Goal: Task Accomplishment & Management: Manage account settings

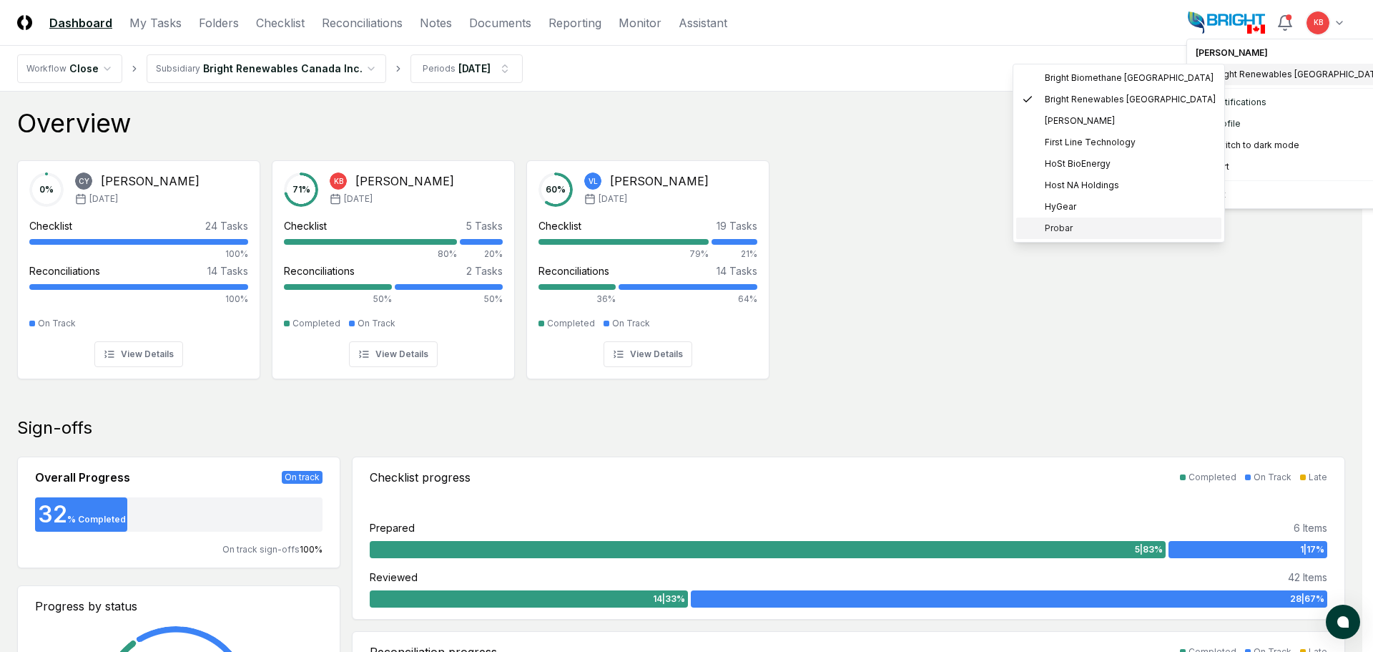
click at [1054, 230] on span "Probar" at bounding box center [1059, 228] width 28 height 13
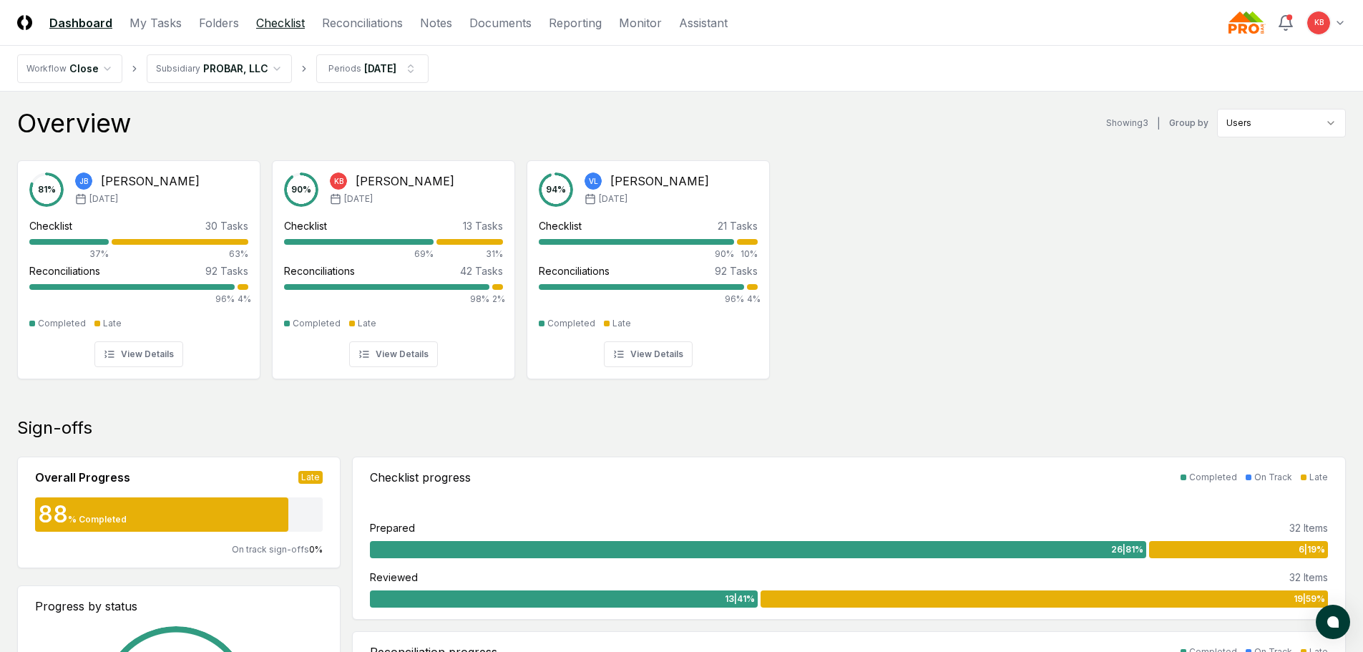
click at [265, 23] on link "Checklist" at bounding box center [280, 22] width 49 height 17
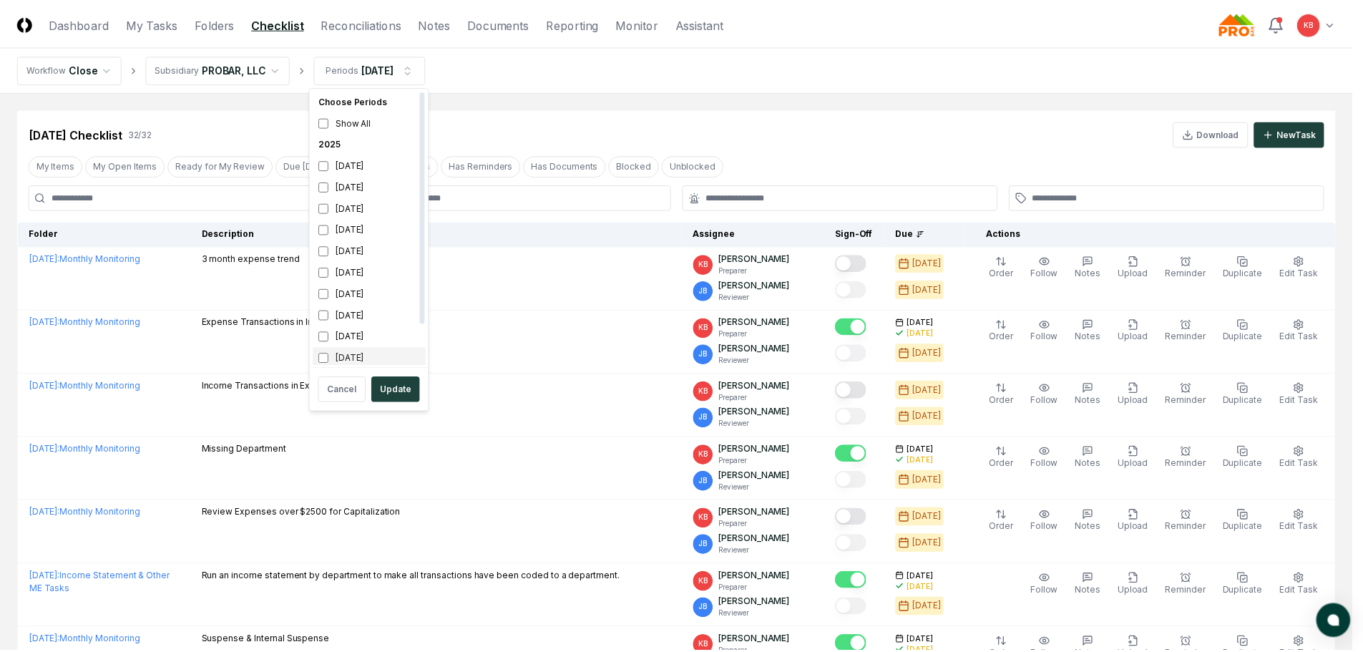
scroll to position [4, 0]
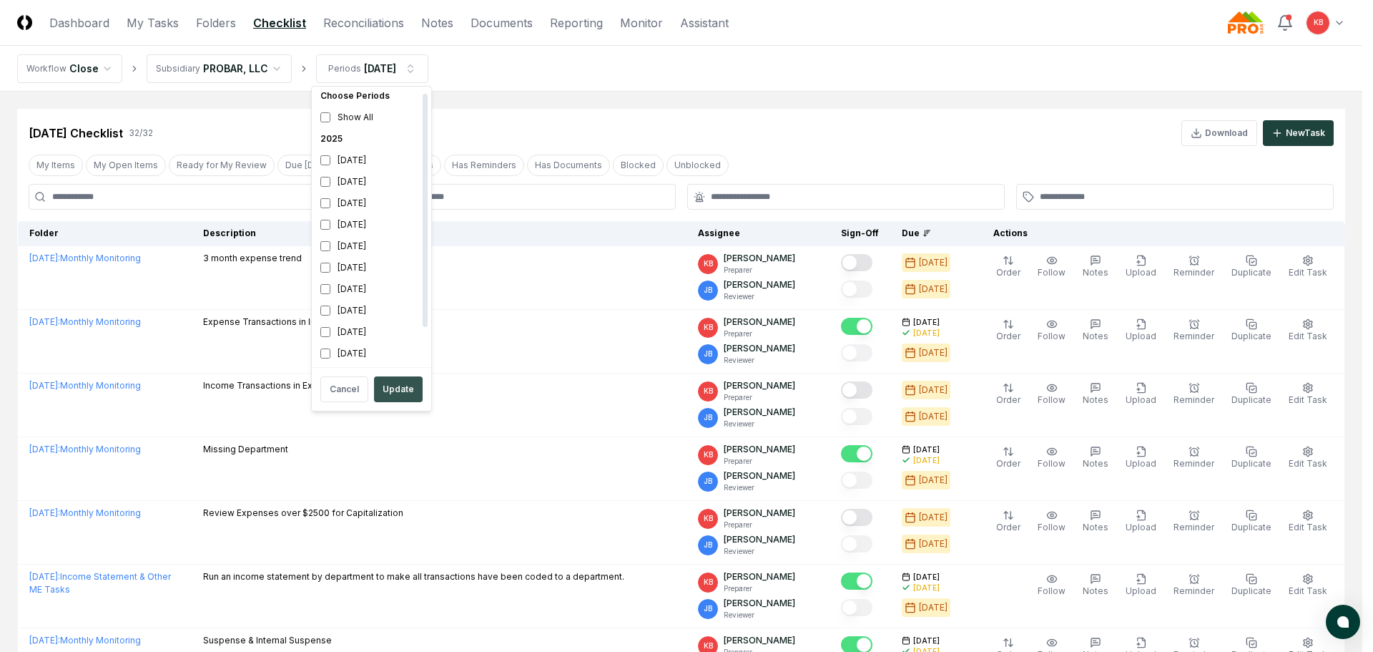
drag, startPoint x: 407, startPoint y: 391, endPoint x: 408, endPoint y: 382, distance: 8.7
click at [408, 391] on button "Update" at bounding box center [398, 389] width 49 height 26
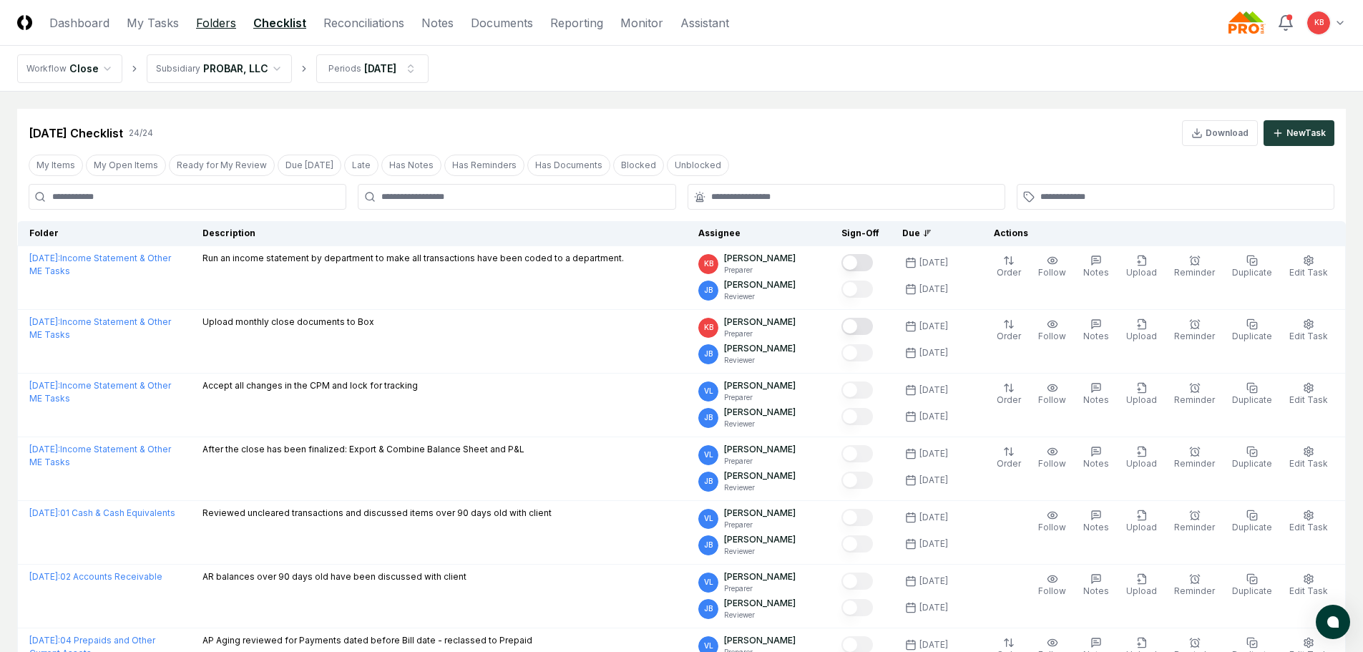
click at [205, 26] on link "Folders" at bounding box center [216, 22] width 40 height 17
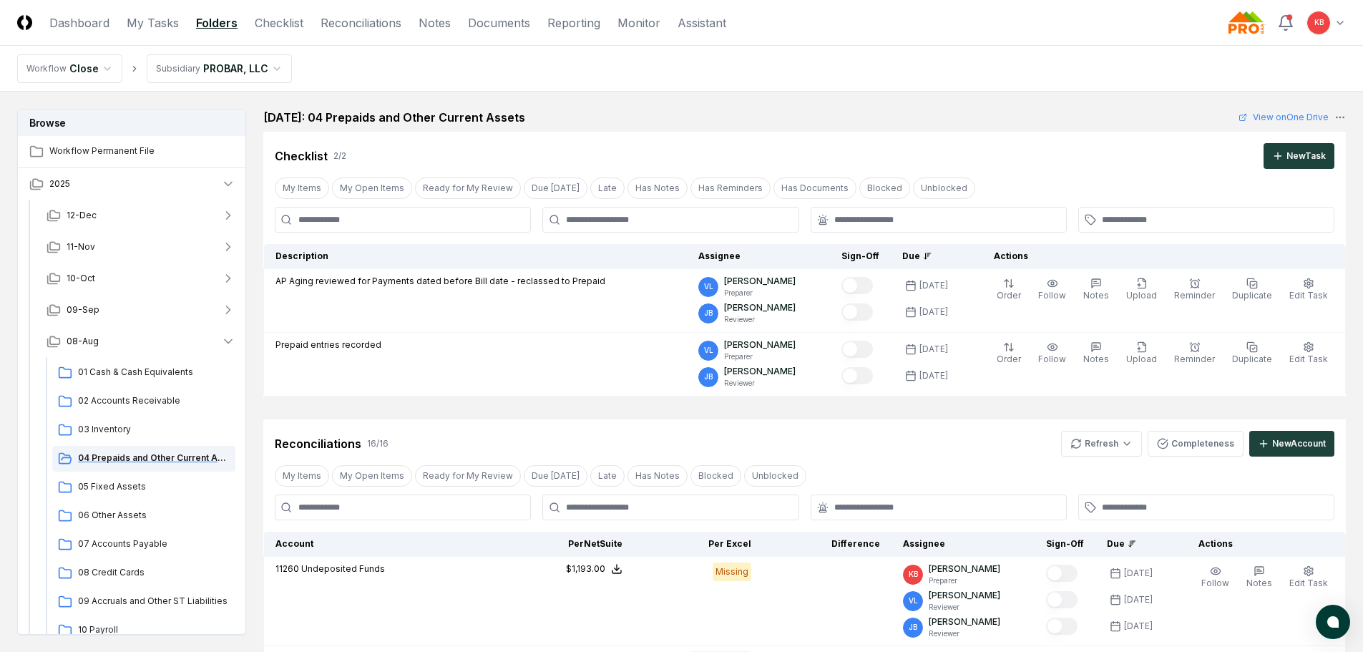
click at [117, 464] on div "04 Prepaids and Other Current Assets" at bounding box center [143, 459] width 183 height 26
click at [118, 463] on span "04 Prepaids and Other Current Assets" at bounding box center [154, 457] width 152 height 13
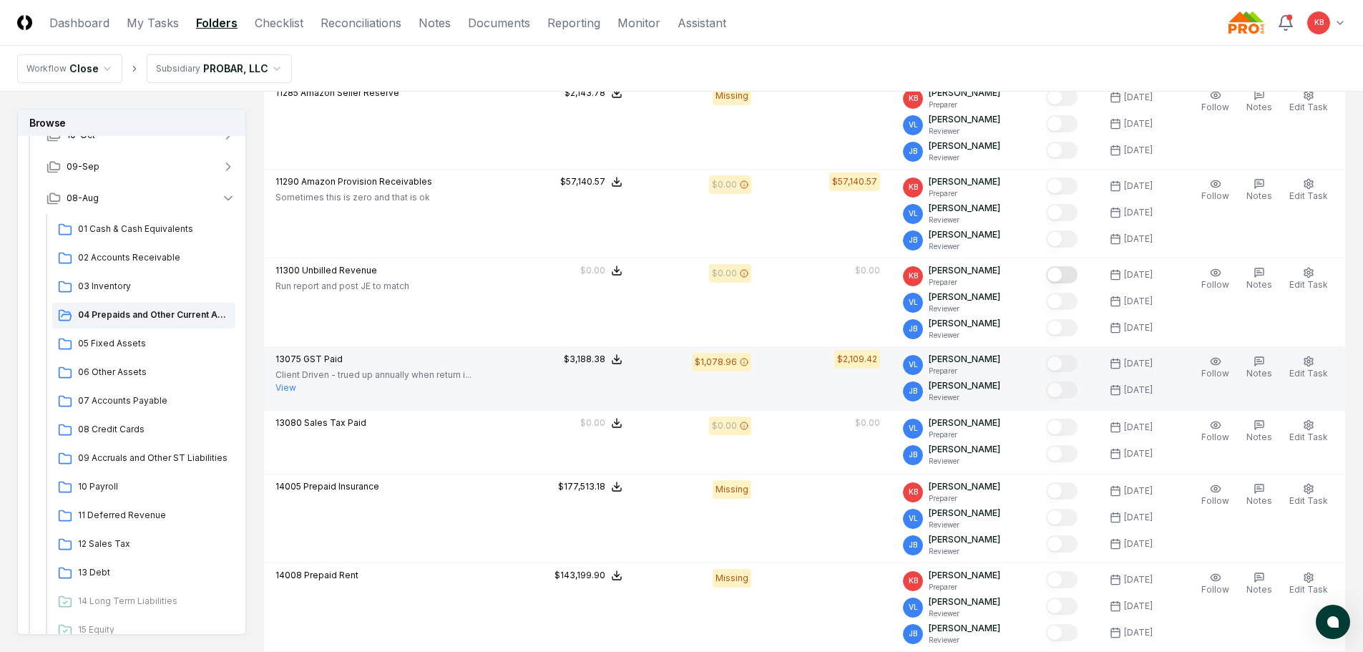
scroll to position [739, 0]
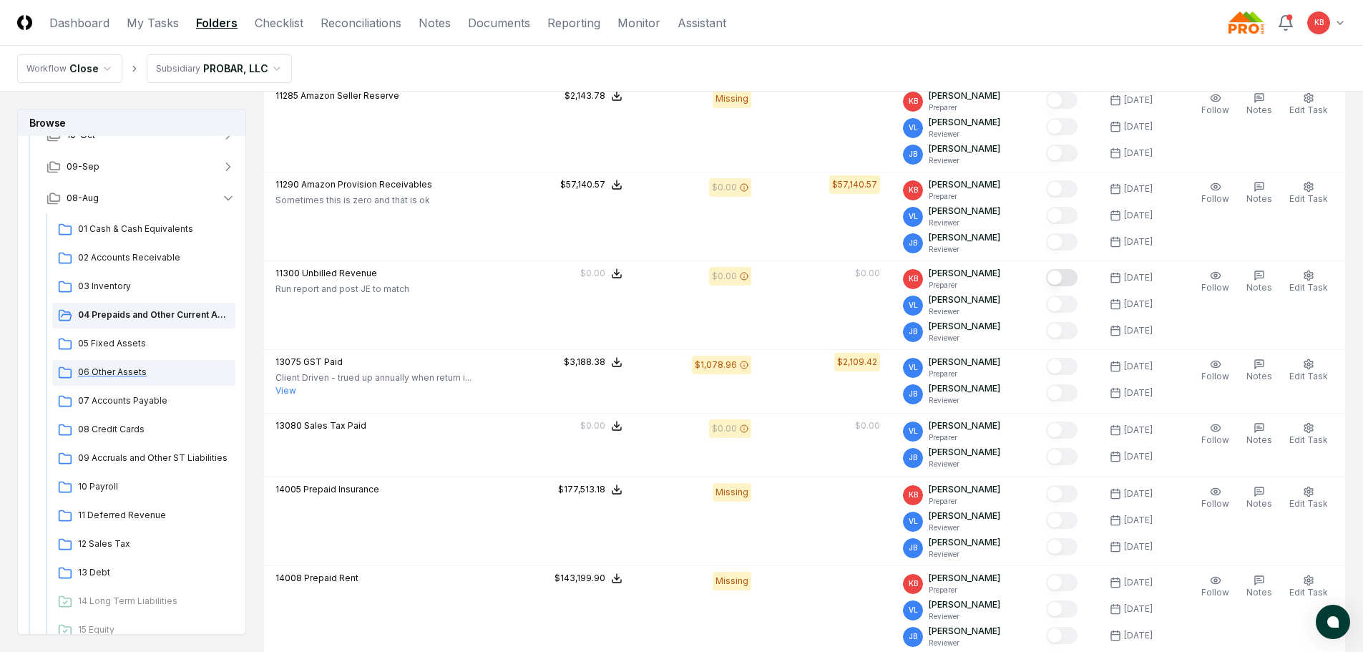
click at [131, 371] on span "06 Other Assets" at bounding box center [154, 372] width 152 height 13
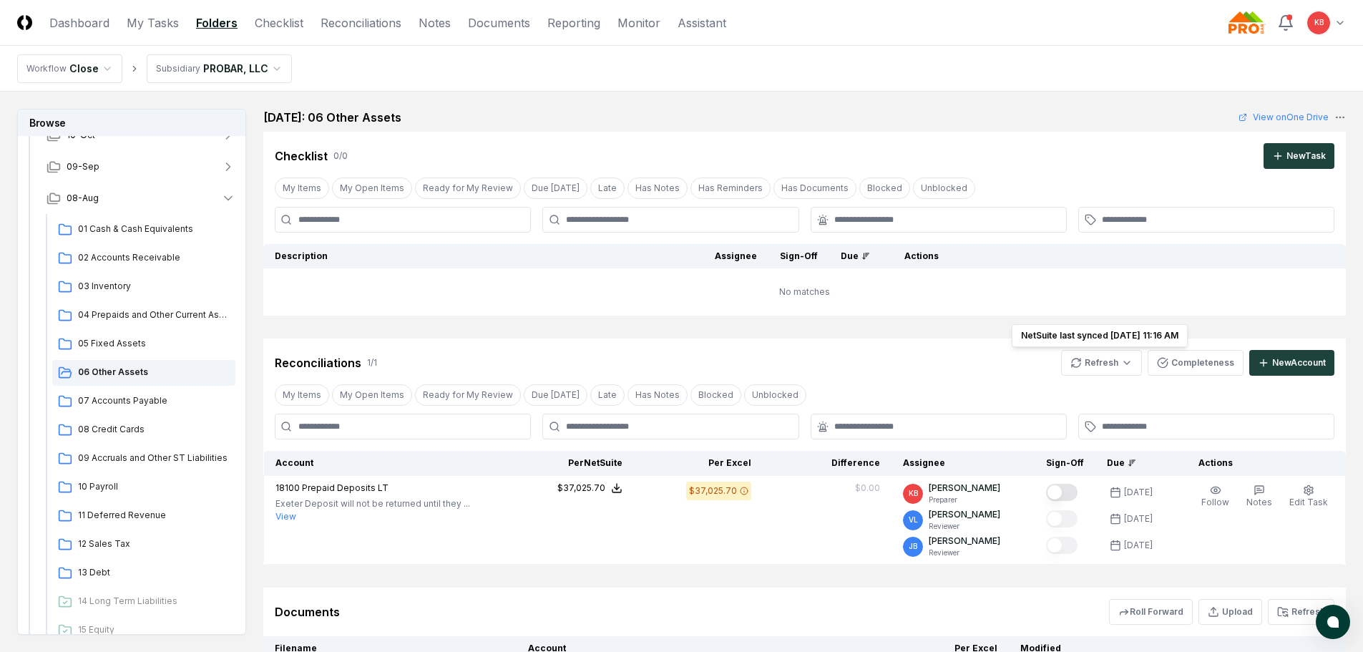
click at [1126, 363] on html "CloseCore Dashboard My Tasks Folders Checklist Reconciliations Notes Documents …" at bounding box center [681, 405] width 1363 height 810
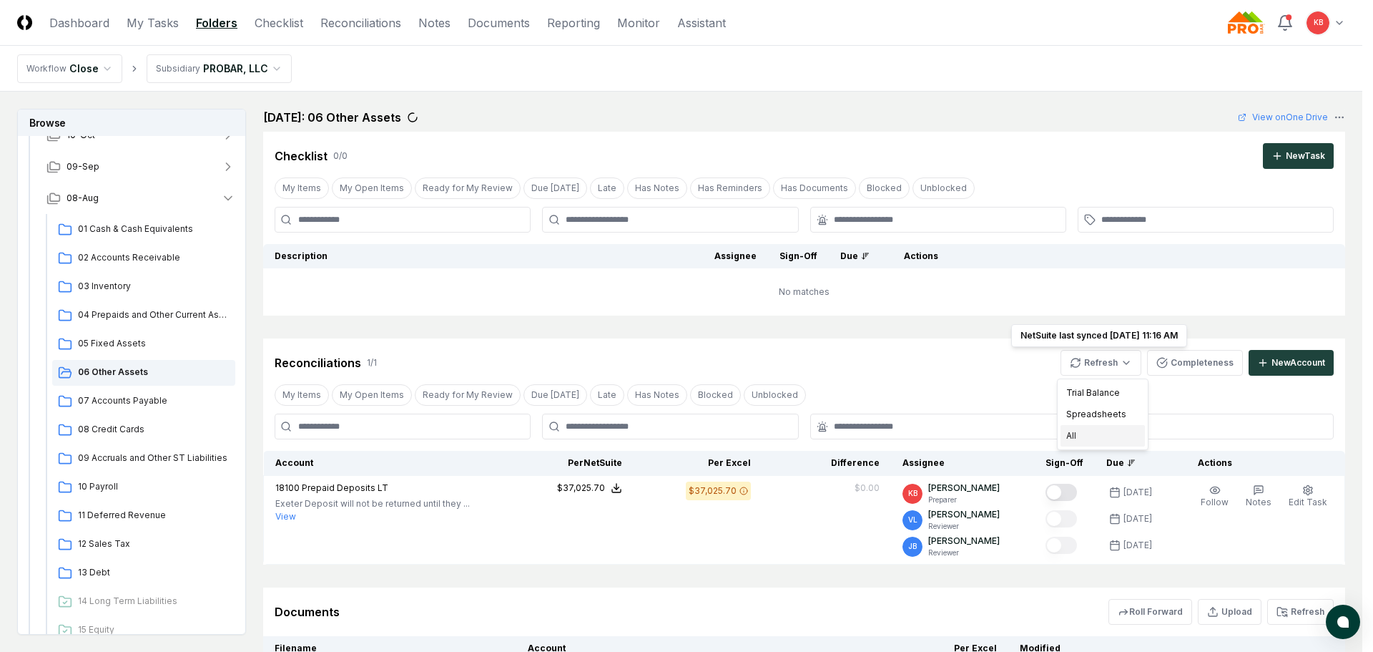
click at [1092, 436] on div "All" at bounding box center [1103, 435] width 84 height 21
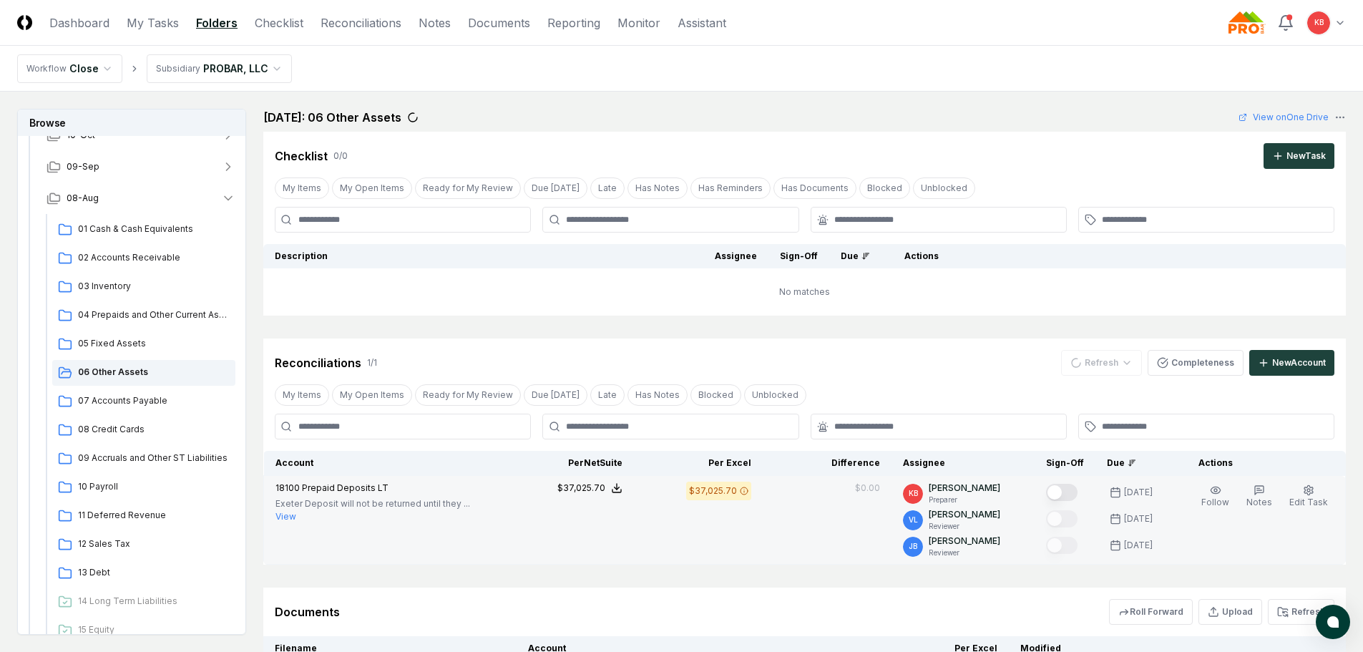
click at [1054, 491] on button "Mark complete" at bounding box center [1061, 492] width 31 height 17
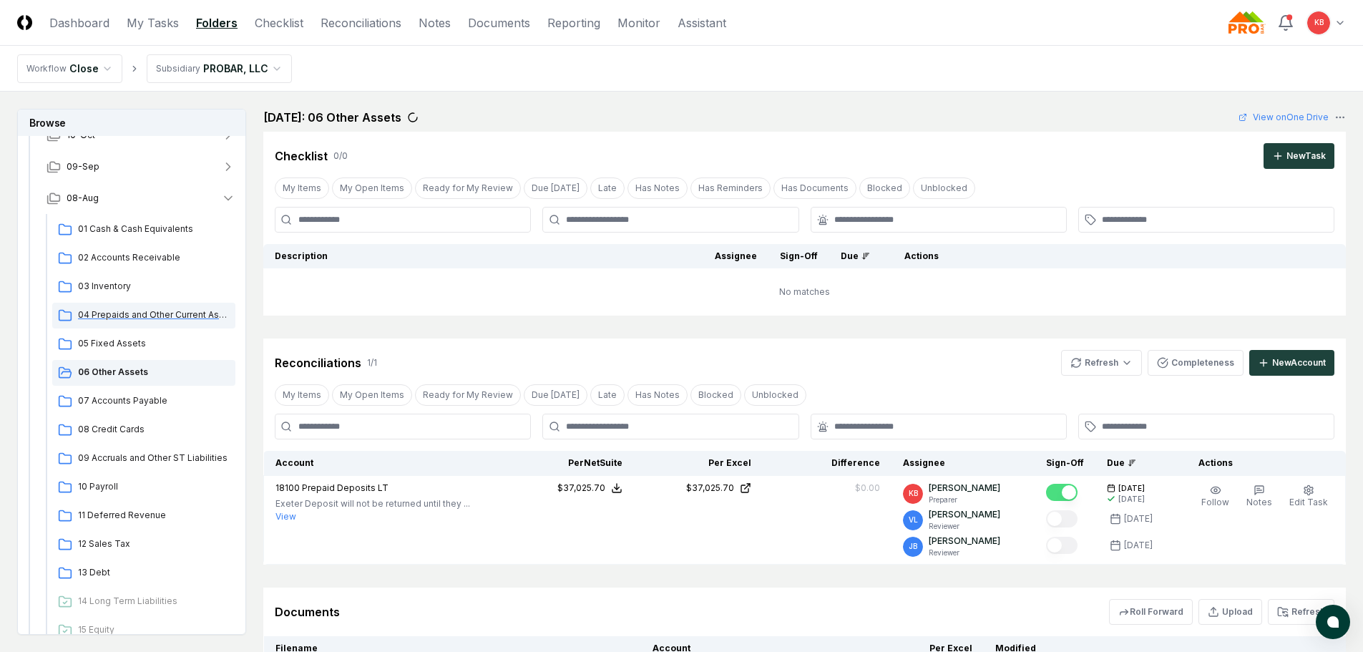
drag, startPoint x: 114, startPoint y: 311, endPoint x: 104, endPoint y: 318, distance: 11.7
click at [114, 311] on span "04 Prepaids and Other Current Assets" at bounding box center [154, 314] width 152 height 13
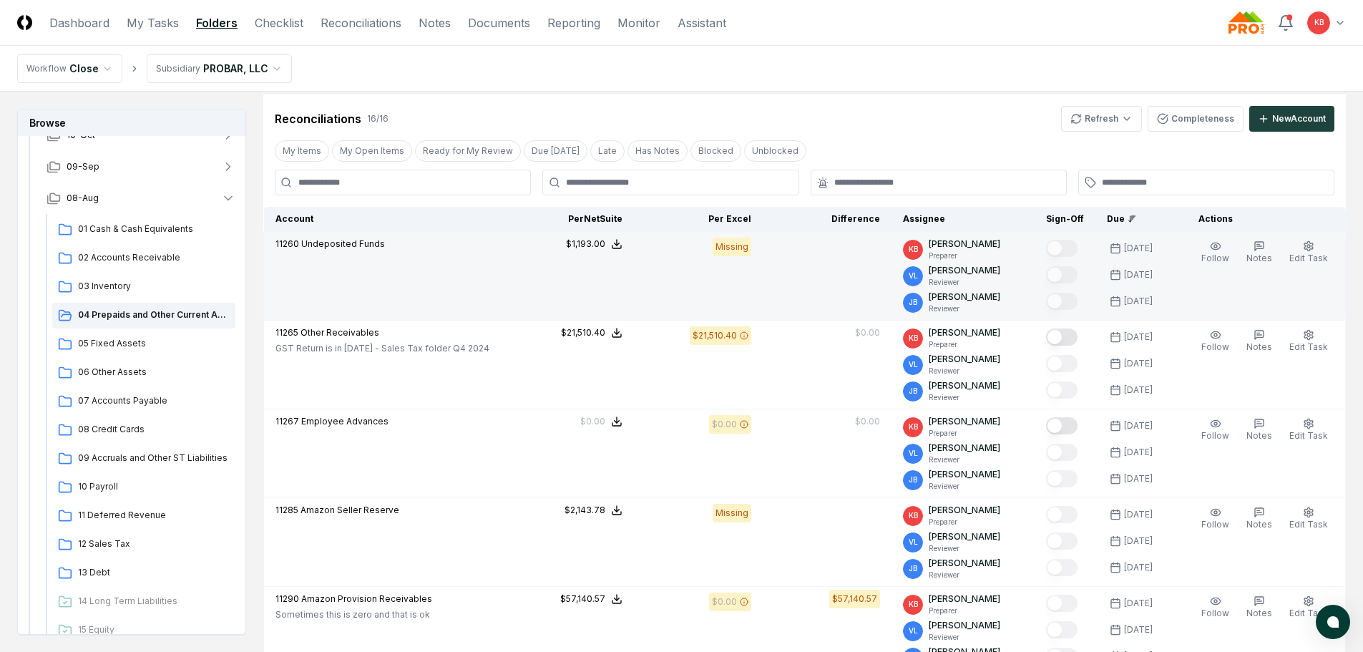
scroll to position [310, 0]
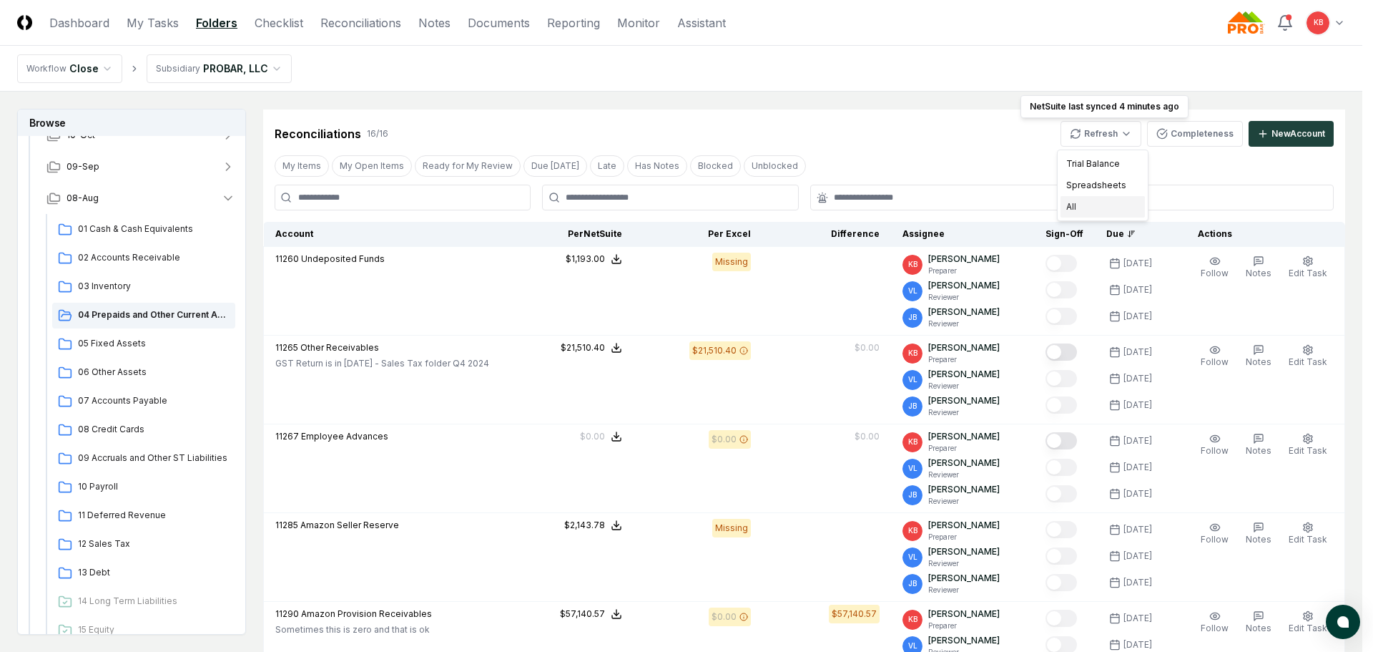
click at [1093, 205] on div "All" at bounding box center [1103, 206] width 84 height 21
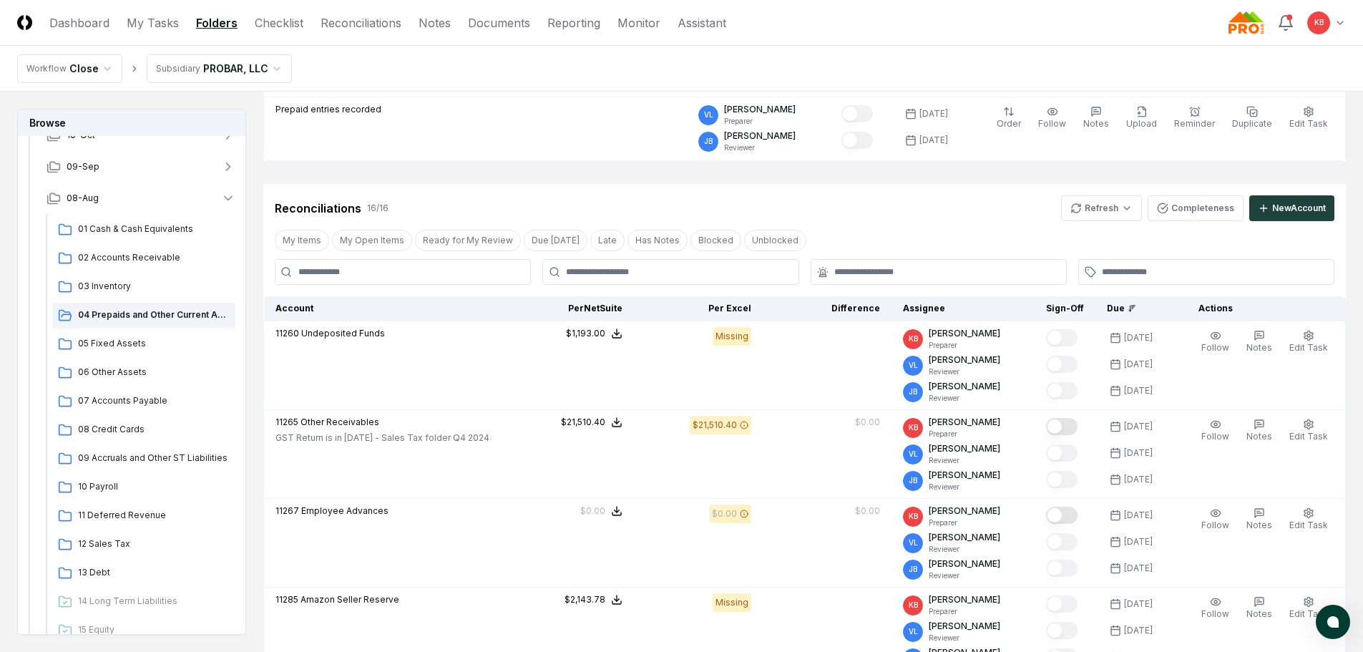
scroll to position [215, 0]
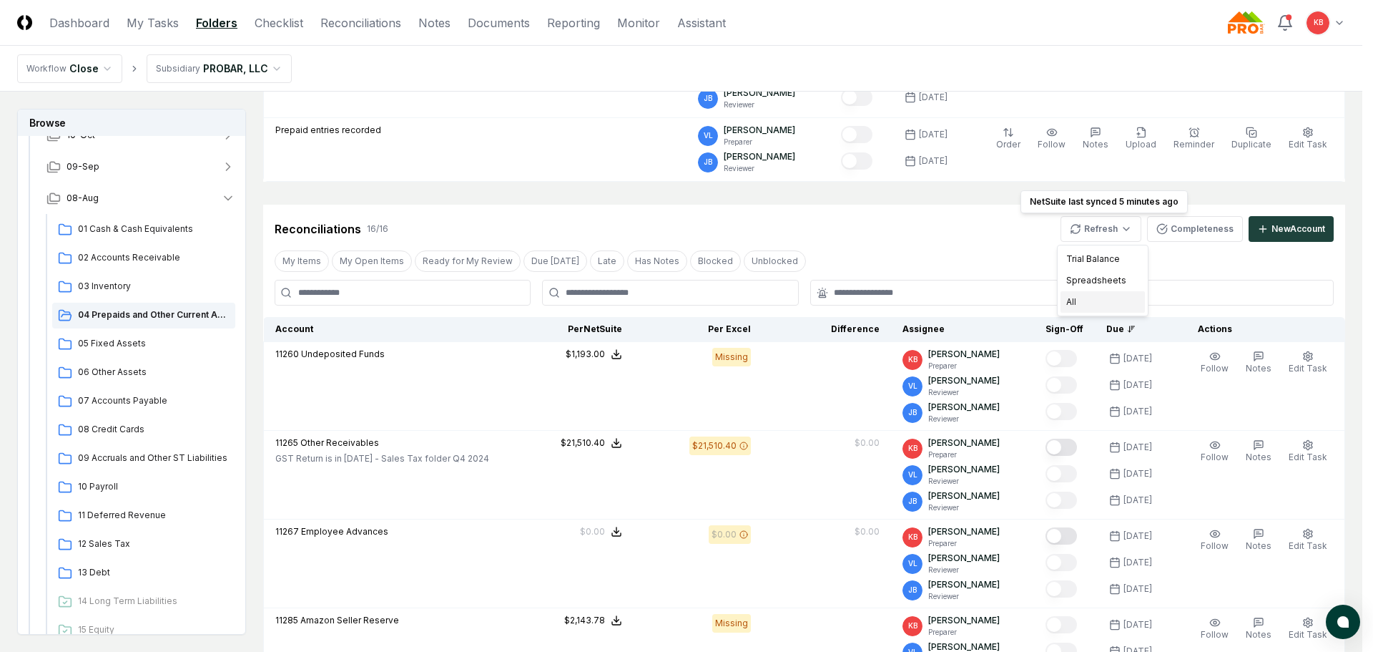
click at [1074, 308] on div "All" at bounding box center [1103, 301] width 84 height 21
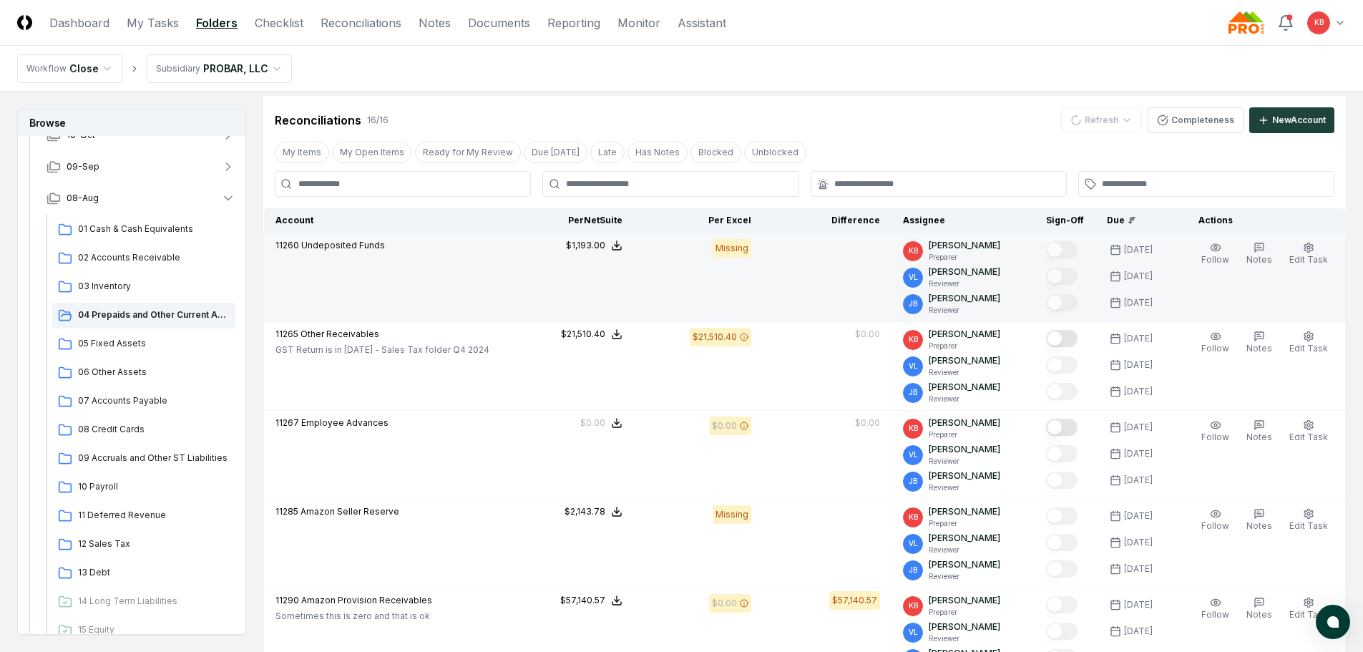
scroll to position [334, 0]
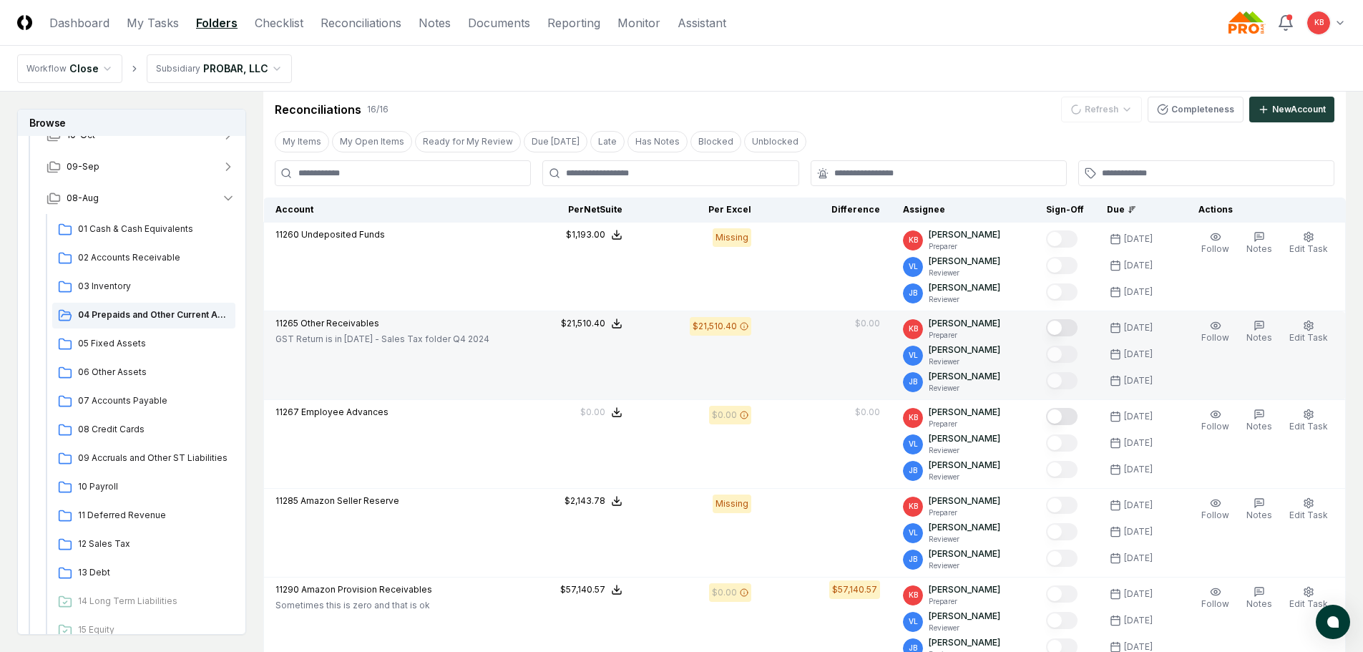
click at [1069, 331] on button "Mark complete" at bounding box center [1061, 327] width 31 height 17
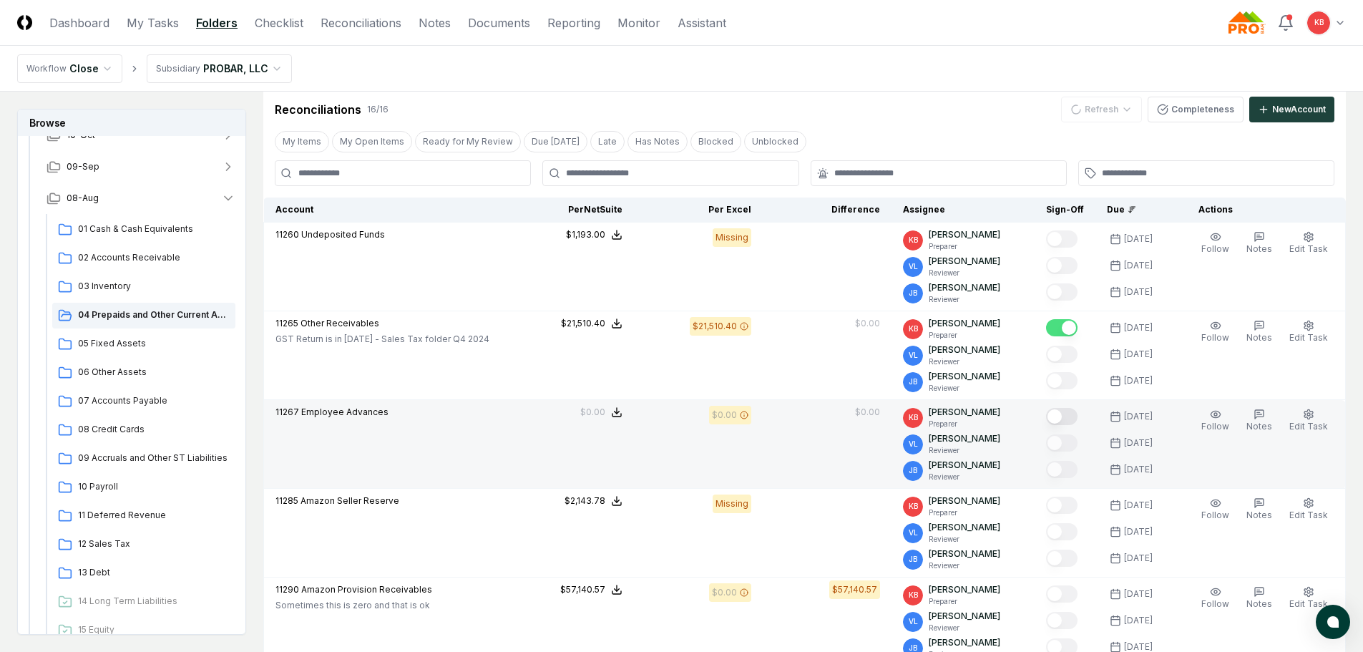
click at [1058, 418] on button "Mark complete" at bounding box center [1061, 416] width 31 height 17
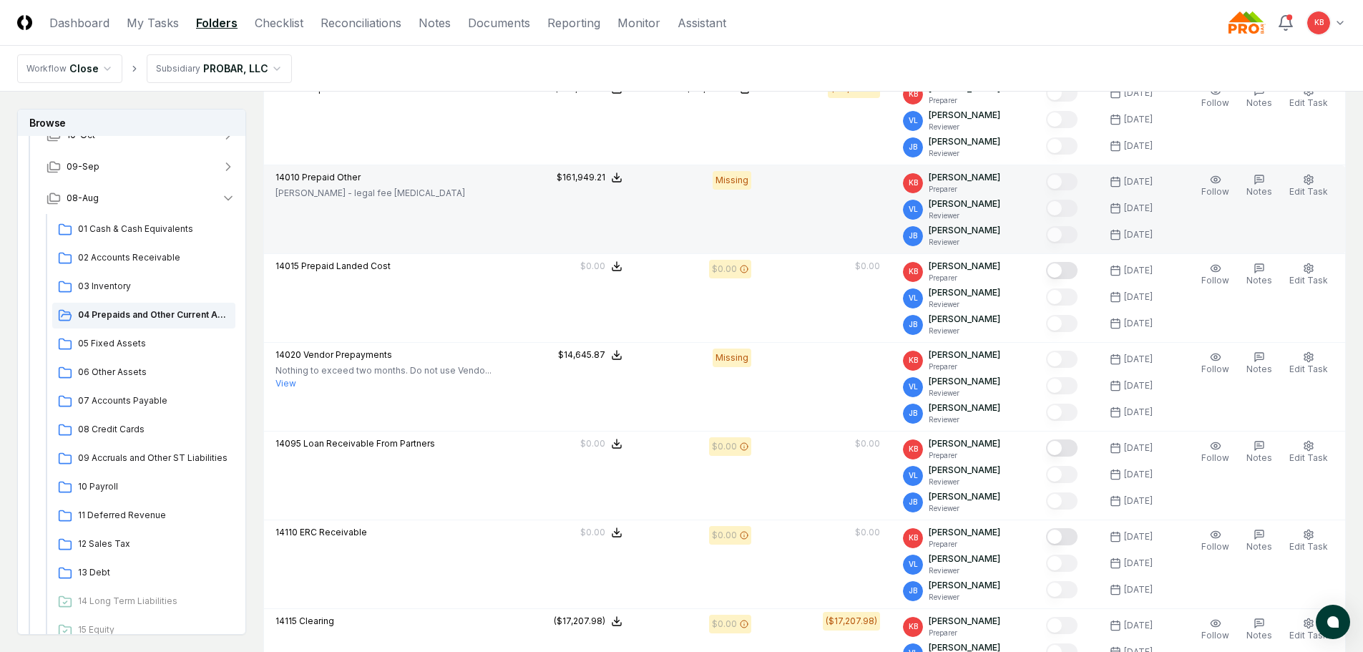
scroll to position [1192, 0]
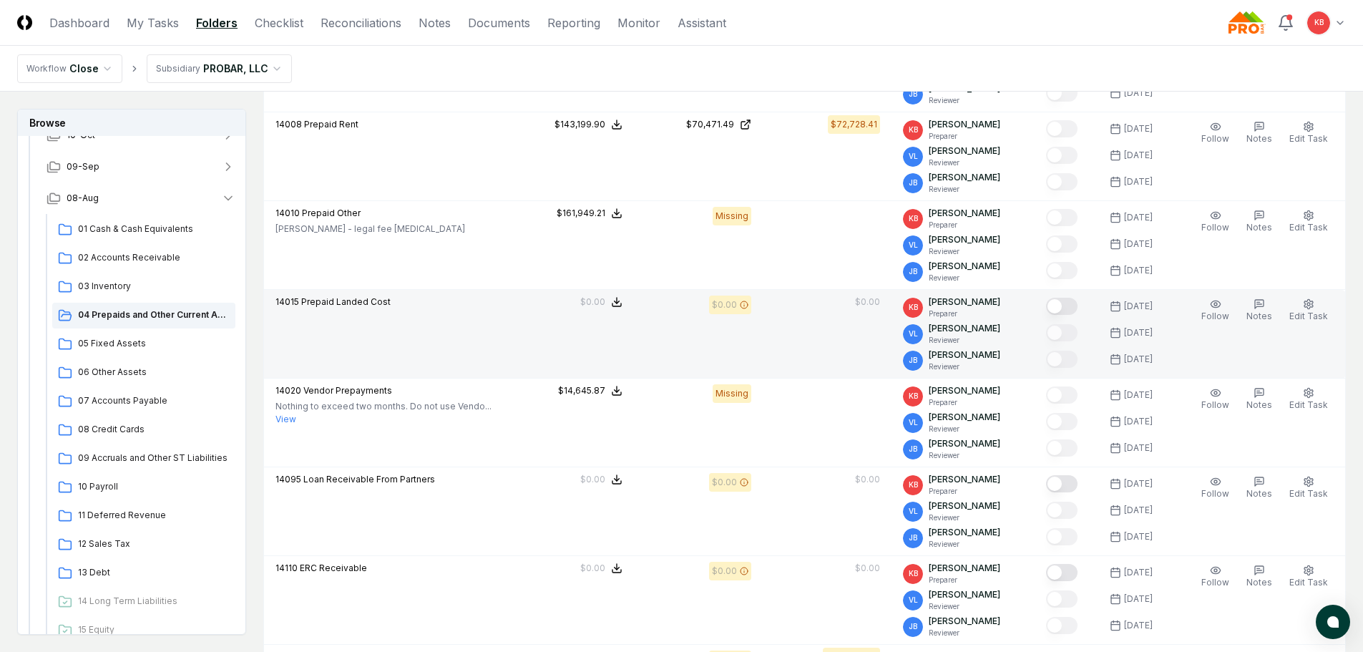
click at [1068, 305] on button "Mark complete" at bounding box center [1061, 306] width 31 height 17
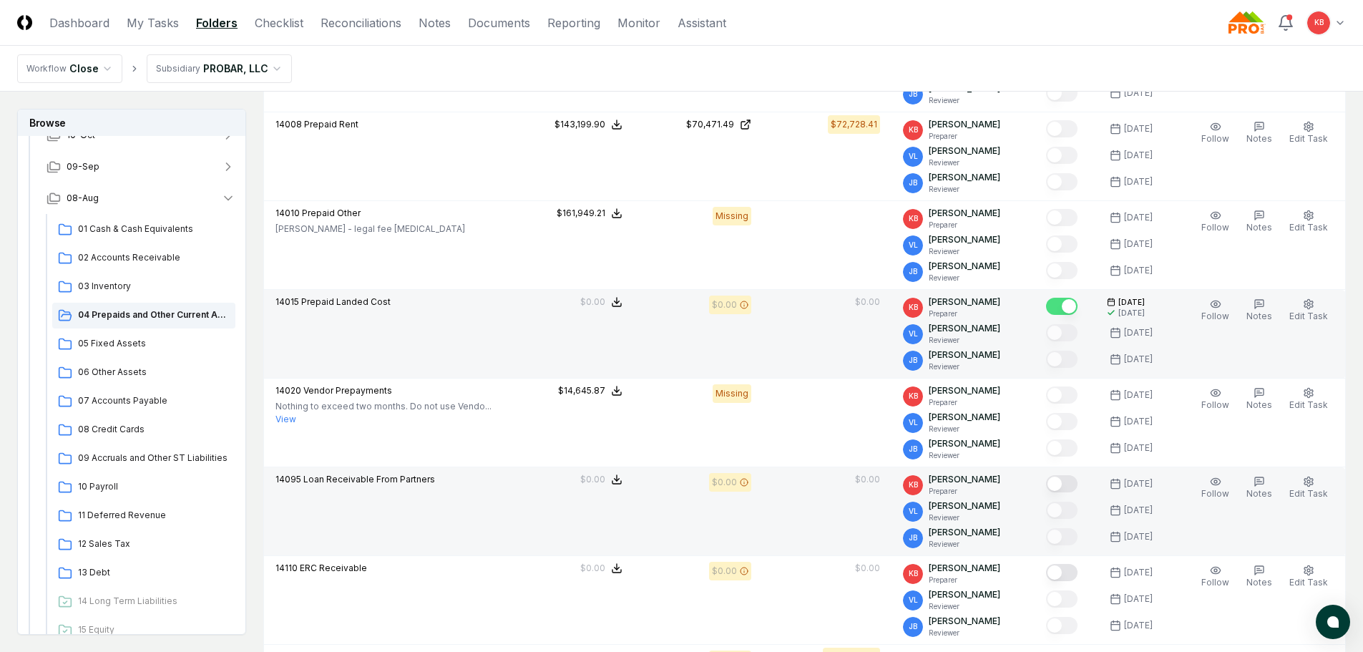
click at [1061, 481] on button "Mark complete" at bounding box center [1061, 483] width 31 height 17
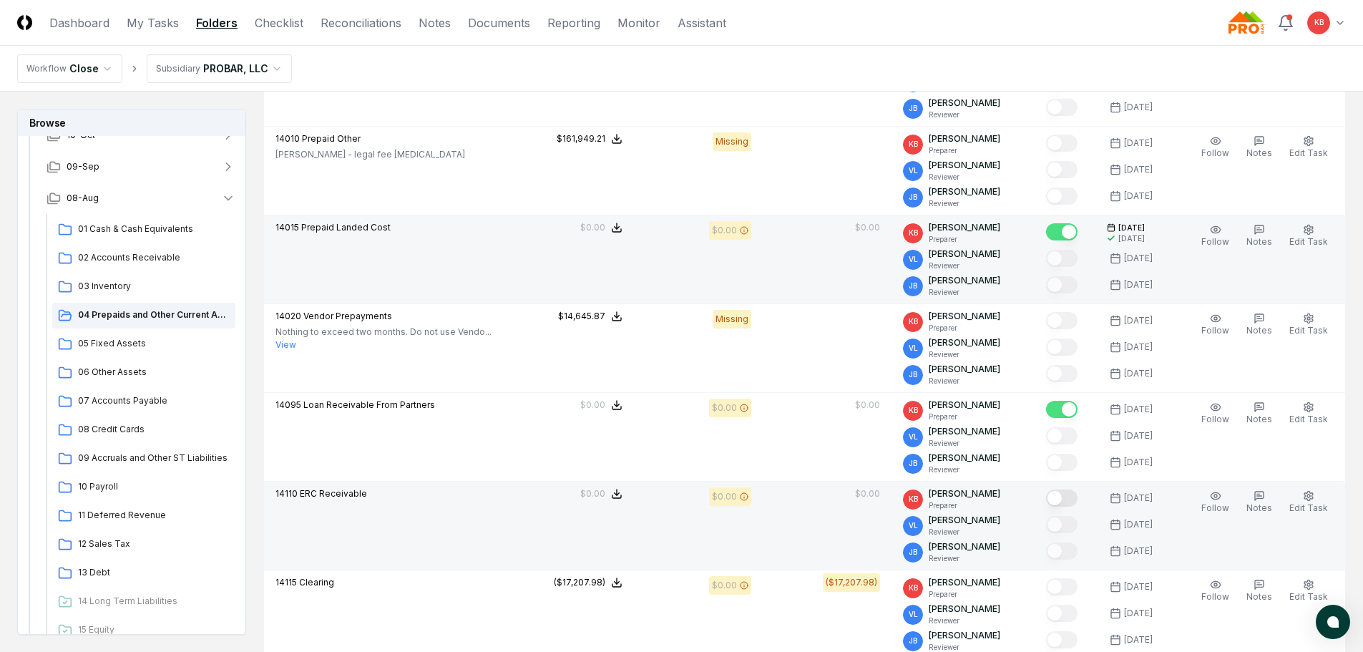
scroll to position [1287, 0]
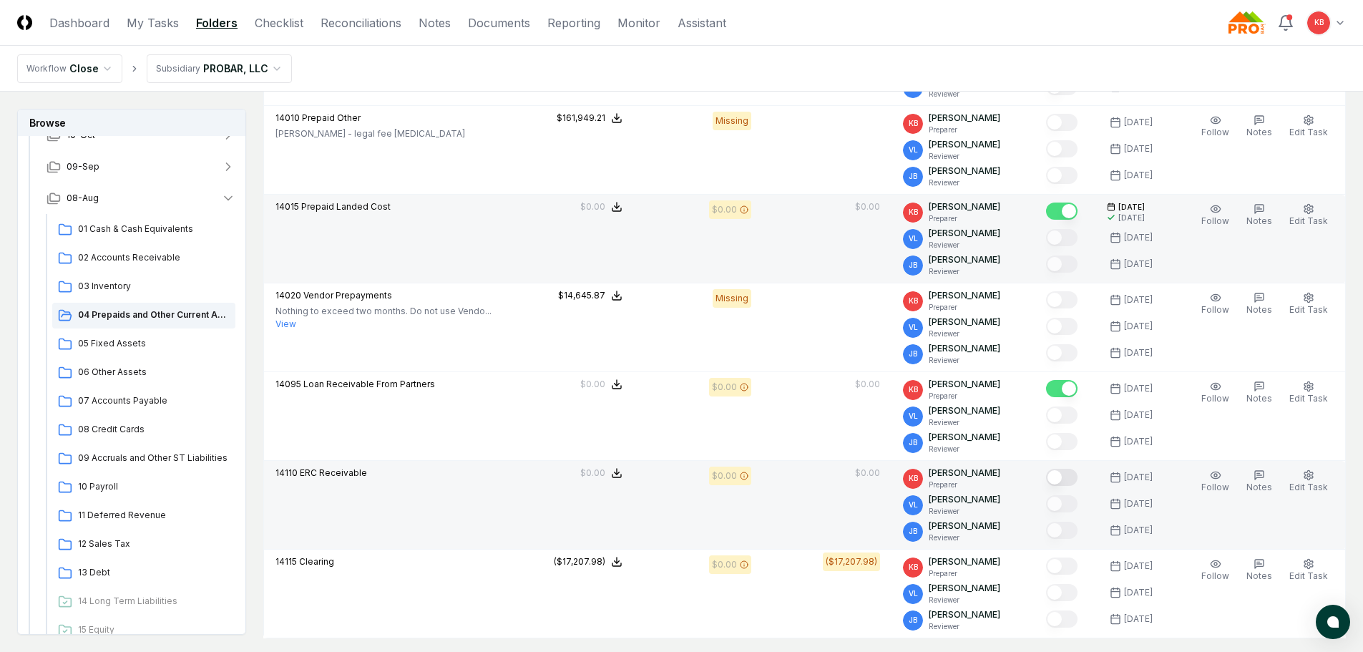
click at [1063, 485] on button "Mark complete" at bounding box center [1061, 477] width 31 height 17
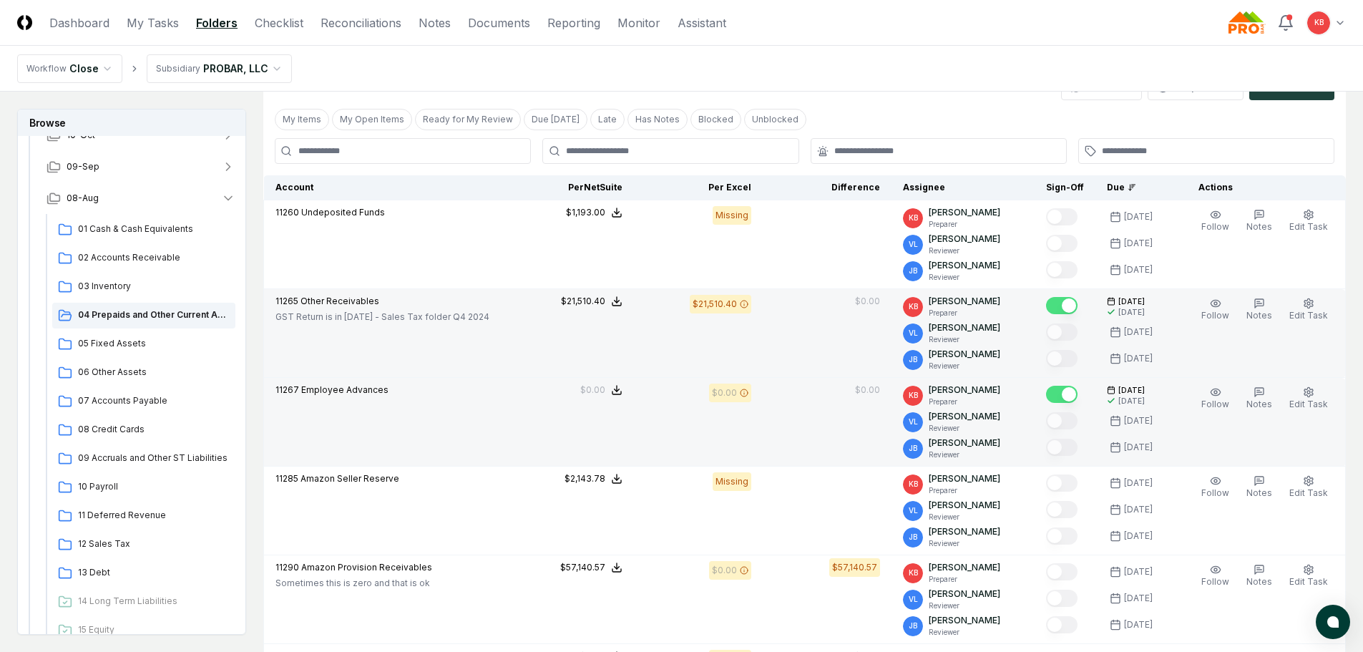
scroll to position [215, 0]
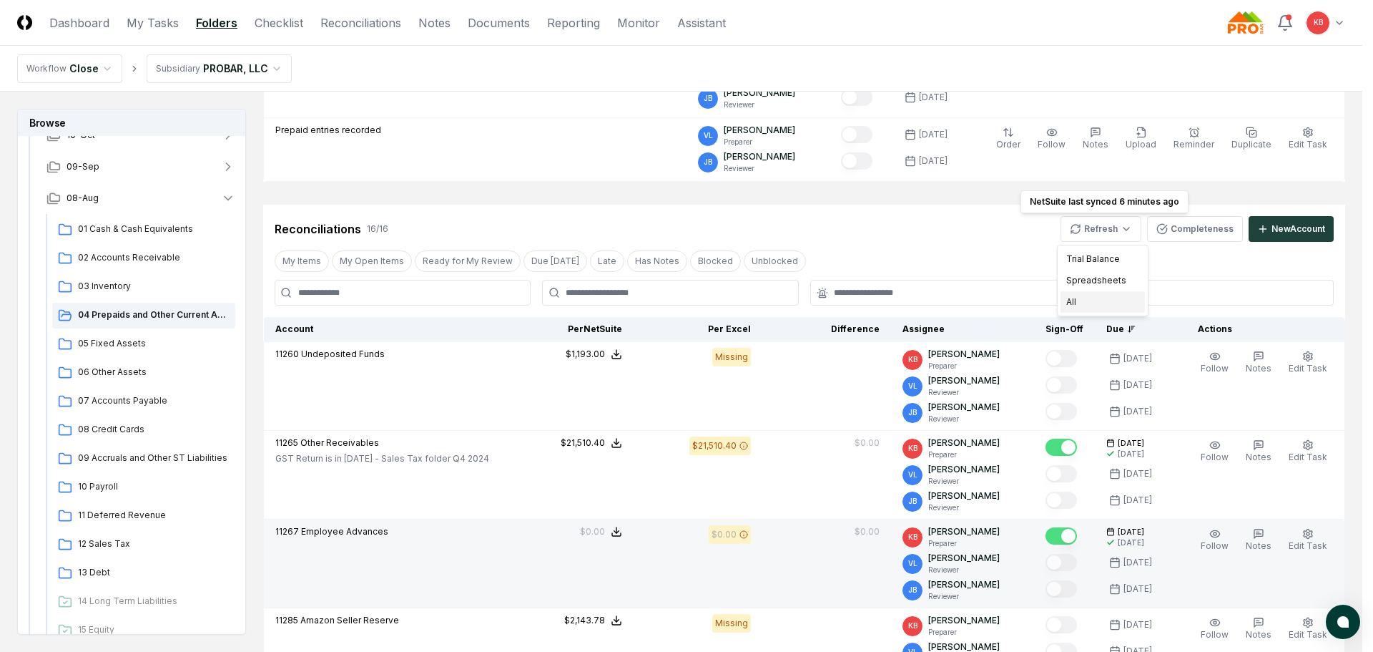
click at [1089, 301] on div "All" at bounding box center [1103, 301] width 84 height 21
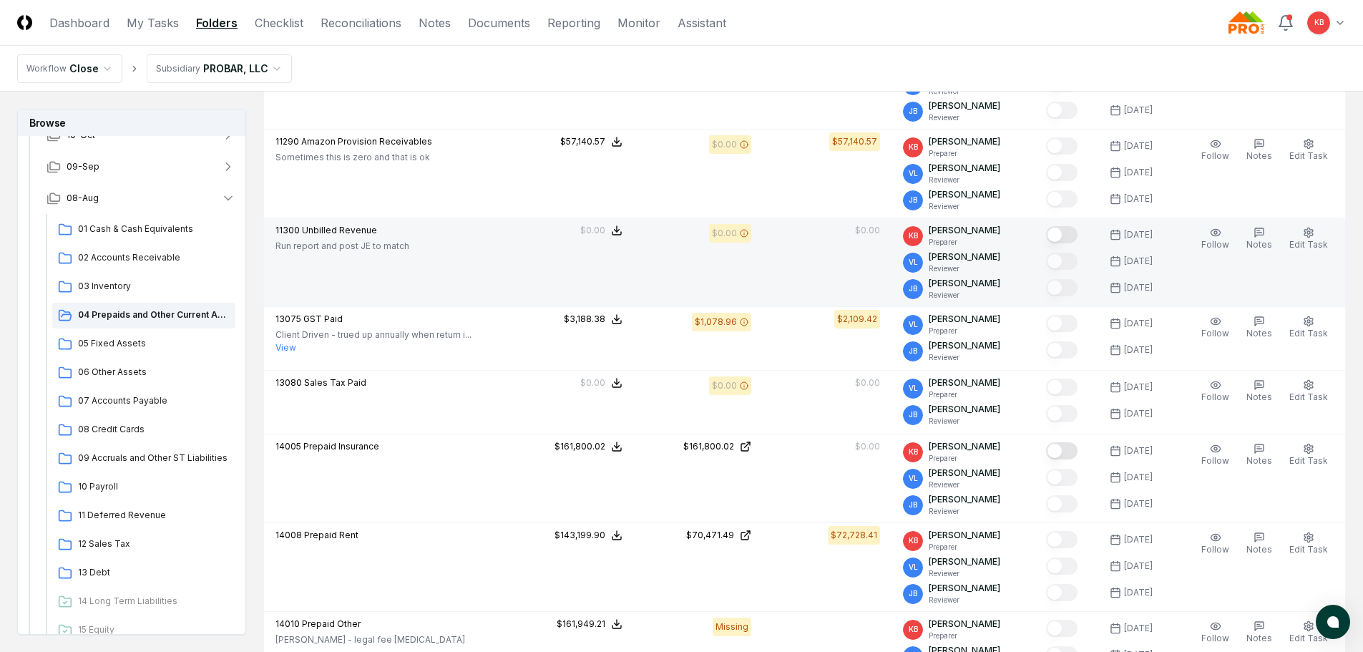
scroll to position [787, 0]
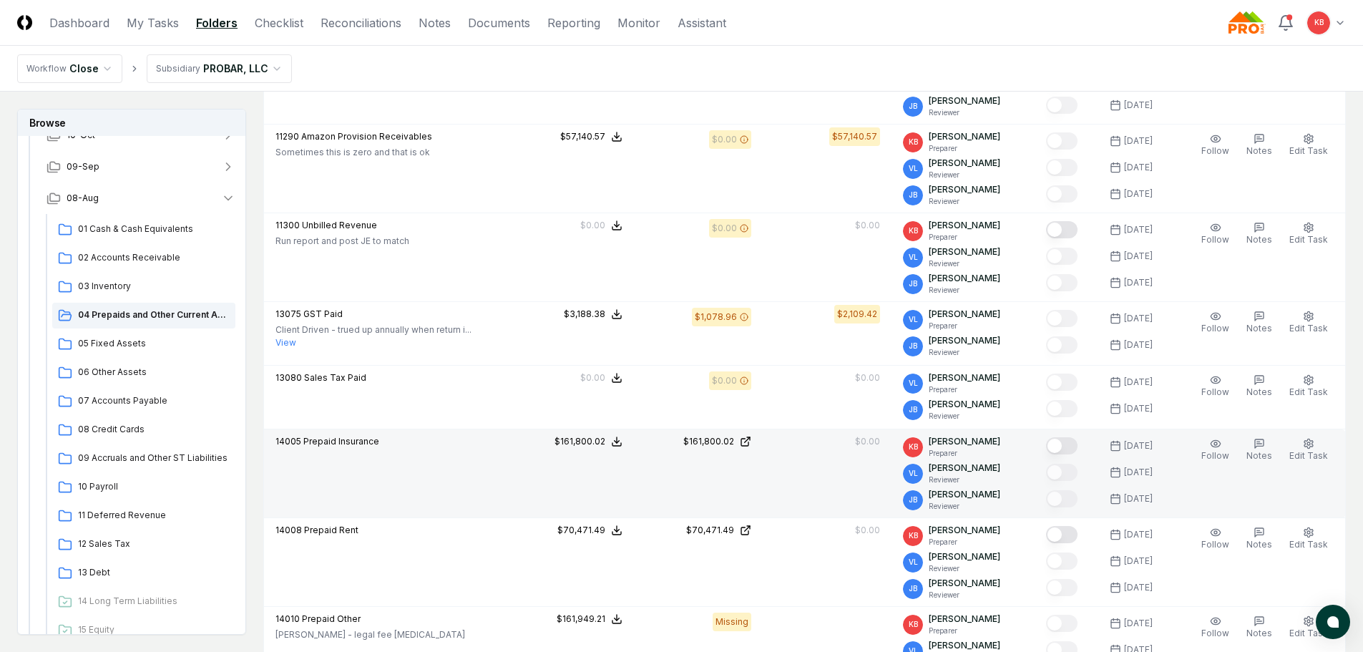
click at [1062, 444] on button "Mark complete" at bounding box center [1061, 445] width 31 height 17
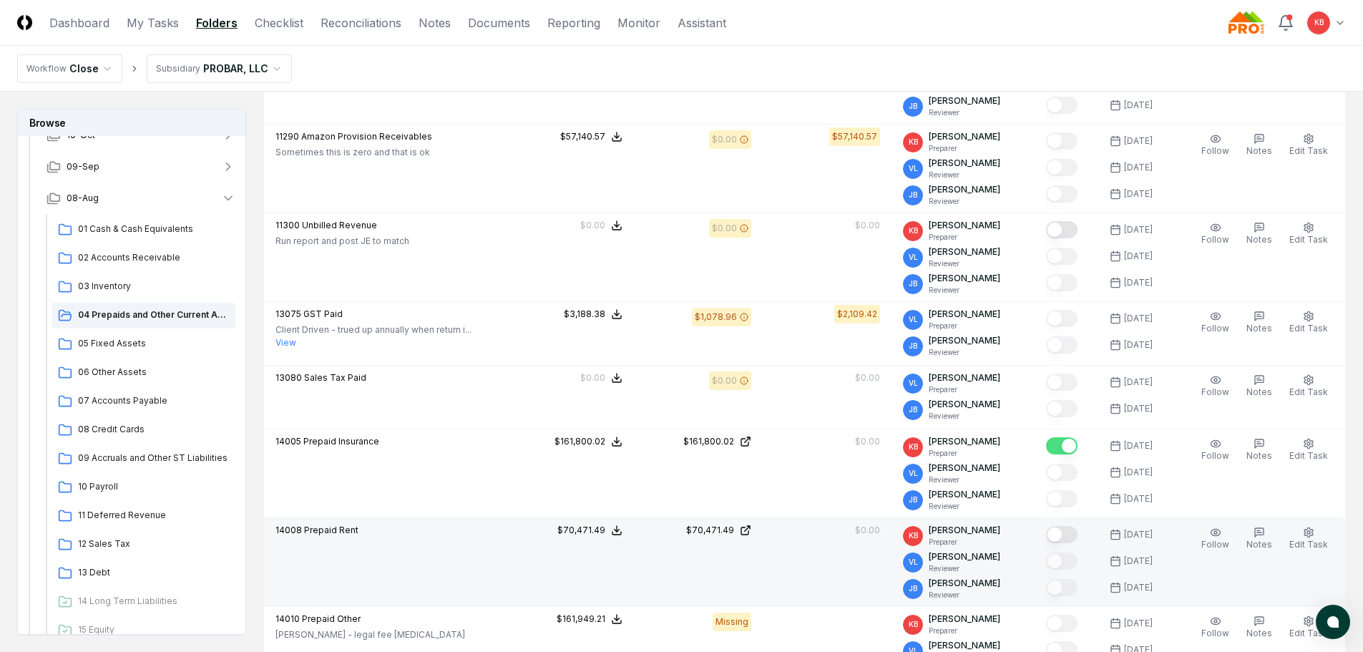
click at [1061, 531] on button "Mark complete" at bounding box center [1061, 534] width 31 height 17
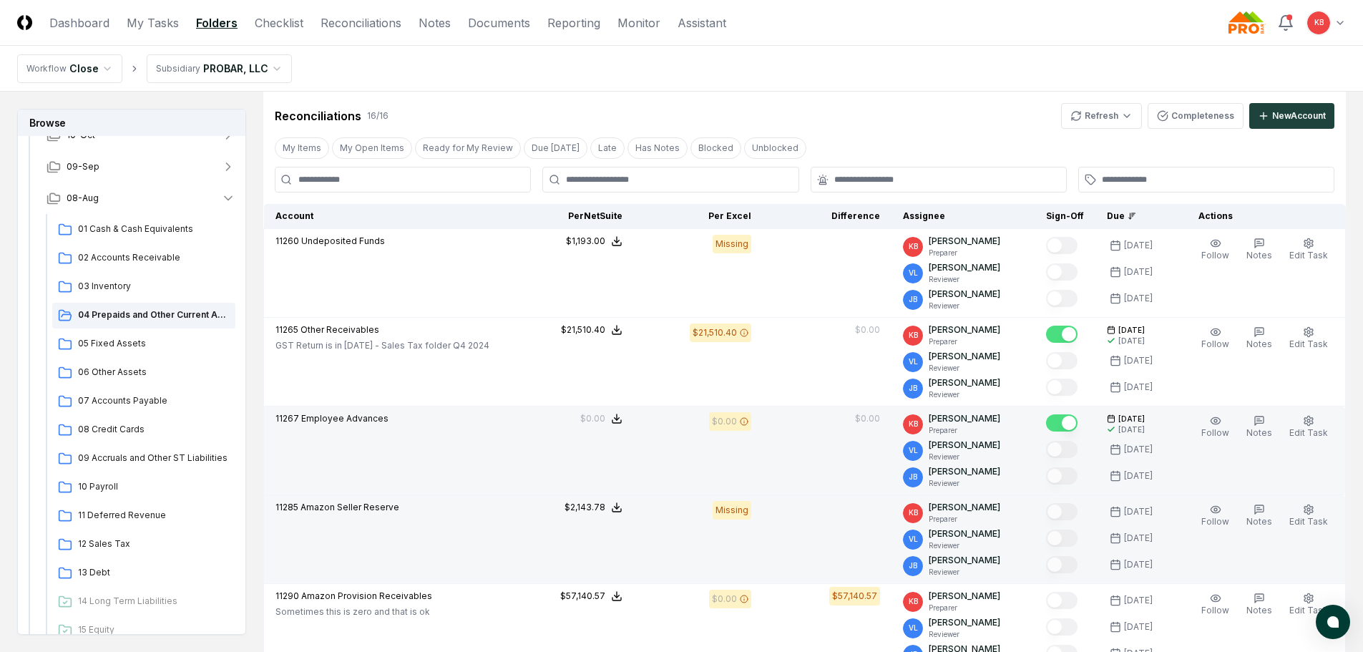
scroll to position [215, 0]
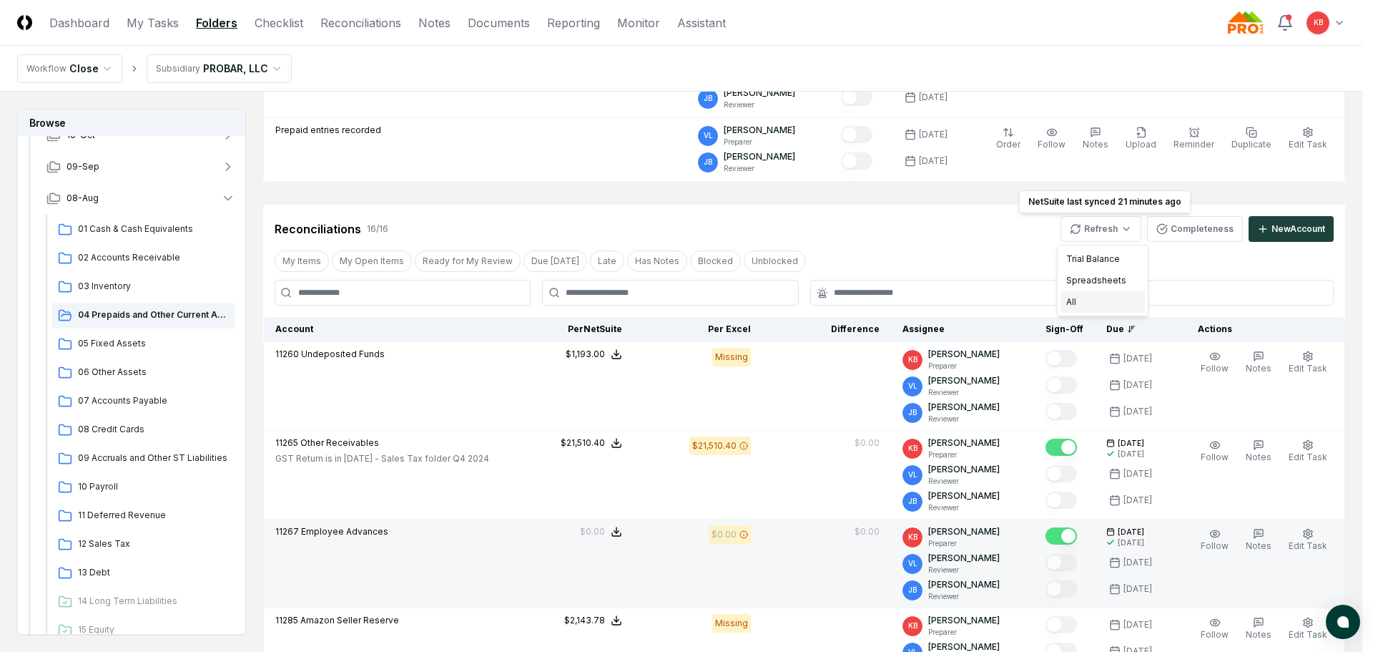
click at [1077, 298] on div "All" at bounding box center [1103, 301] width 84 height 21
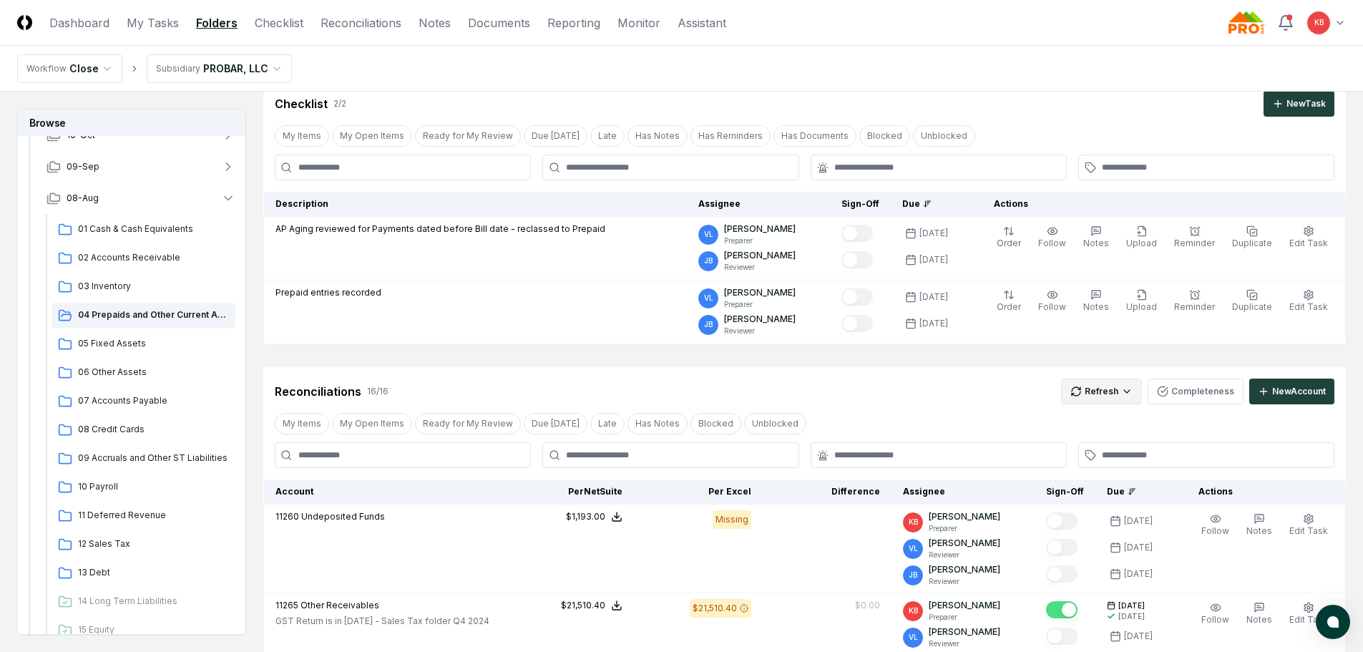
scroll to position [48, 0]
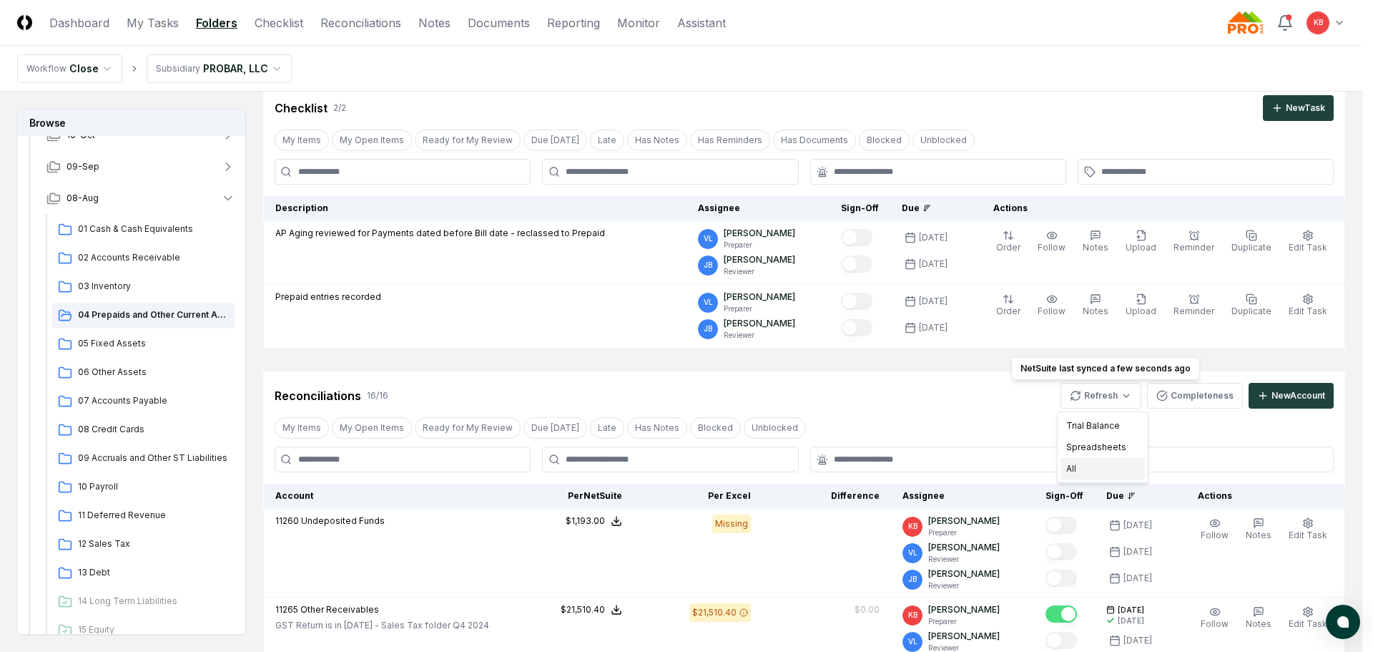
click at [1070, 474] on div "All" at bounding box center [1103, 468] width 84 height 21
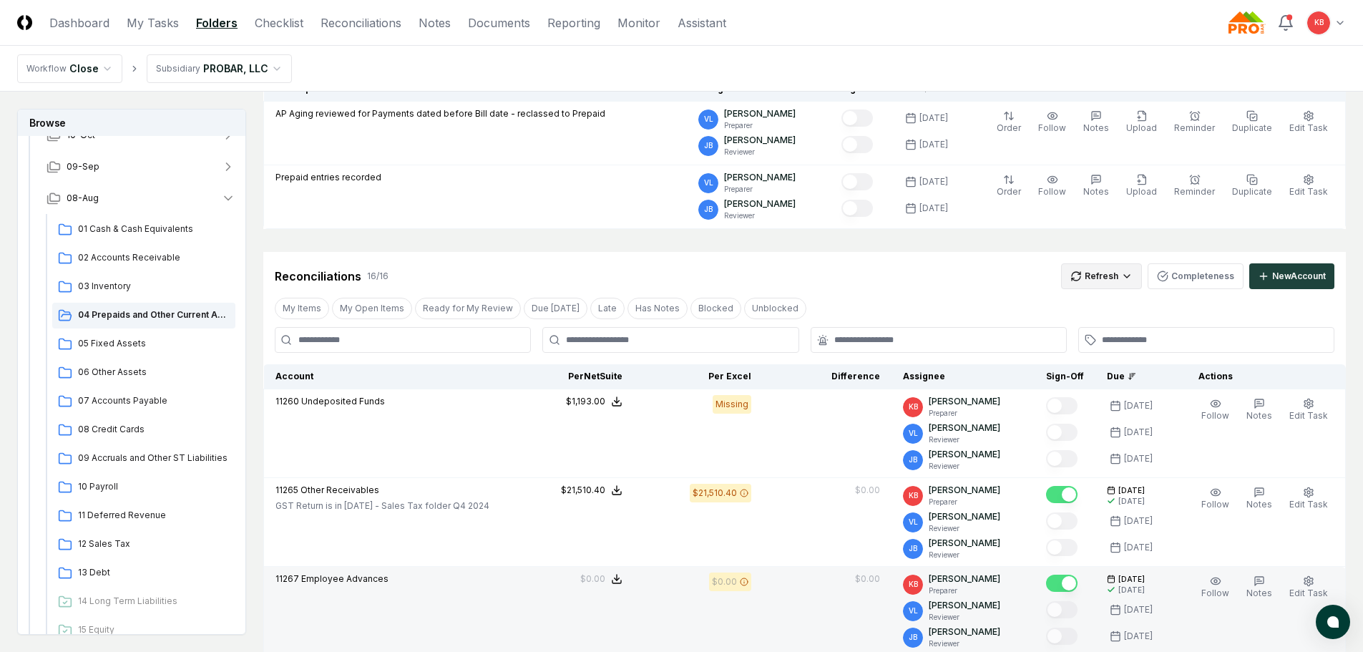
scroll to position [167, 0]
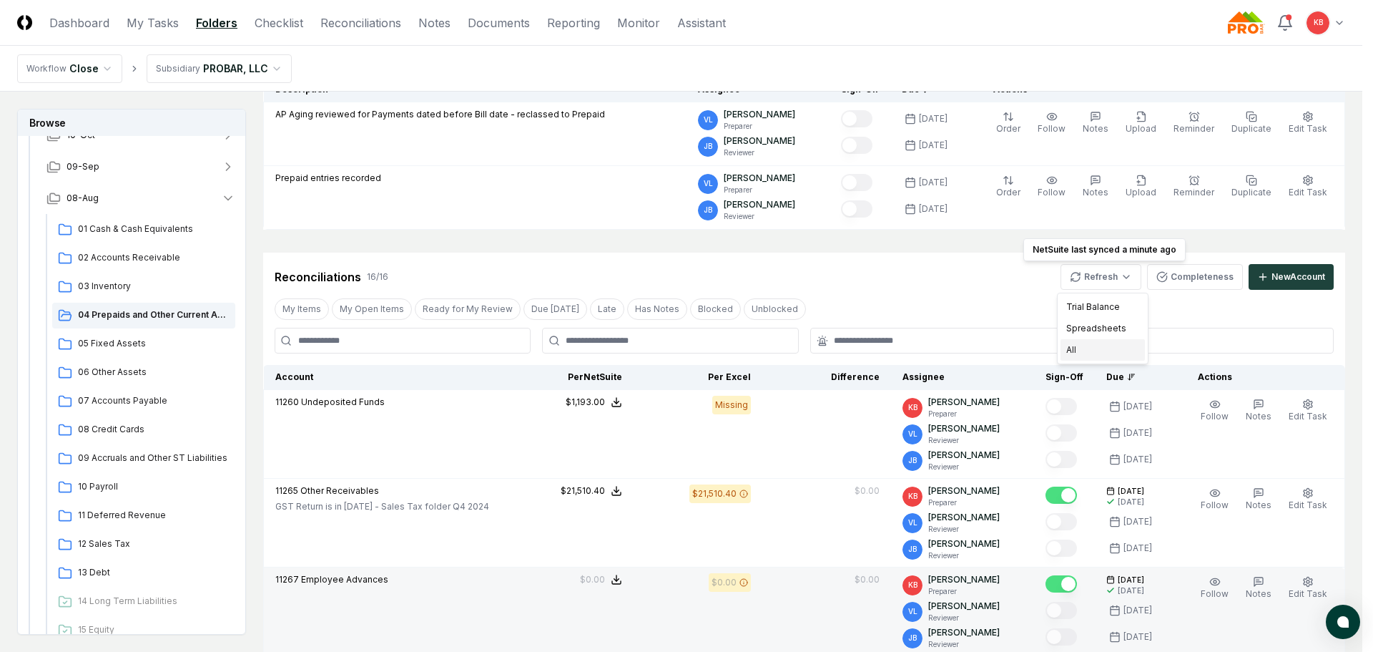
click at [1094, 351] on div "All" at bounding box center [1103, 349] width 84 height 21
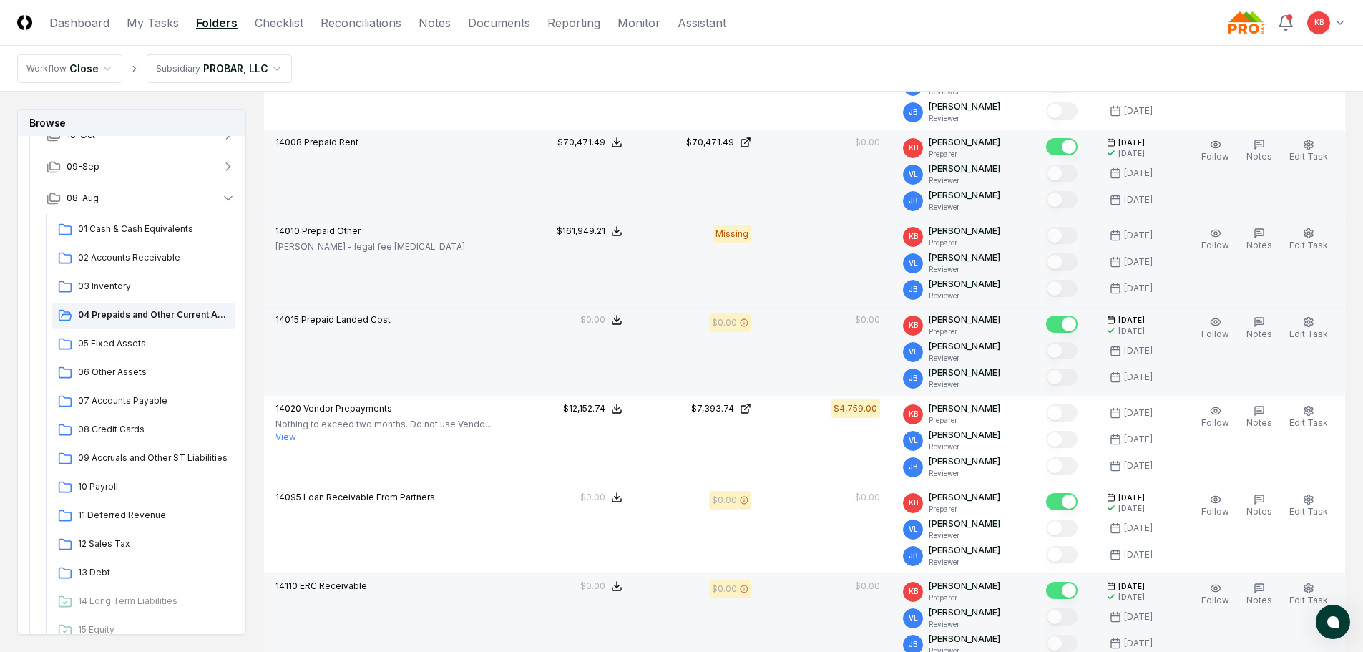
scroll to position [1216, 0]
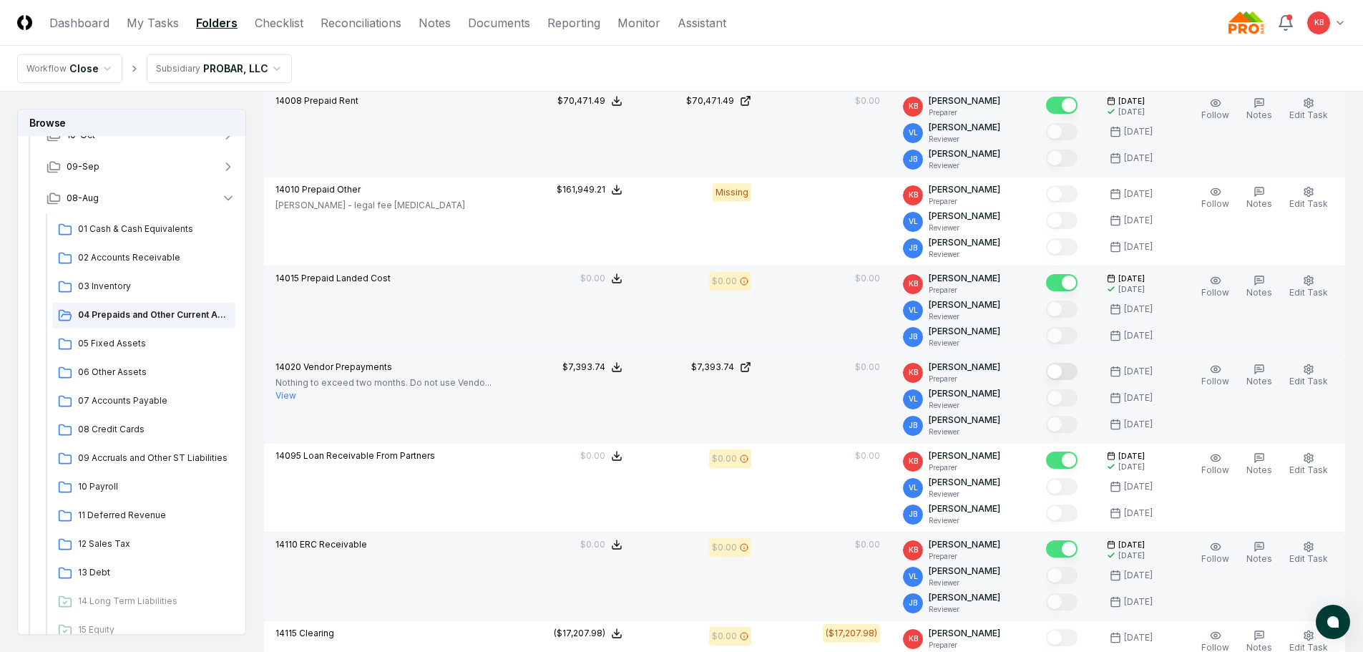
click at [1061, 372] on button "Mark complete" at bounding box center [1061, 371] width 31 height 17
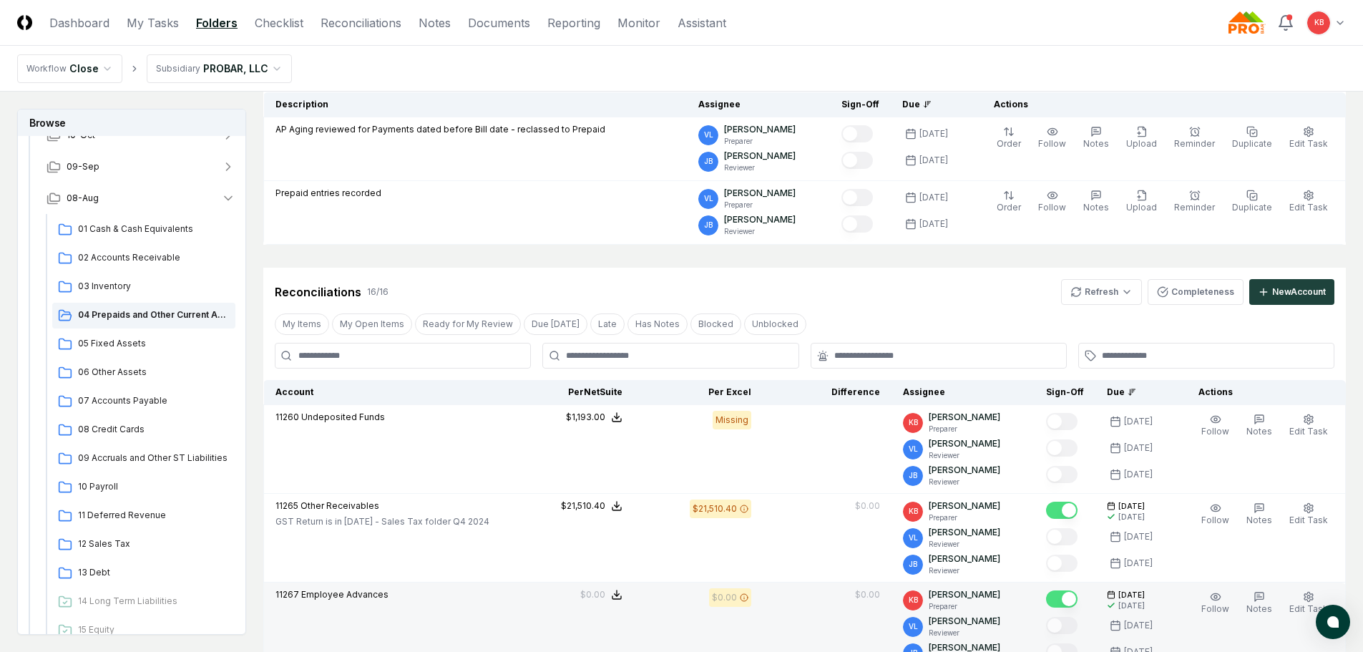
scroll to position [119, 0]
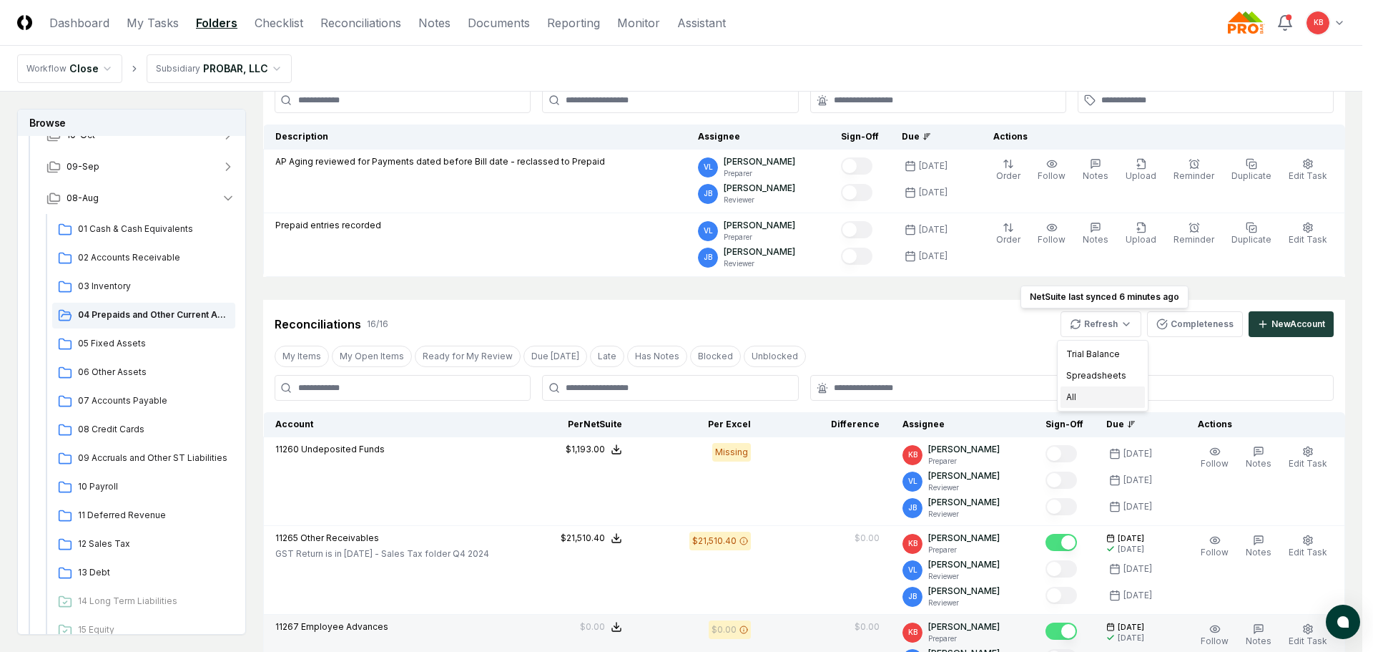
click at [1102, 396] on div "All" at bounding box center [1103, 396] width 84 height 21
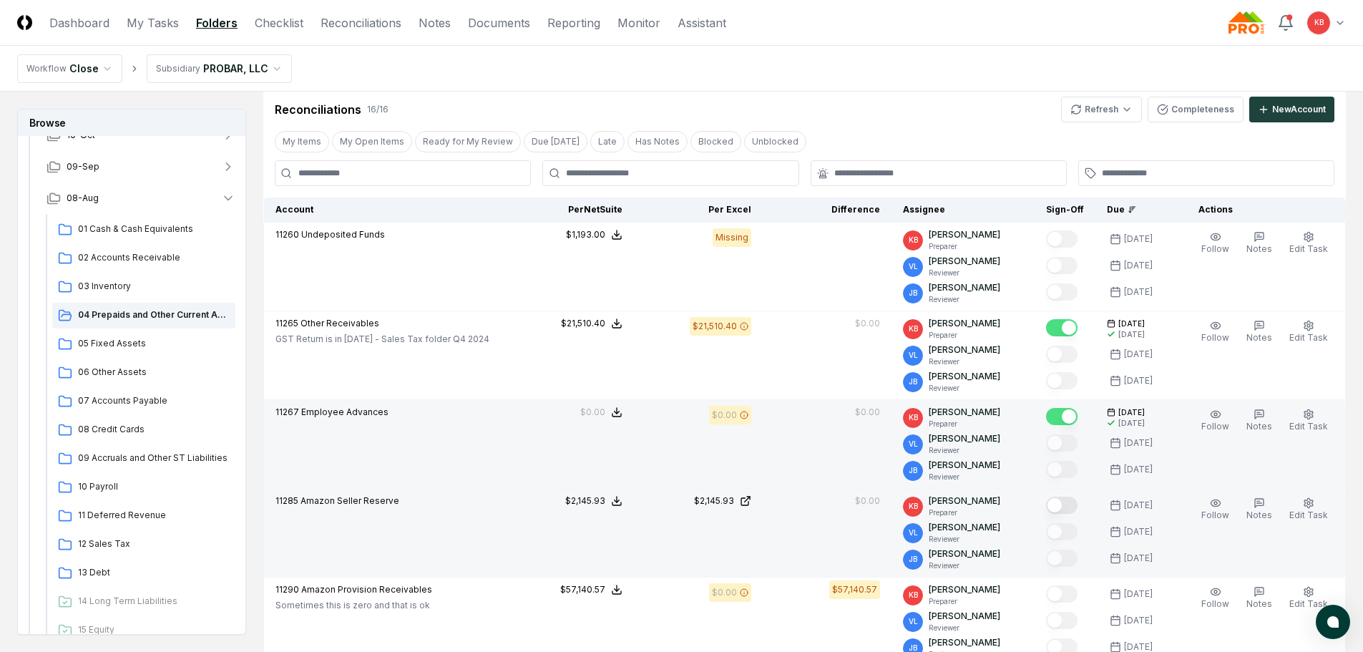
scroll to position [358, 0]
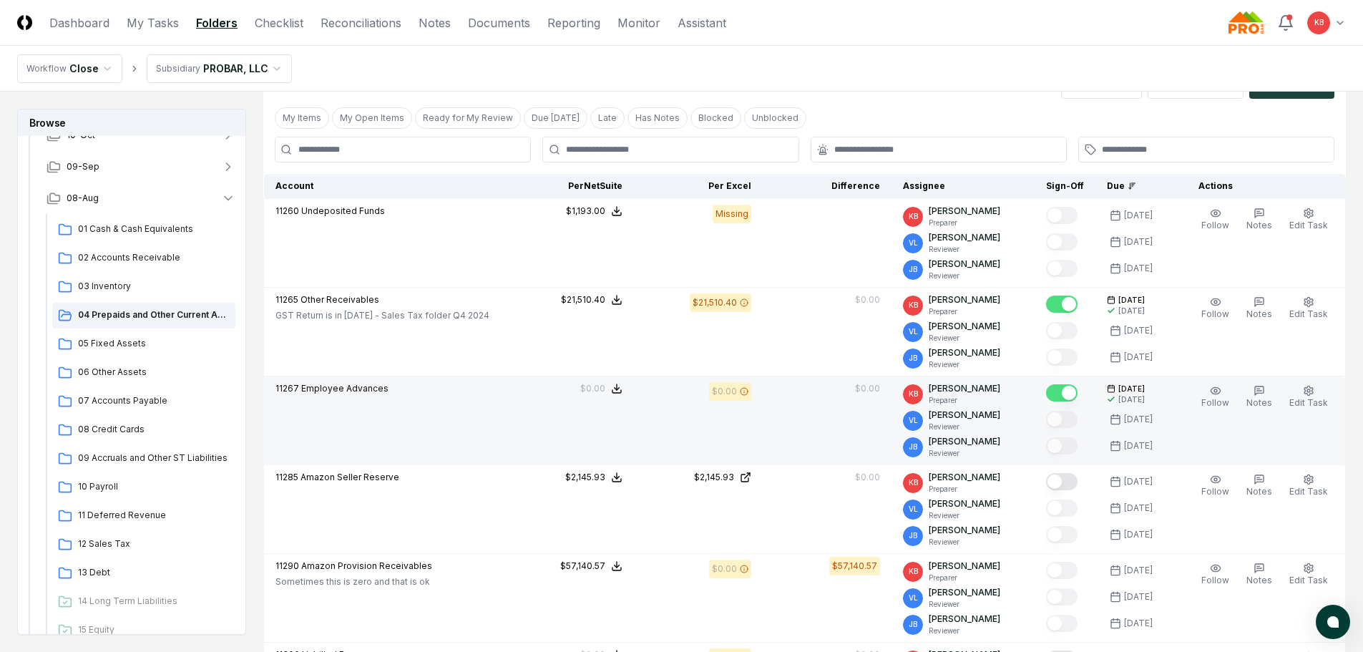
click at [948, 104] on div "My Items My Open Items Ready for My Review Due Today Late Has Notes Blocked Unb…" at bounding box center [804, 117] width 1082 height 26
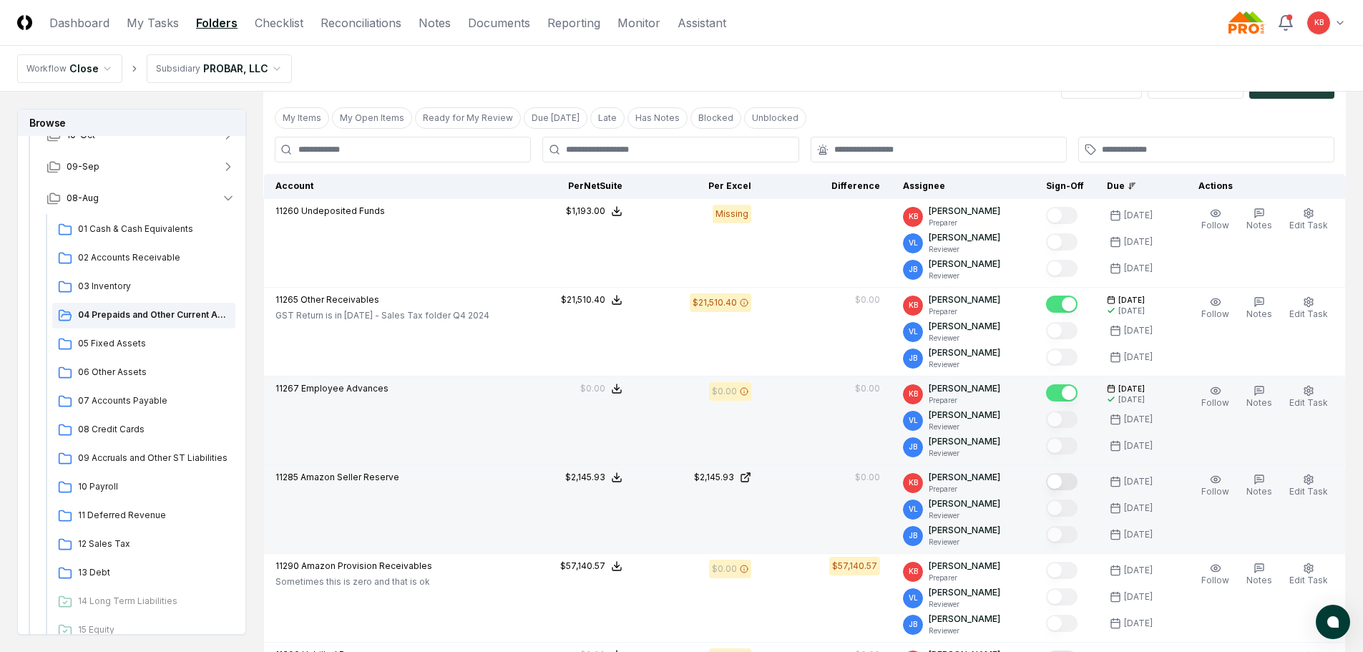
click at [1070, 481] on button "Mark complete" at bounding box center [1061, 481] width 31 height 17
click at [116, 488] on span "10 Payroll" at bounding box center [154, 486] width 152 height 13
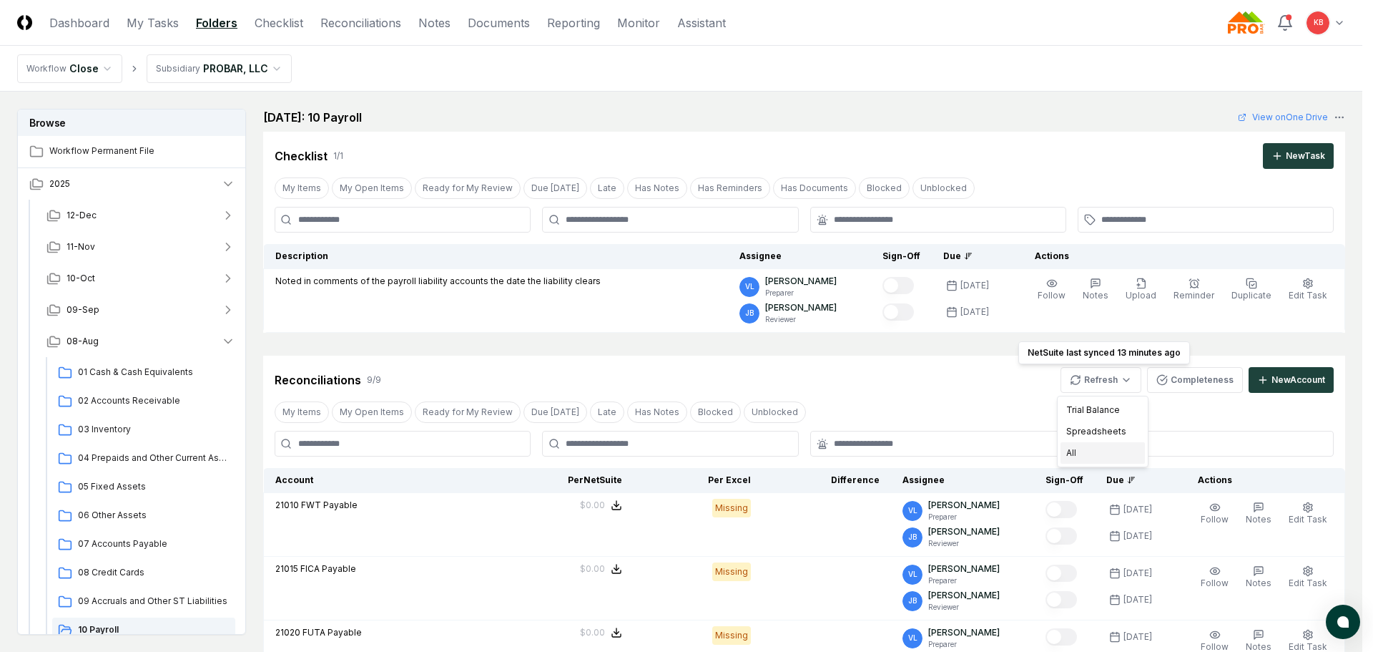
click at [1087, 448] on div "All" at bounding box center [1103, 452] width 84 height 21
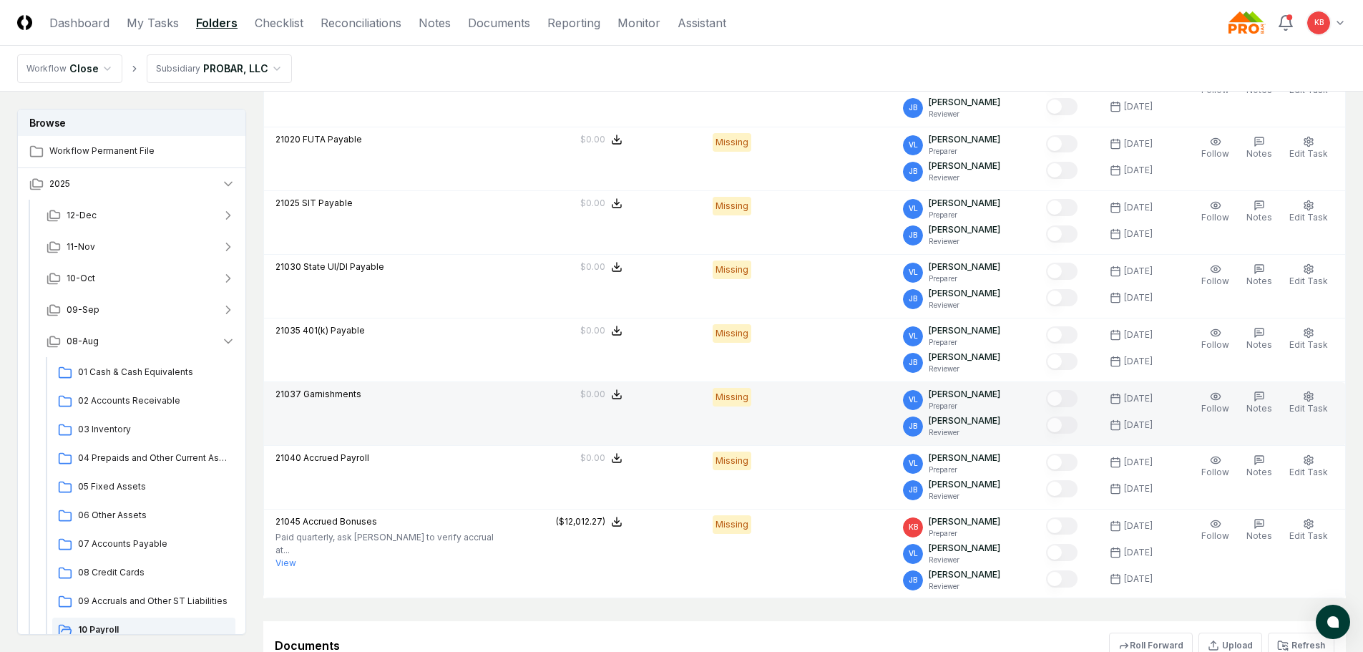
scroll to position [501, 0]
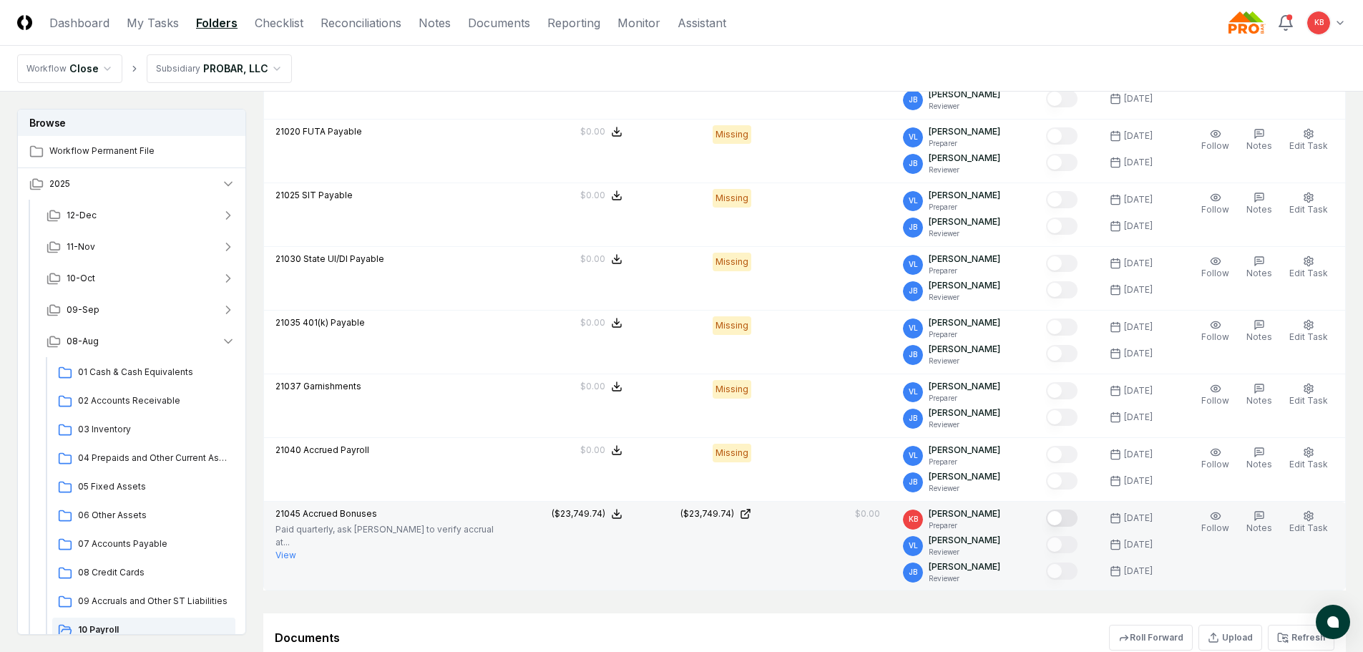
click at [1062, 520] on button "Mark complete" at bounding box center [1061, 517] width 31 height 17
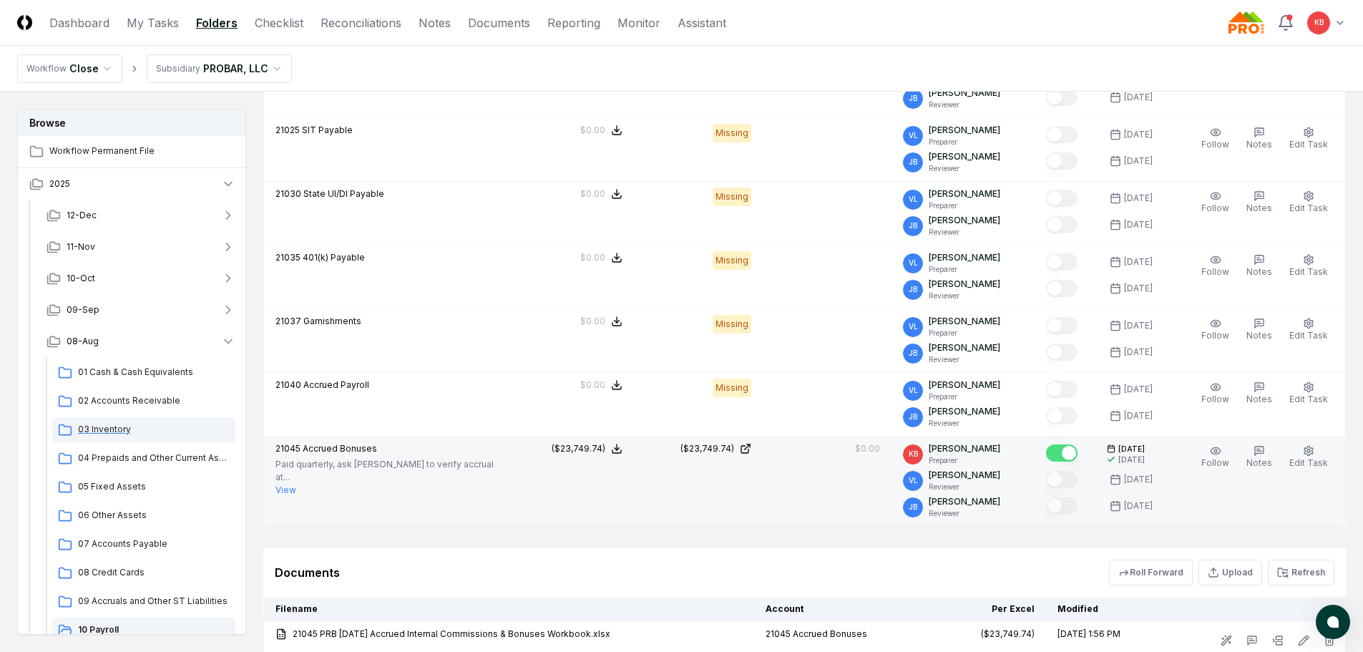
scroll to position [534, 0]
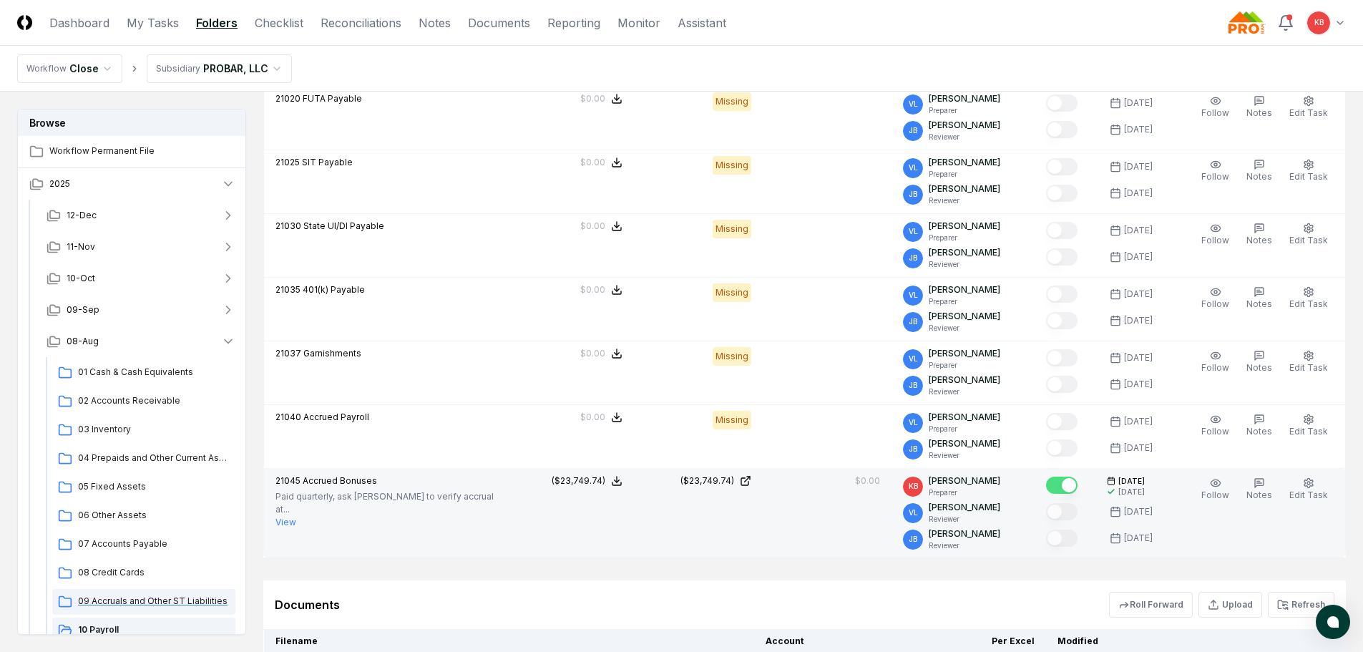
click at [158, 601] on span "09 Accruals and Other ST Liabilities" at bounding box center [154, 600] width 152 height 13
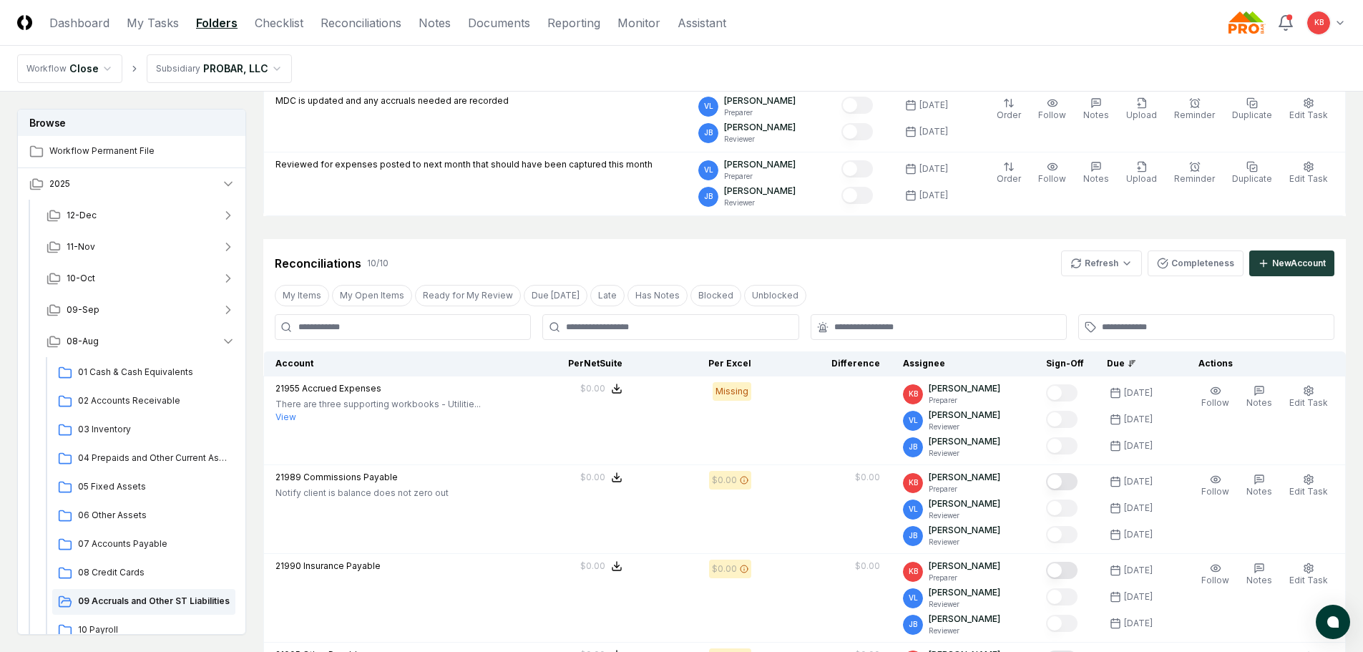
scroll to position [191, 0]
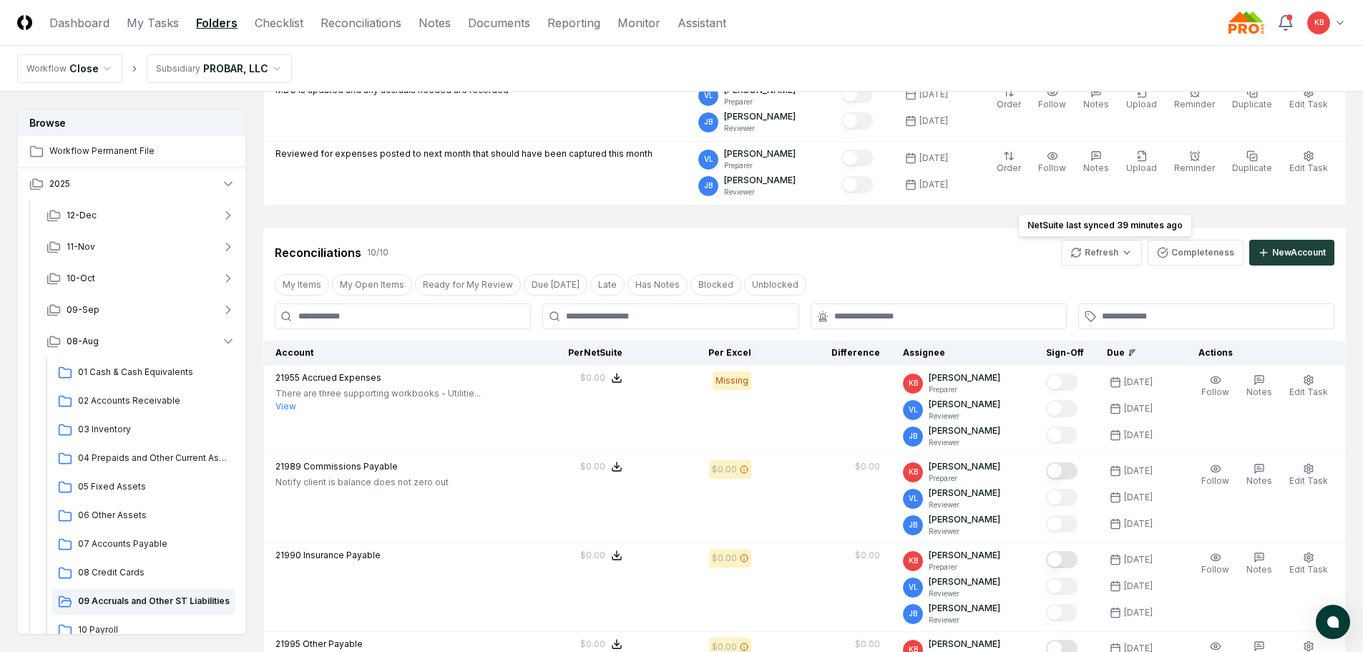
click at [1099, 259] on html "CloseCore Dashboard My Tasks Folders Checklist Reconciliations Notes Documents …" at bounding box center [681, 619] width 1363 height 1620
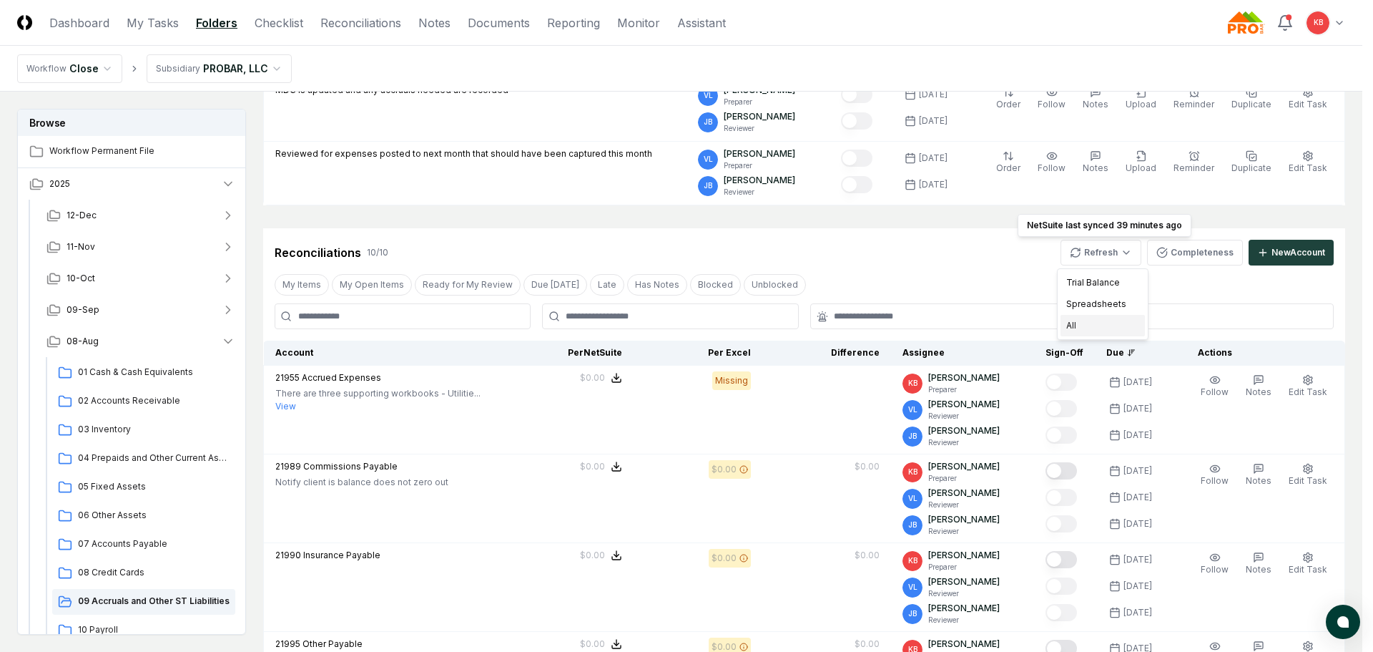
click at [1079, 330] on div "All" at bounding box center [1103, 325] width 84 height 21
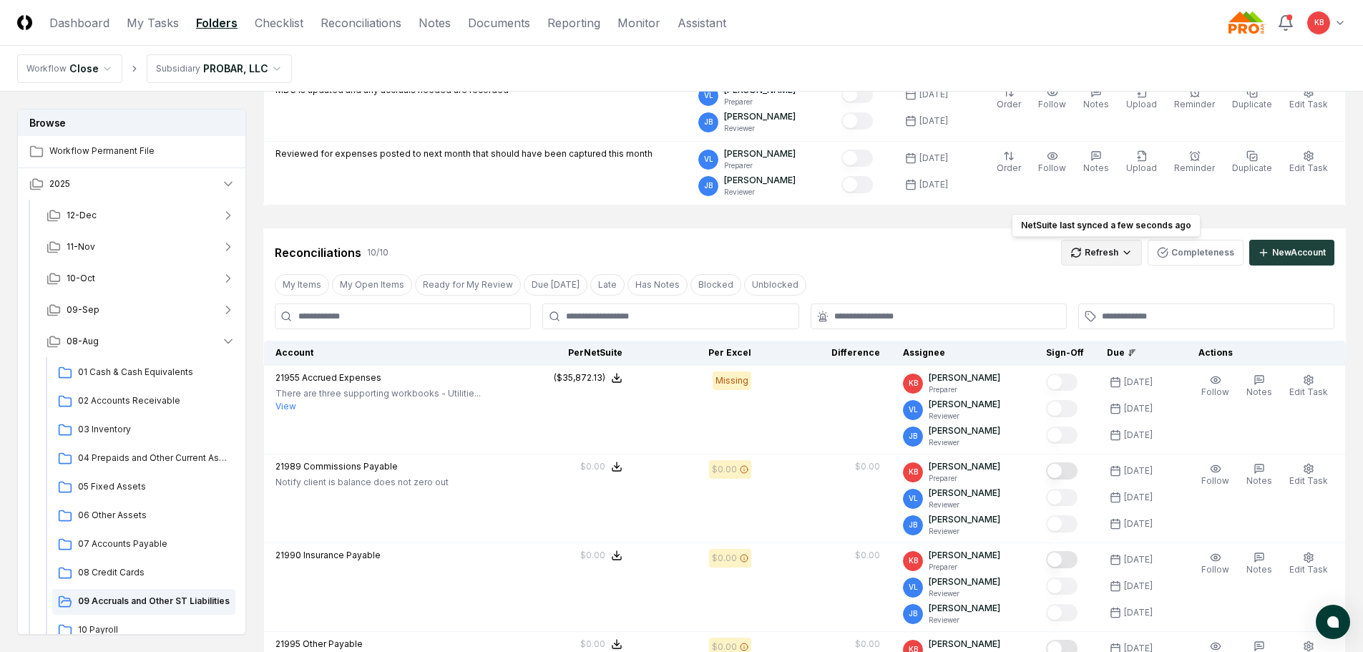
click at [1111, 250] on html "CloseCore Dashboard My Tasks Folders Checklist Reconciliations Notes Documents …" at bounding box center [681, 652] width 1363 height 1687
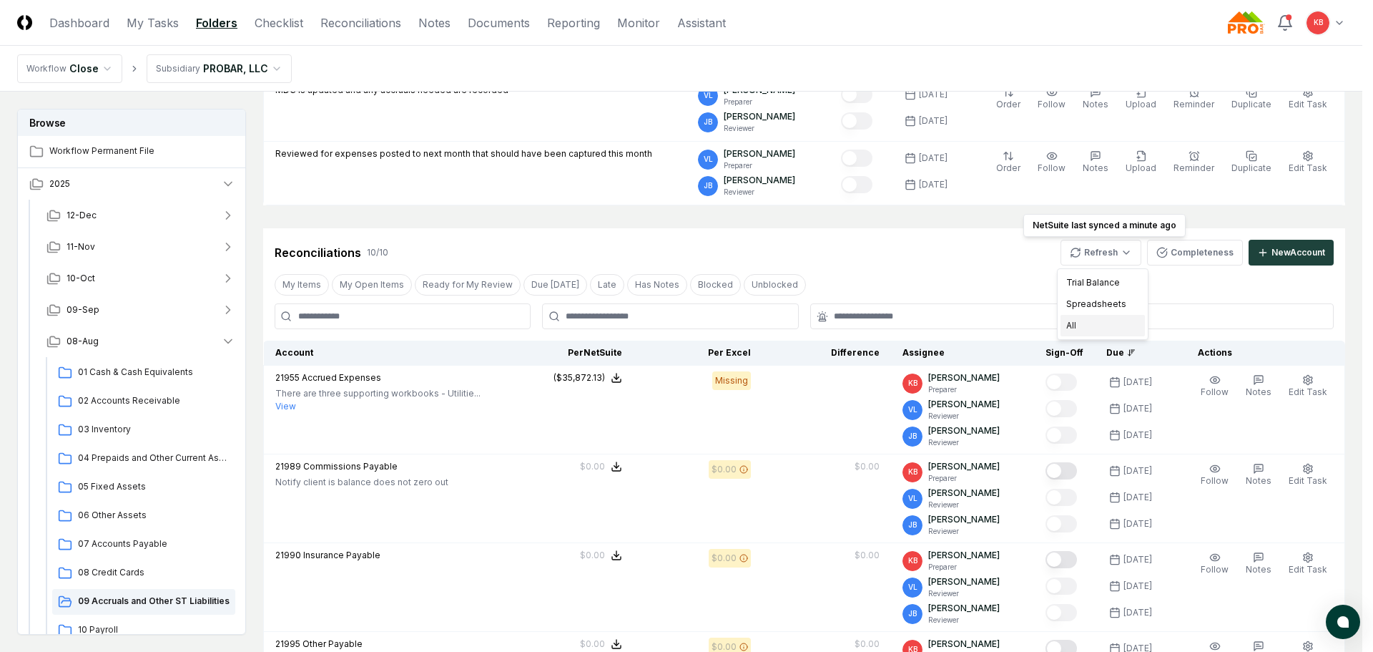
click at [1087, 322] on div "All" at bounding box center [1103, 325] width 84 height 21
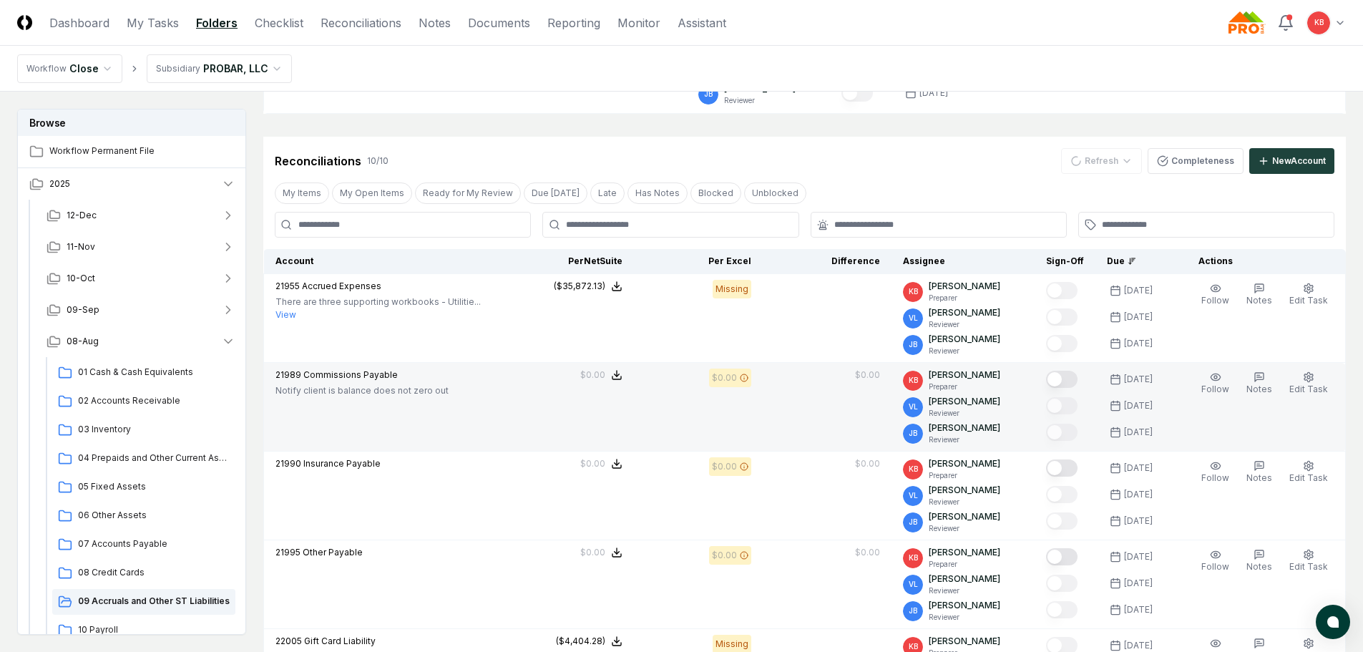
scroll to position [286, 0]
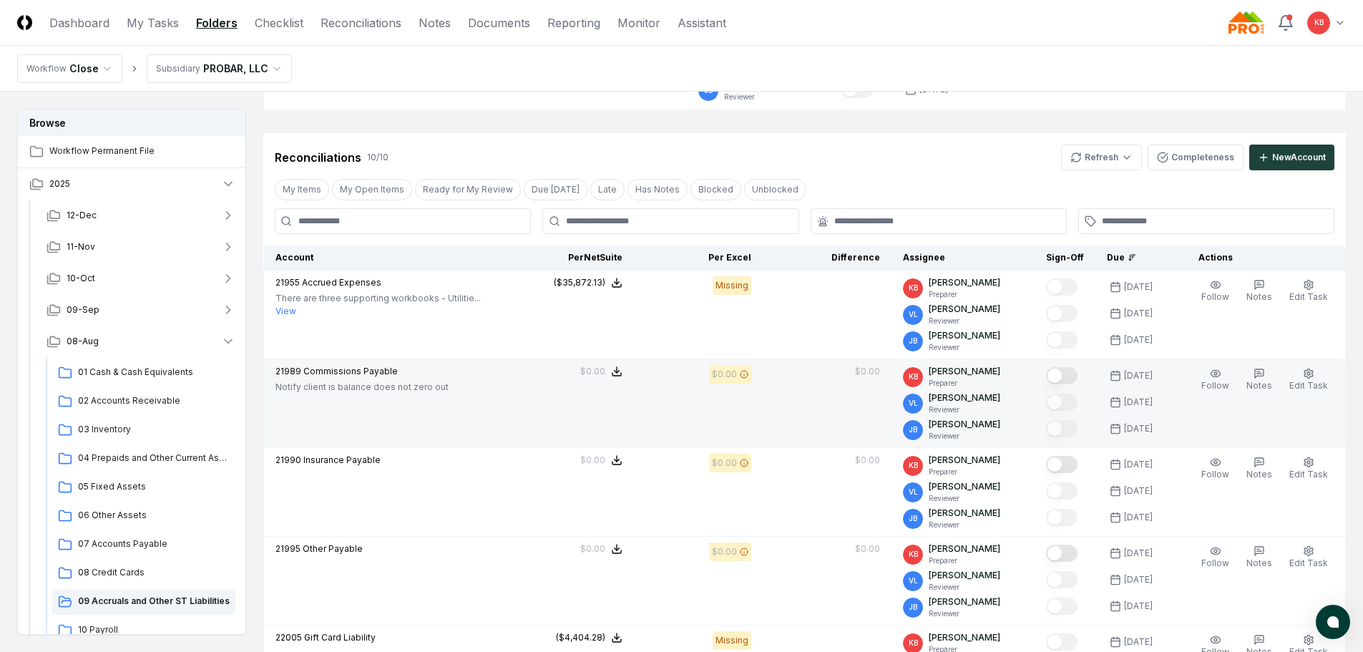
click at [1066, 375] on button "Mark complete" at bounding box center [1061, 375] width 31 height 17
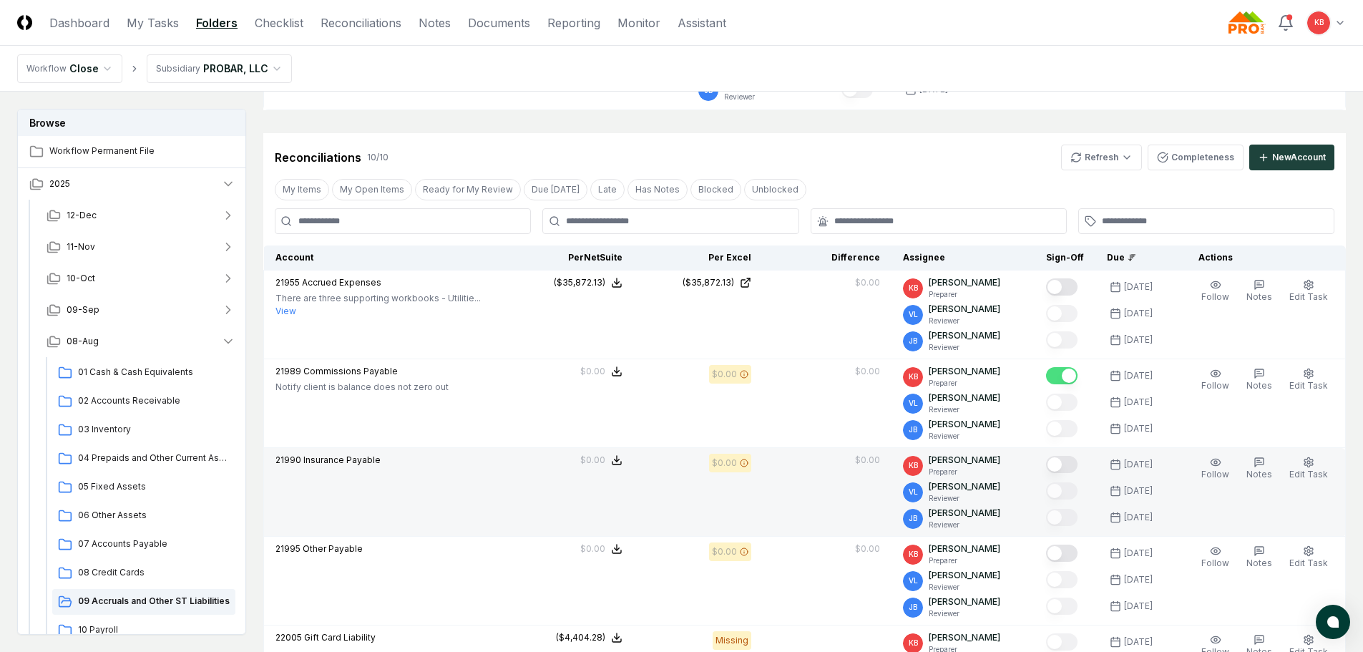
click at [1062, 469] on button "Mark complete" at bounding box center [1061, 464] width 31 height 17
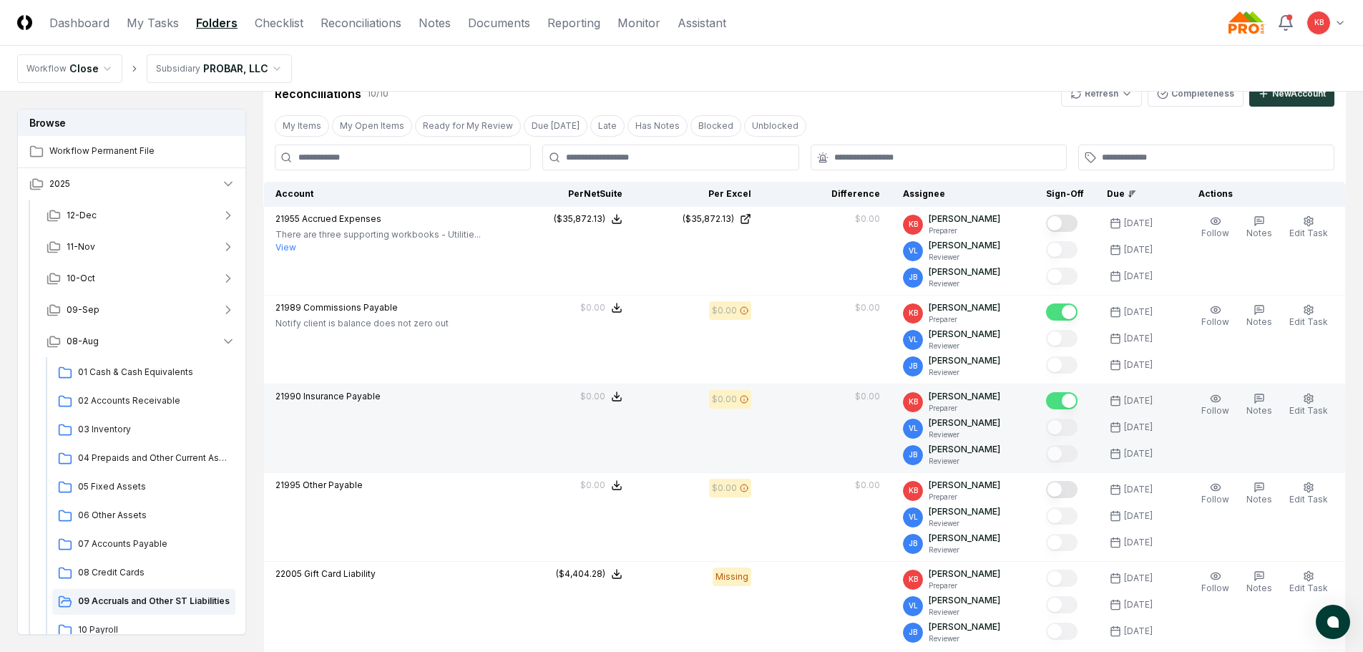
scroll to position [358, 0]
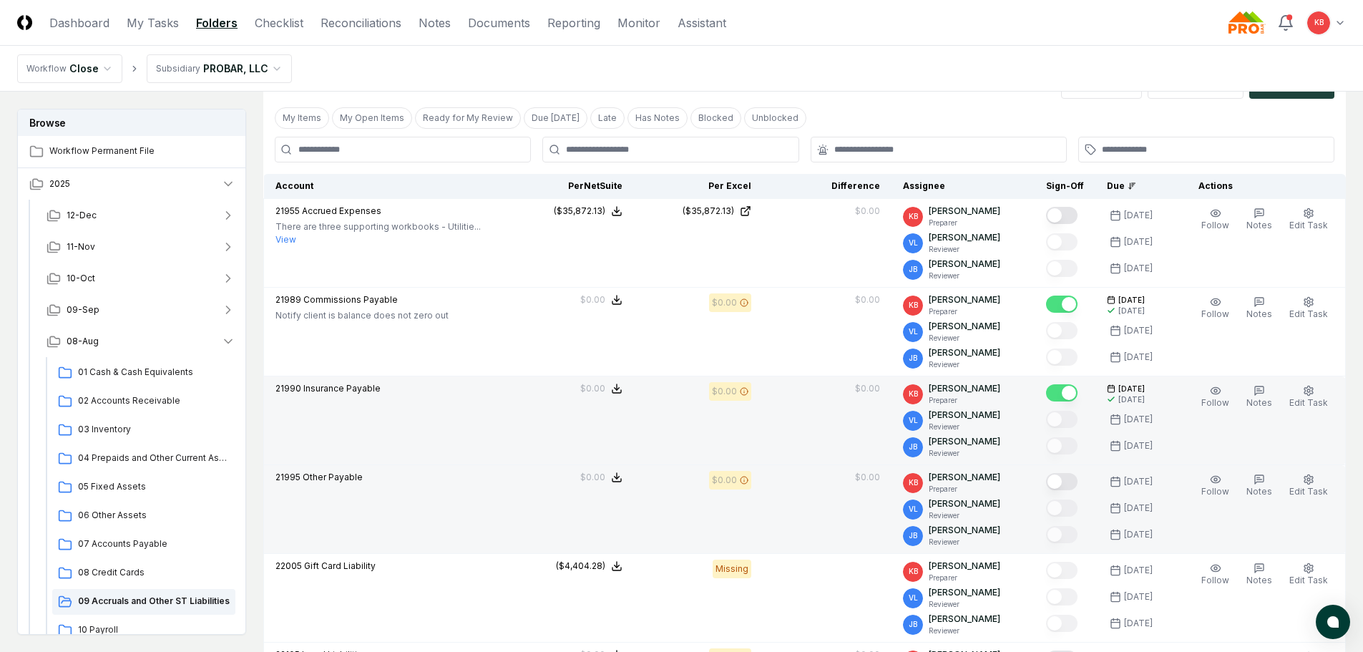
click at [1065, 482] on button "Mark complete" at bounding box center [1061, 481] width 31 height 17
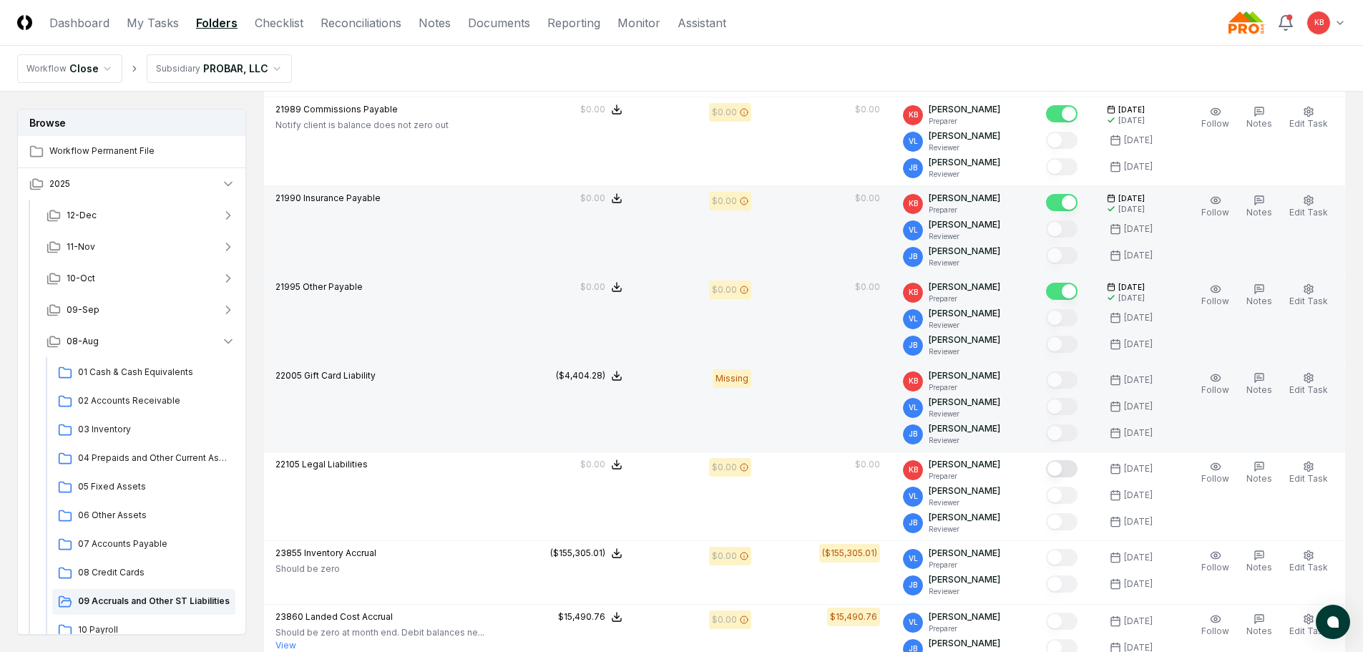
scroll to position [549, 0]
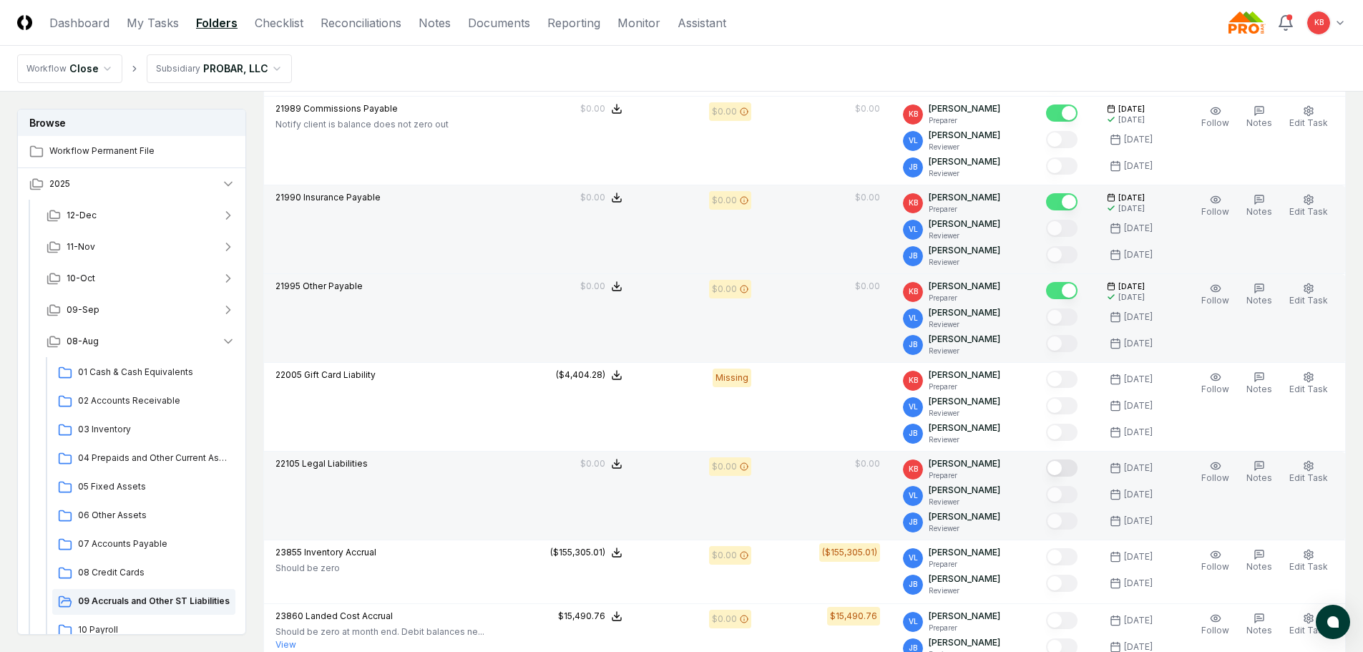
click at [1064, 466] on button "Mark complete" at bounding box center [1061, 467] width 31 height 17
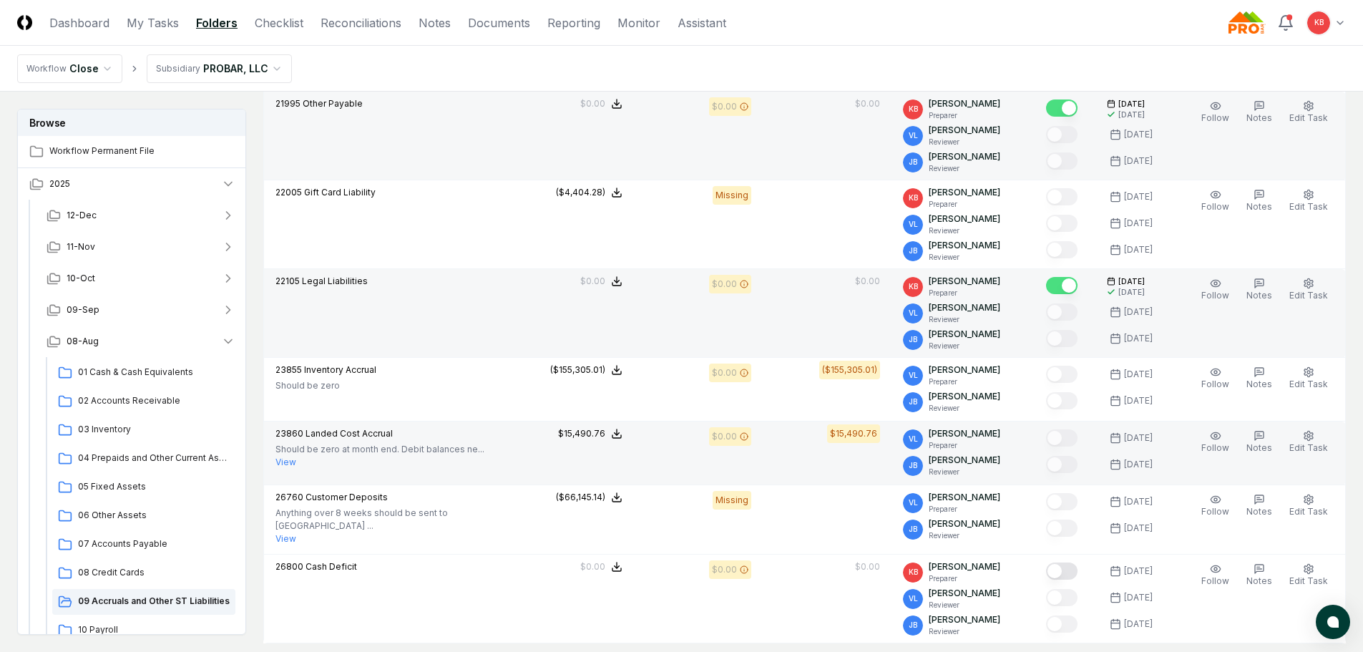
scroll to position [739, 0]
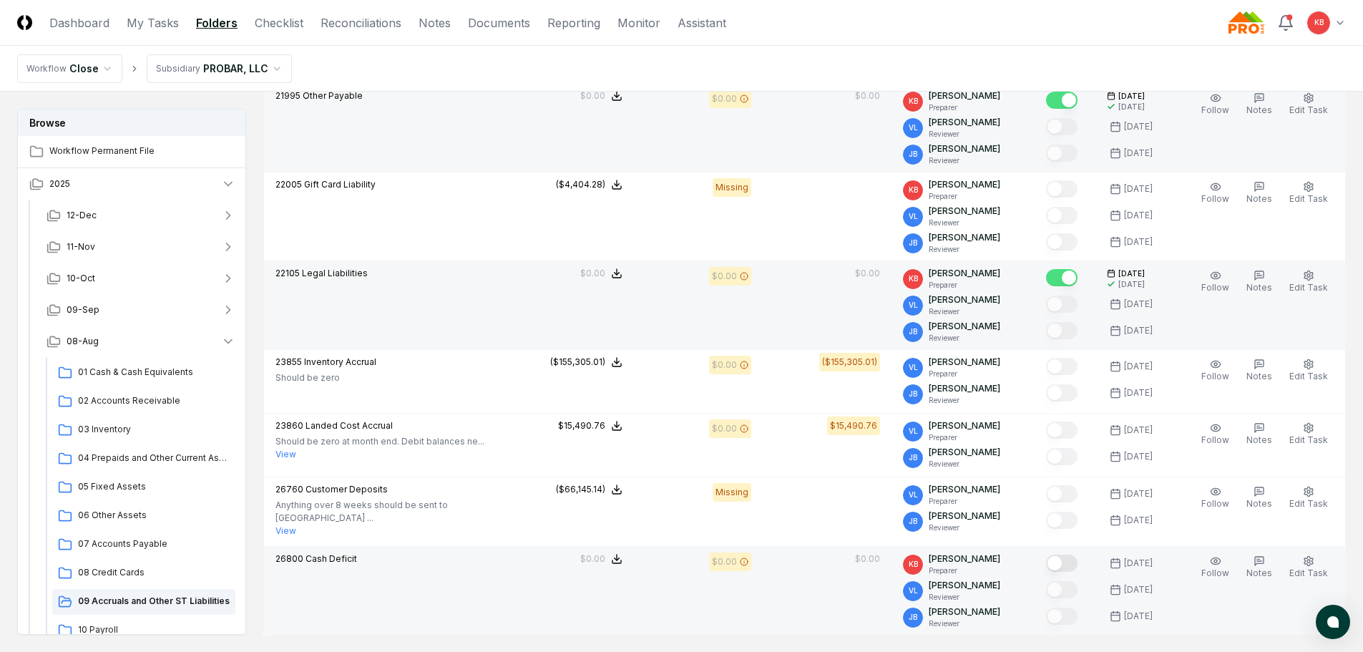
click at [1060, 557] on button "Mark complete" at bounding box center [1061, 562] width 31 height 17
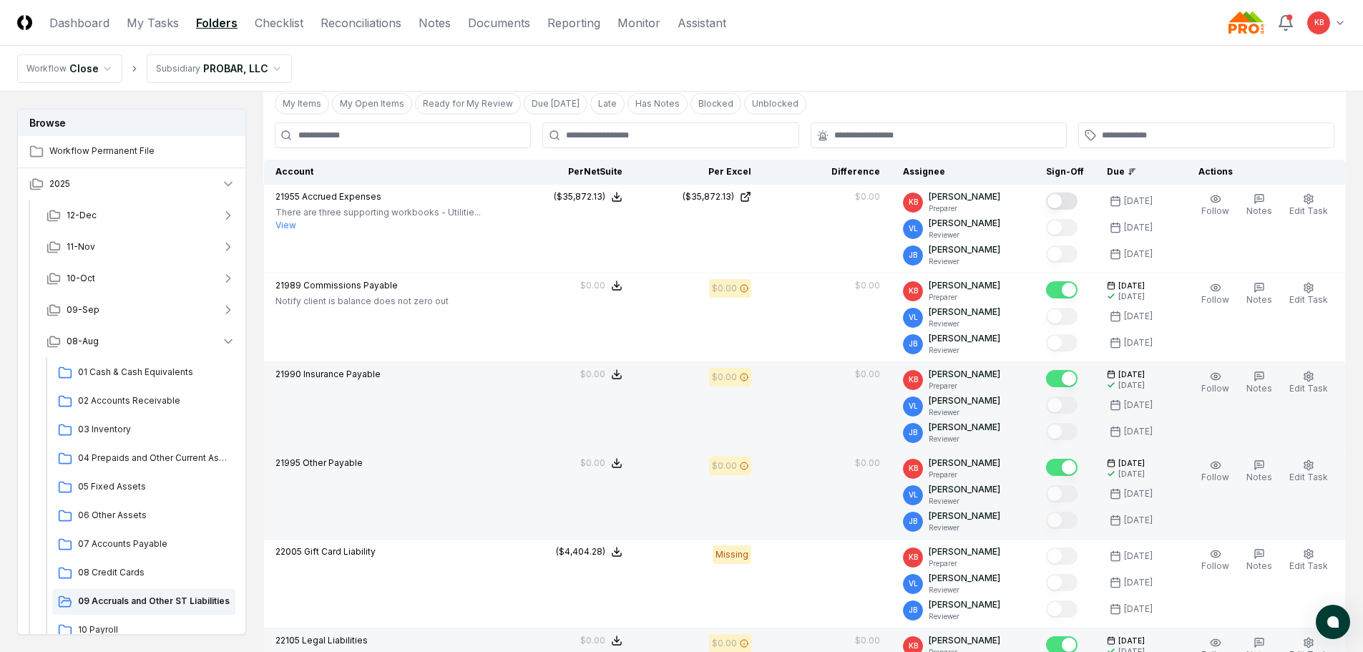
scroll to position [358, 0]
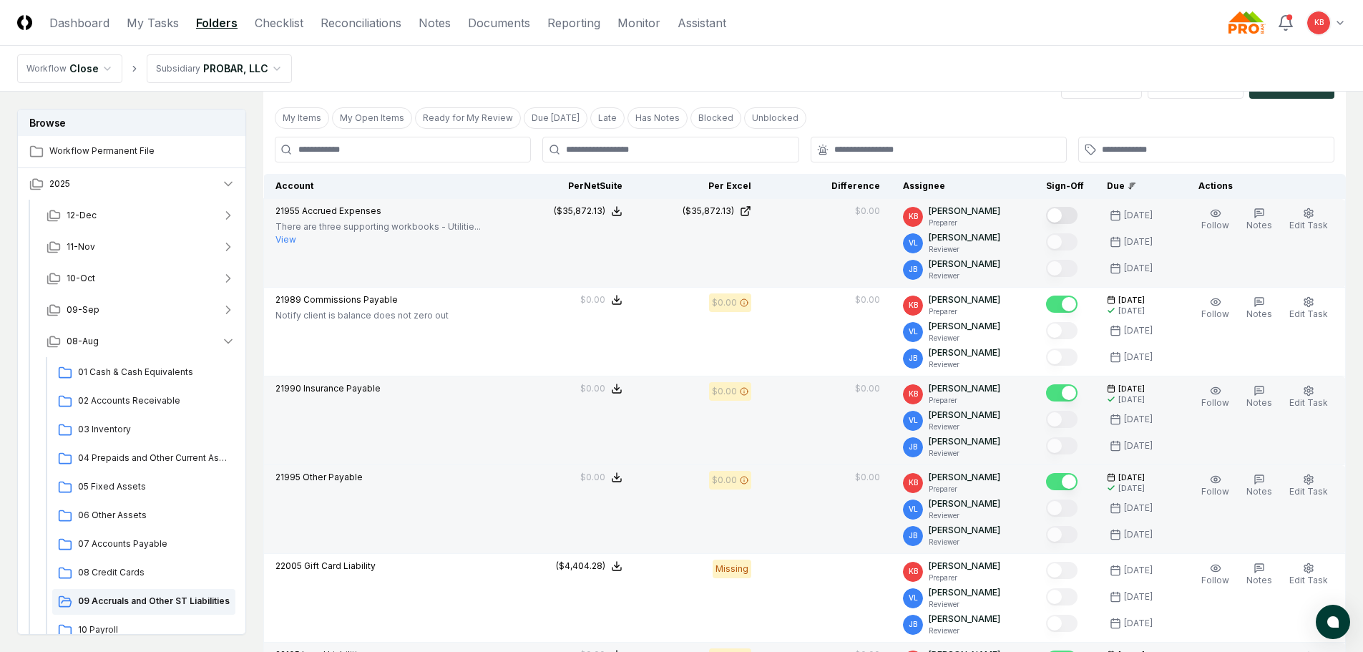
click at [1060, 212] on button "Mark complete" at bounding box center [1061, 215] width 31 height 17
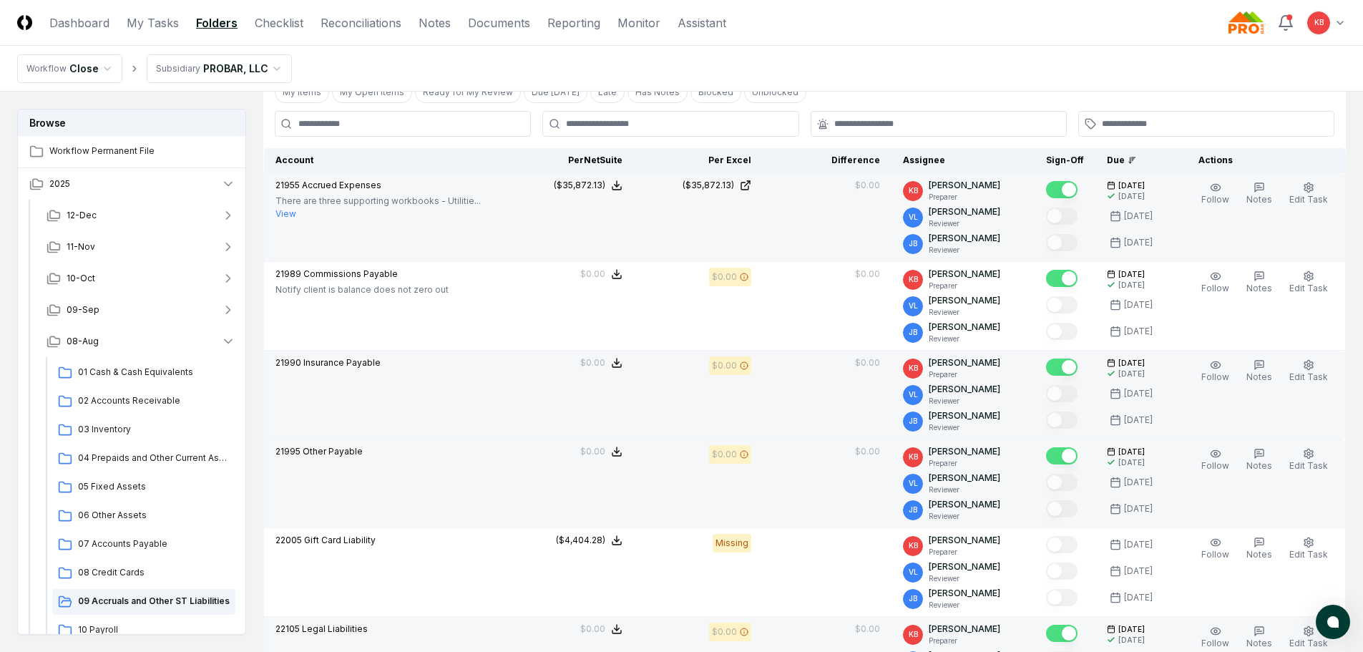
scroll to position [381, 0]
click at [247, 21] on nav "CloseCore Dashboard My Tasks Folders Checklist Reconciliations Notes Documents …" at bounding box center [371, 22] width 709 height 17
click at [264, 24] on link "Checklist" at bounding box center [279, 22] width 49 height 17
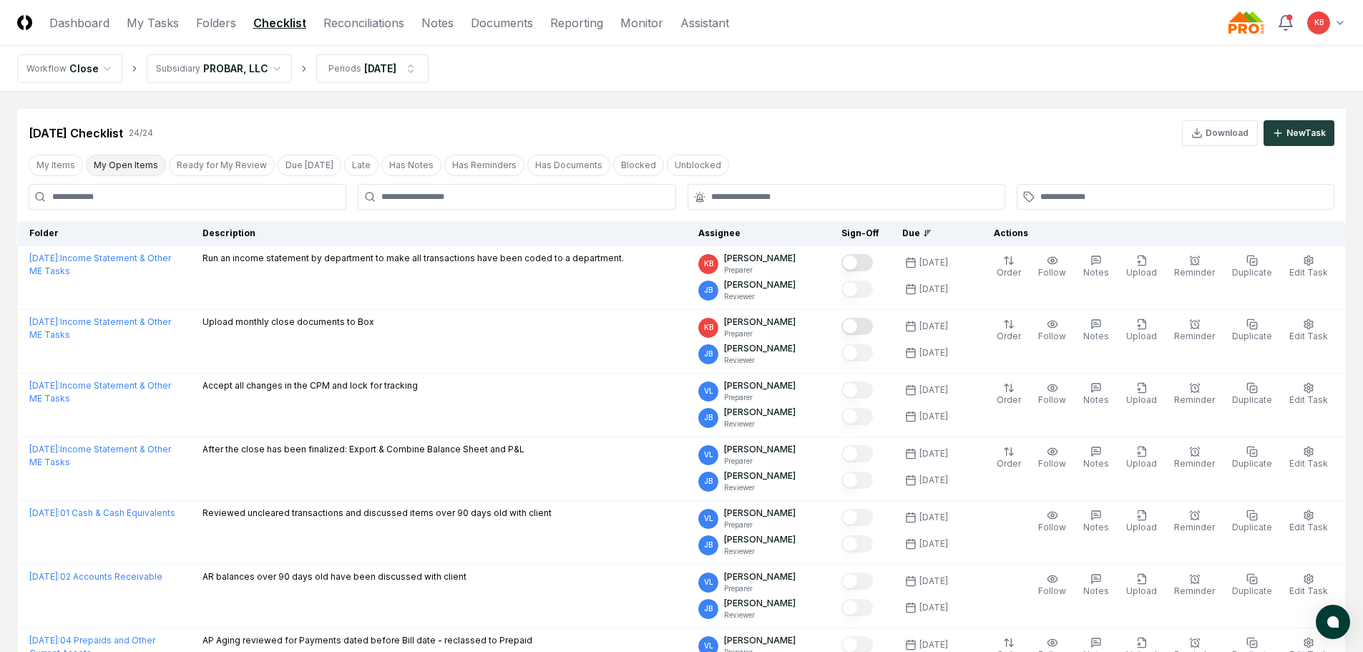
click at [122, 166] on button "My Open Items" at bounding box center [126, 164] width 80 height 21
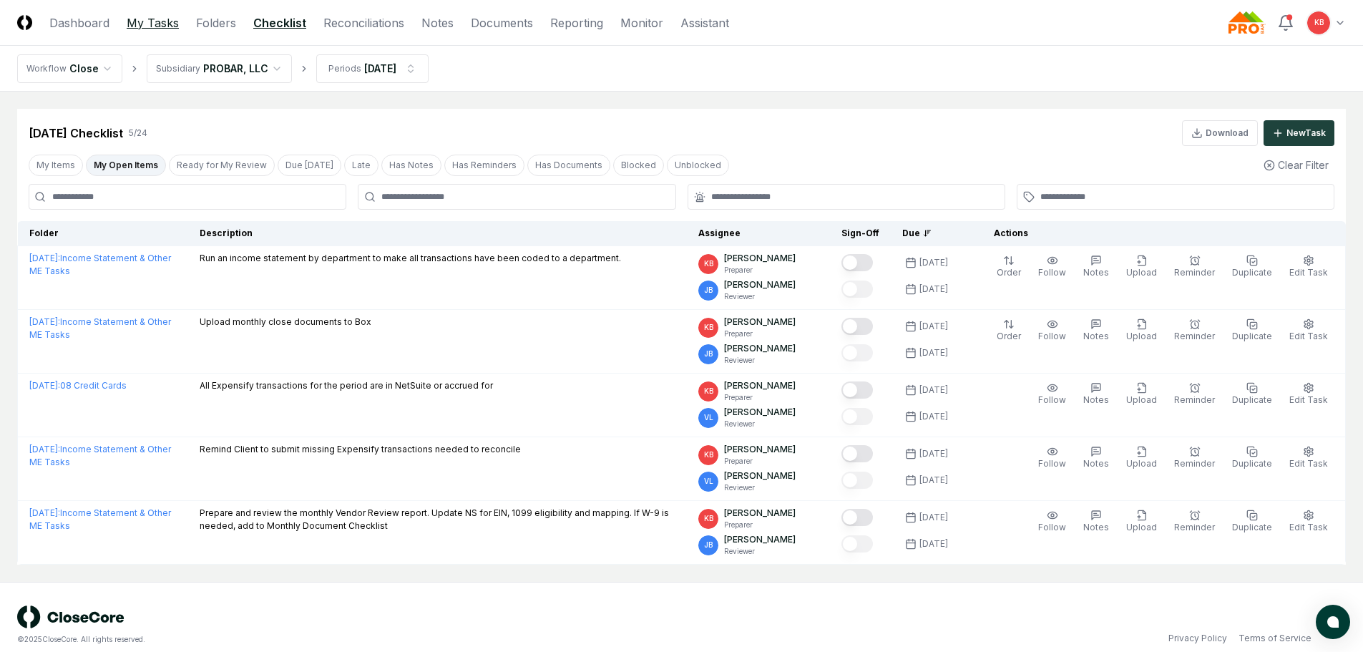
click at [167, 31] on link "My Tasks" at bounding box center [153, 22] width 52 height 17
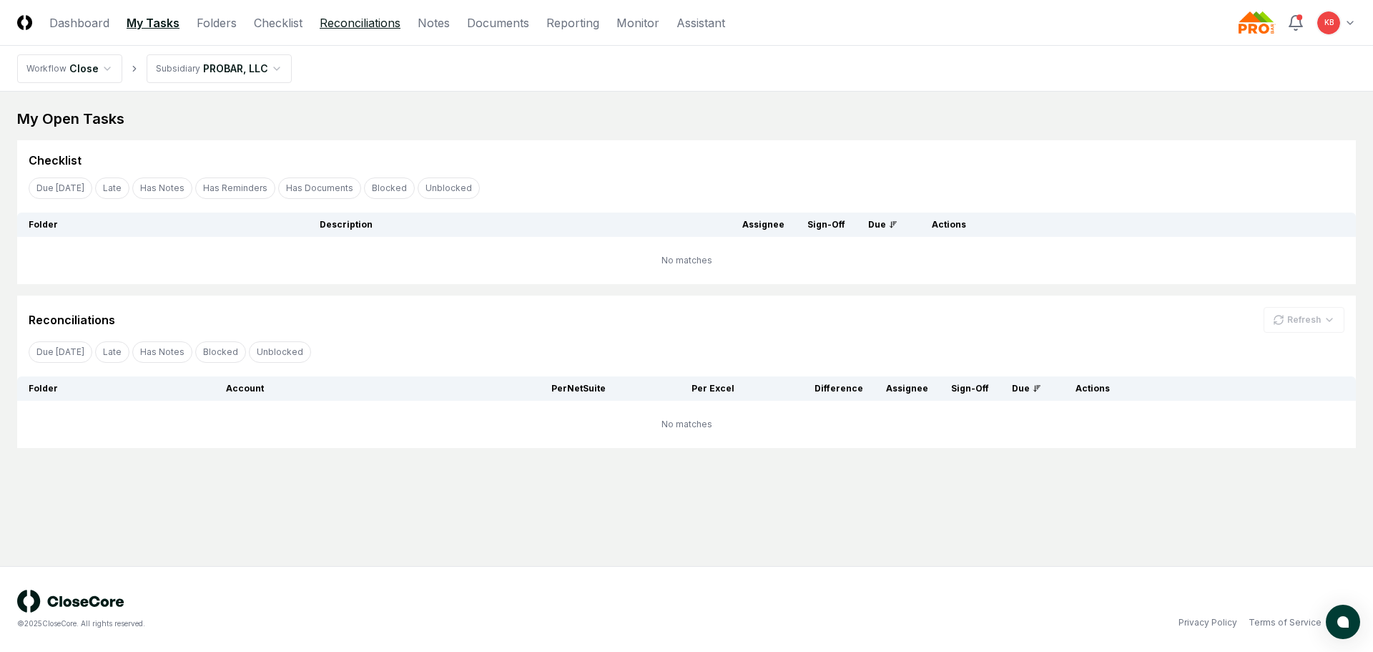
click at [388, 19] on link "Reconciliations" at bounding box center [360, 22] width 81 height 17
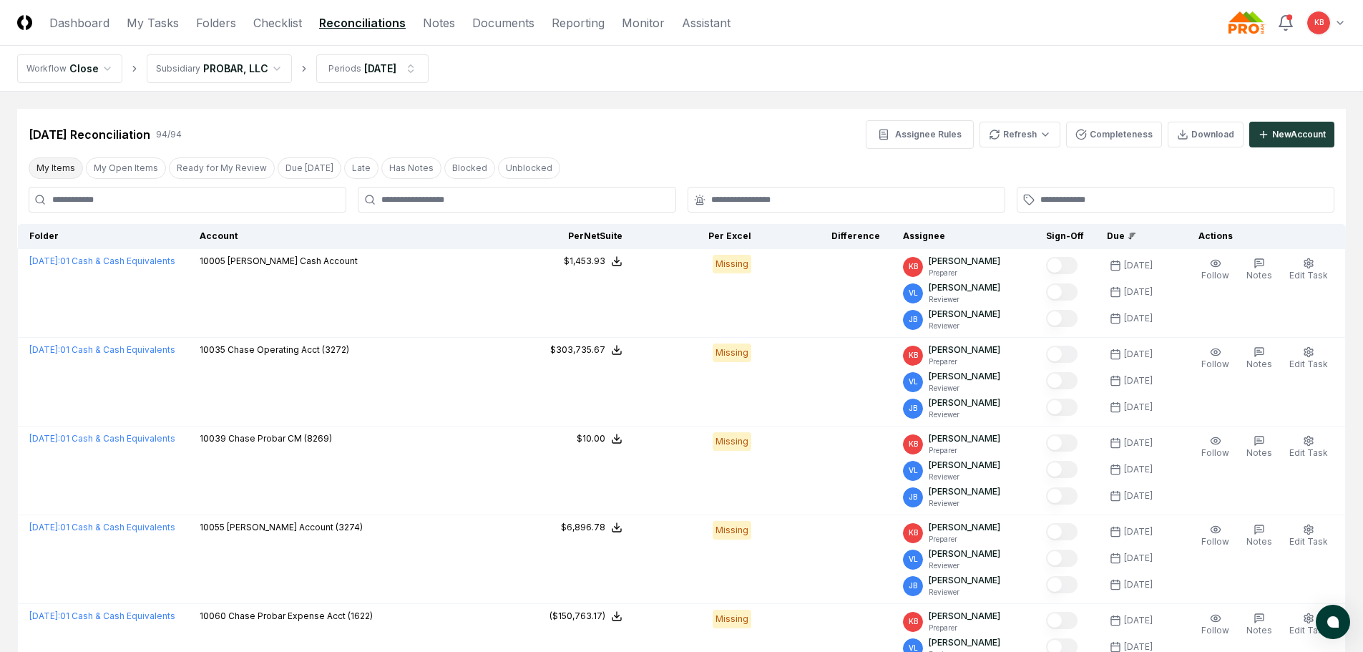
click at [63, 170] on button "My Items" at bounding box center [56, 167] width 54 height 21
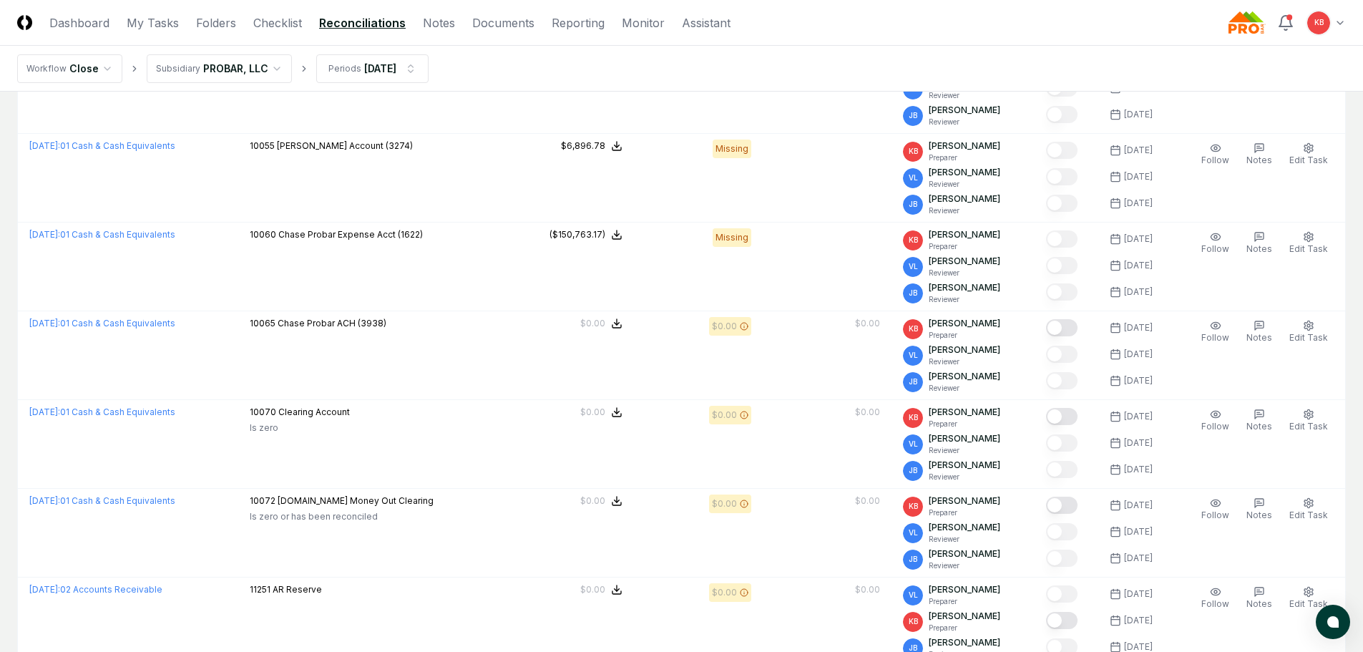
scroll to position [406, 0]
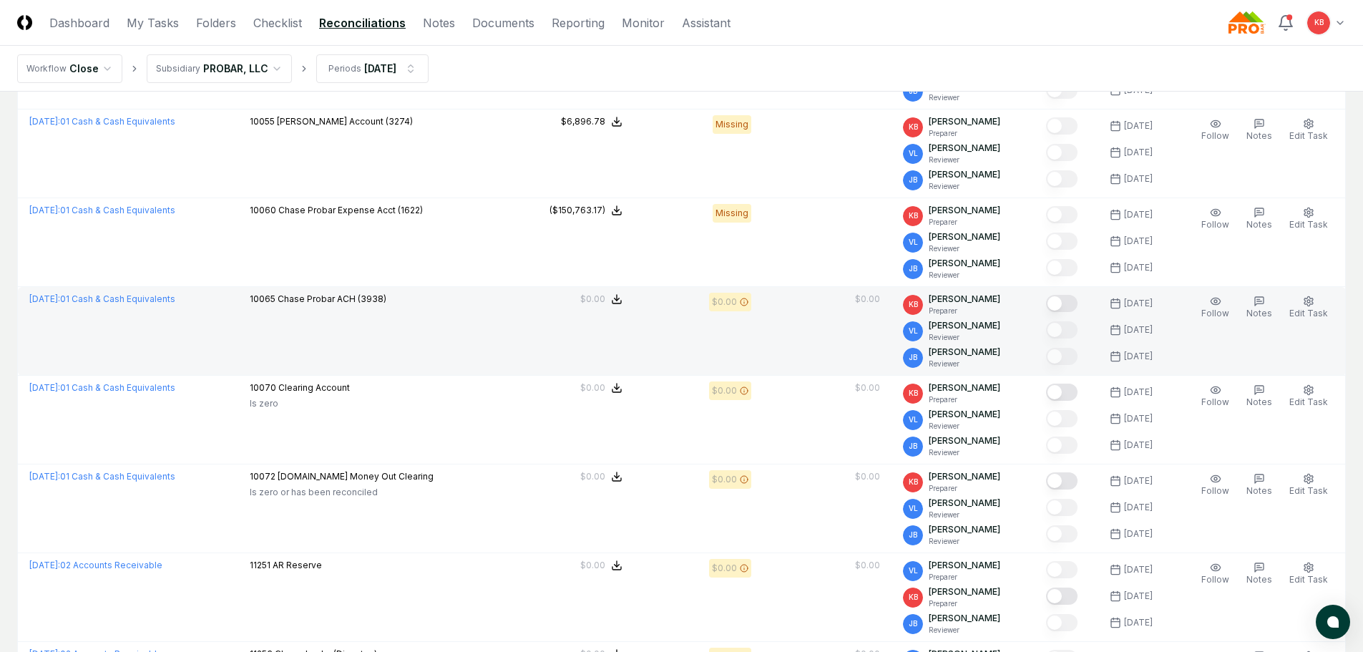
click at [1069, 306] on button "Mark complete" at bounding box center [1061, 303] width 31 height 17
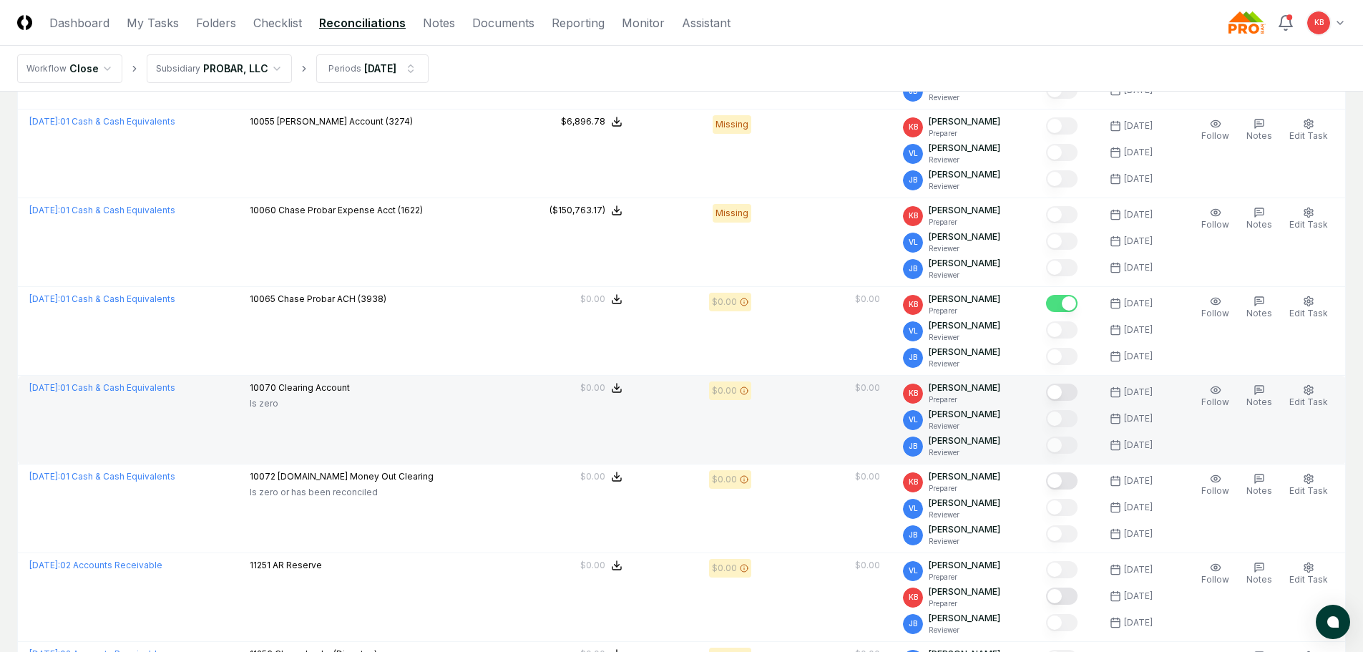
click at [1066, 391] on button "Mark complete" at bounding box center [1061, 391] width 31 height 17
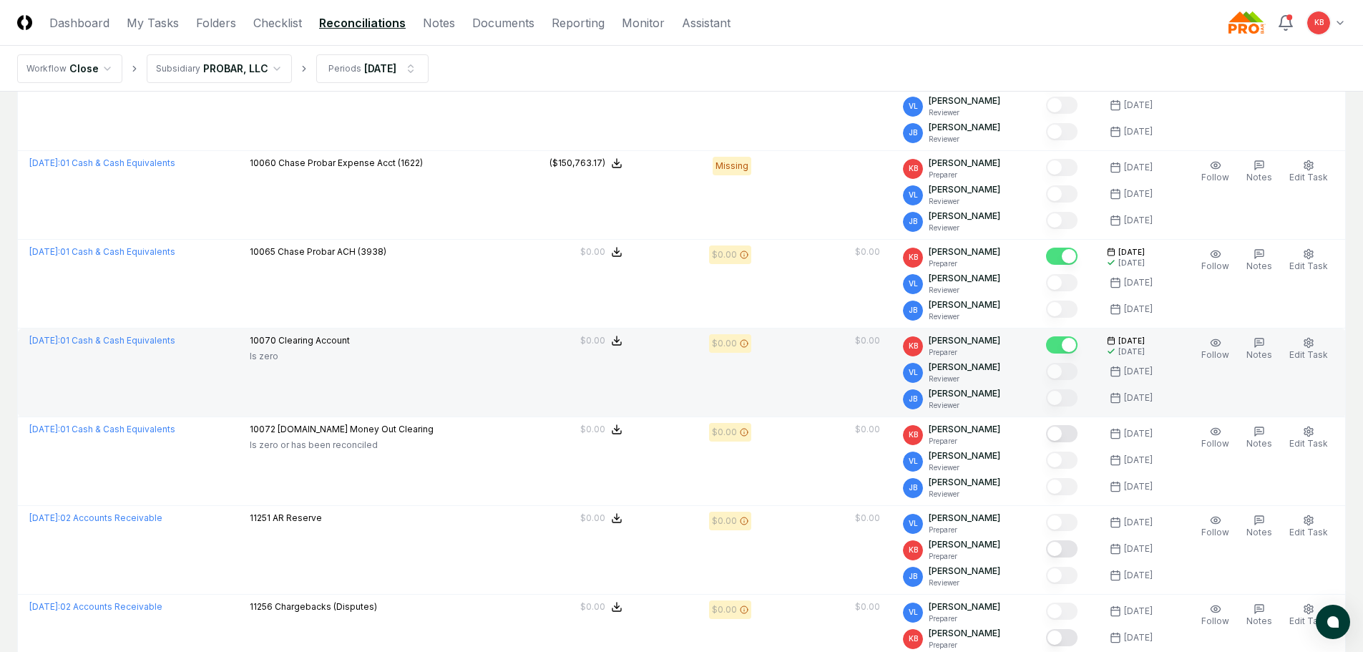
scroll to position [477, 0]
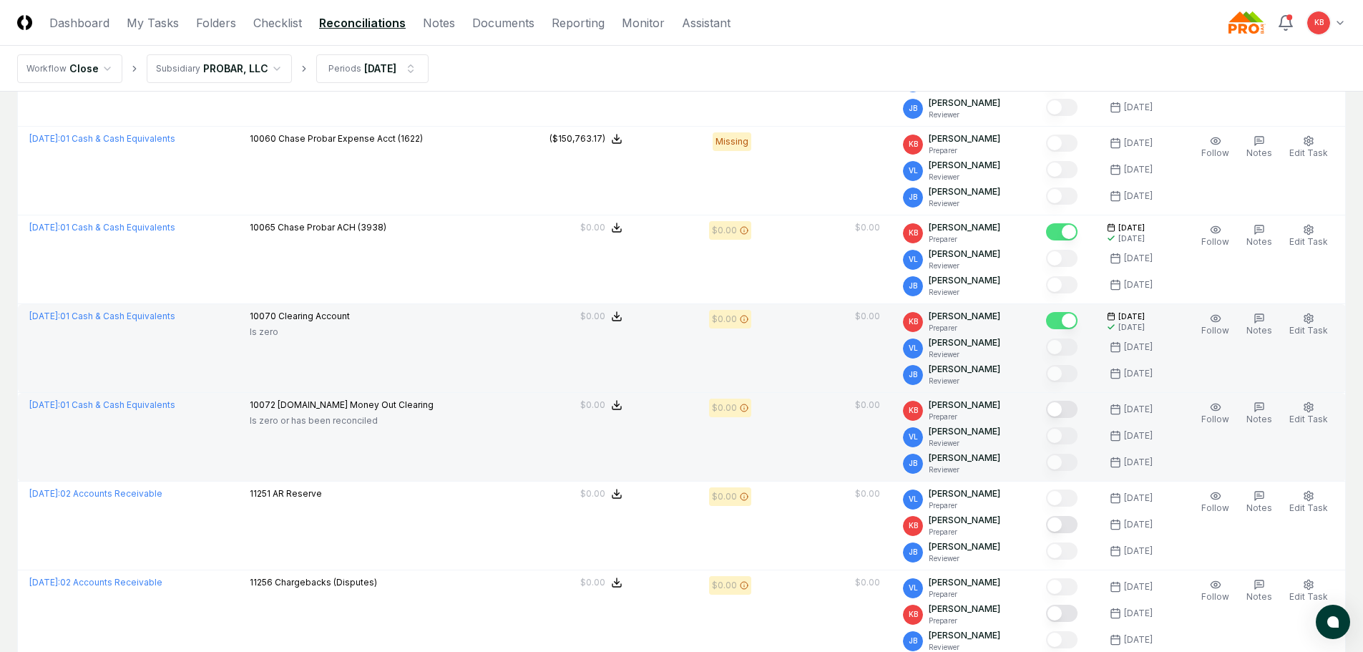
click at [1066, 413] on button "Mark complete" at bounding box center [1061, 409] width 31 height 17
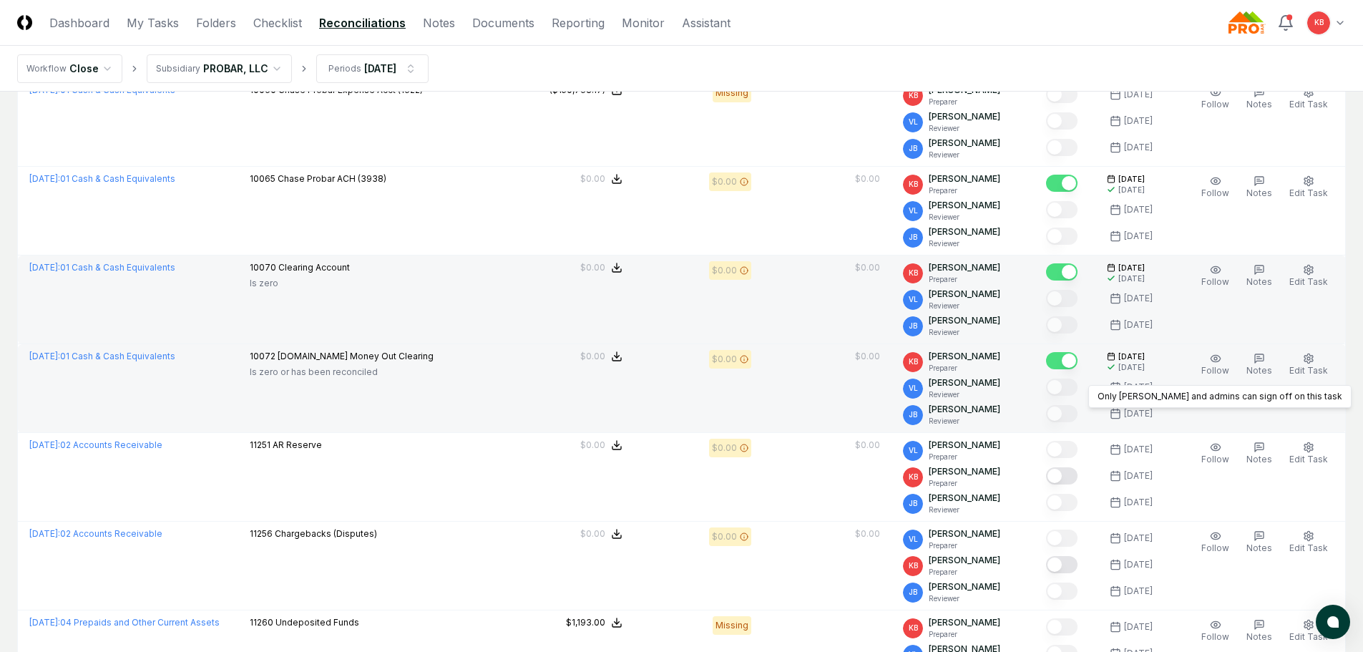
scroll to position [549, 0]
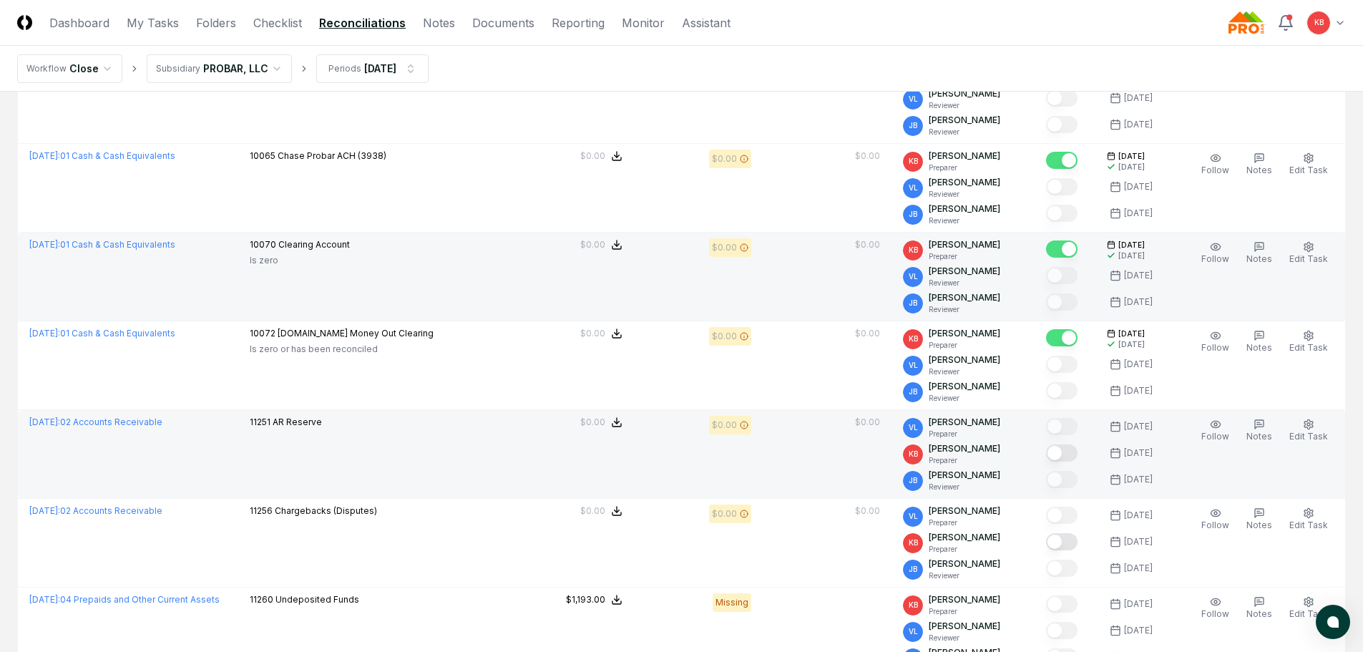
click at [1061, 450] on button "Mark complete" at bounding box center [1061, 452] width 31 height 17
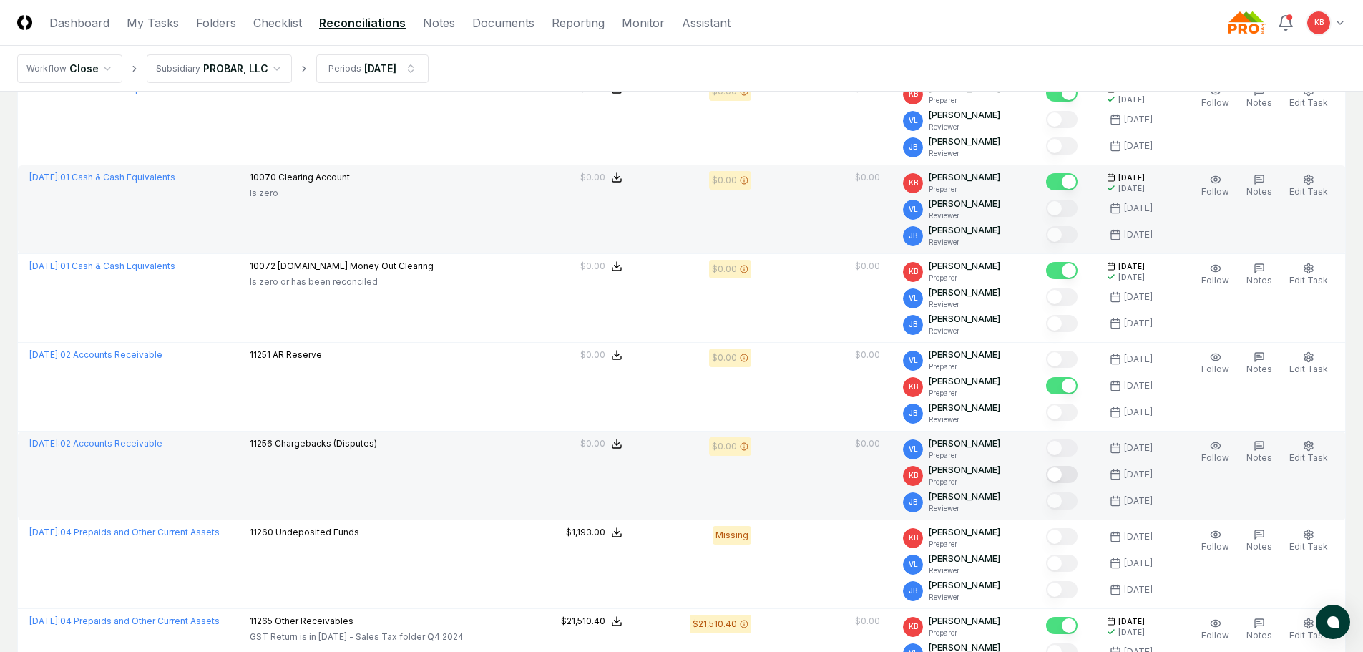
scroll to position [620, 0]
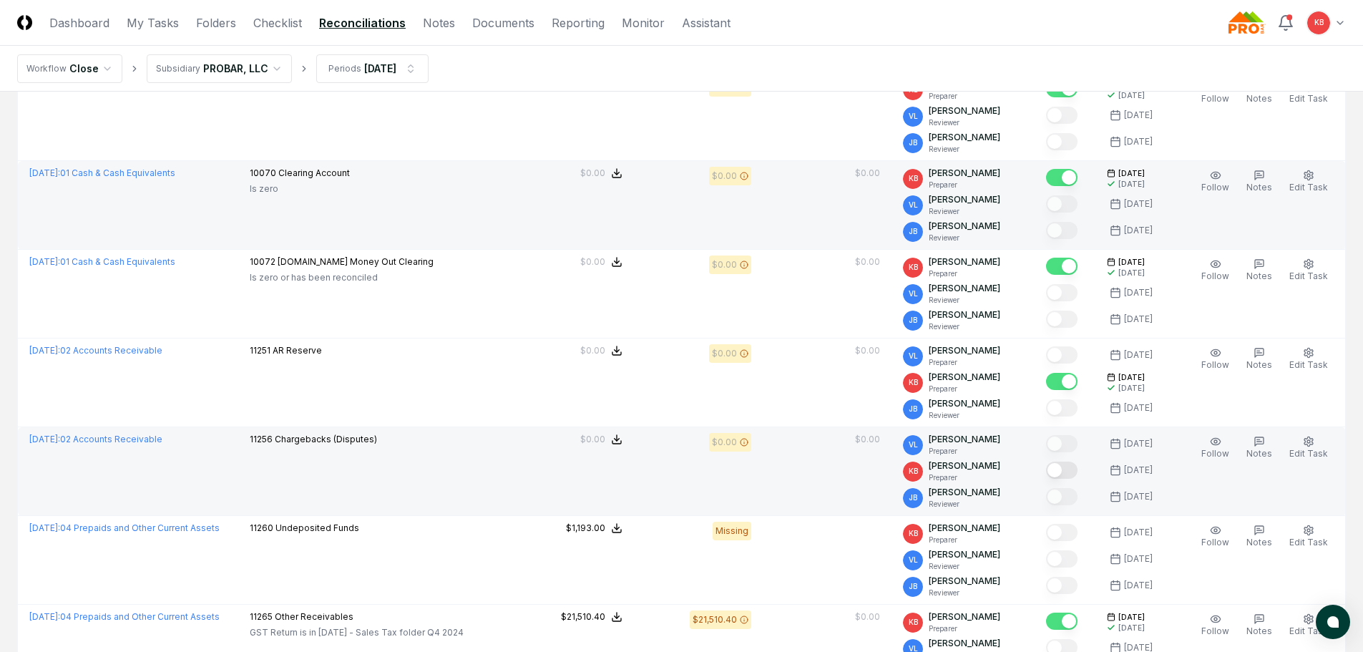
click at [1064, 478] on button "Mark complete" at bounding box center [1061, 469] width 31 height 17
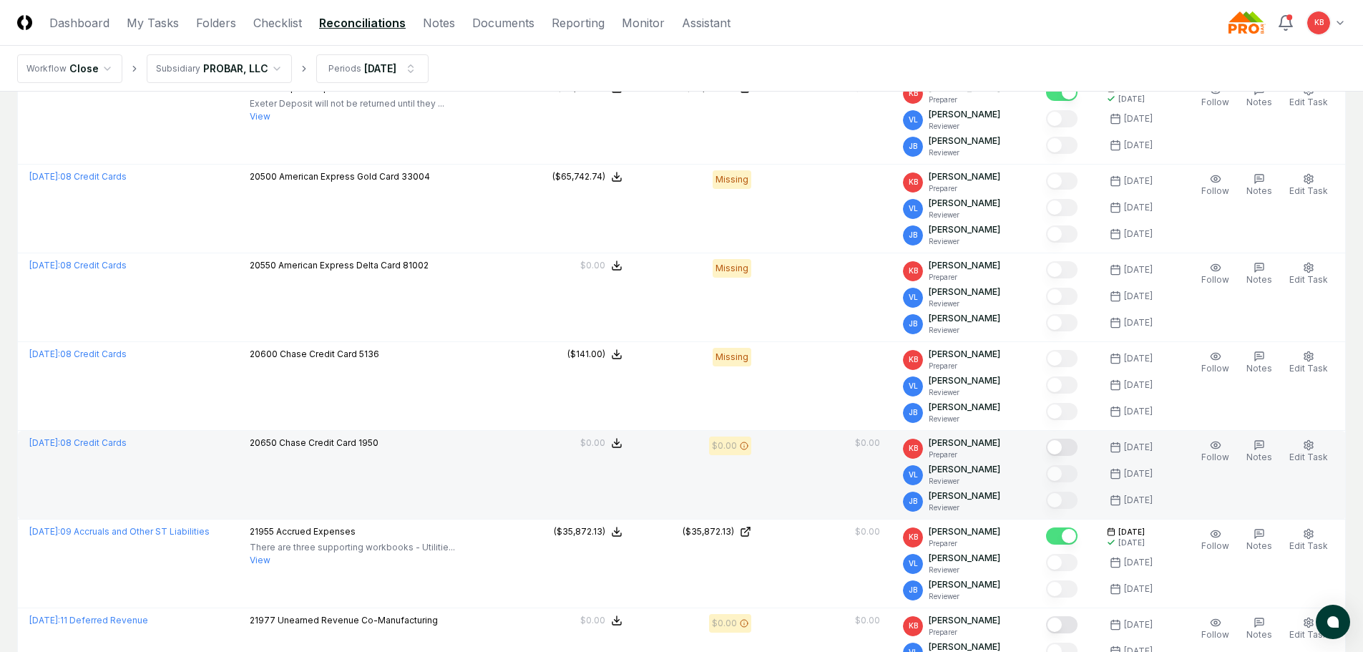
scroll to position [2480, 0]
click at [1061, 444] on button "Mark complete" at bounding box center [1061, 446] width 31 height 17
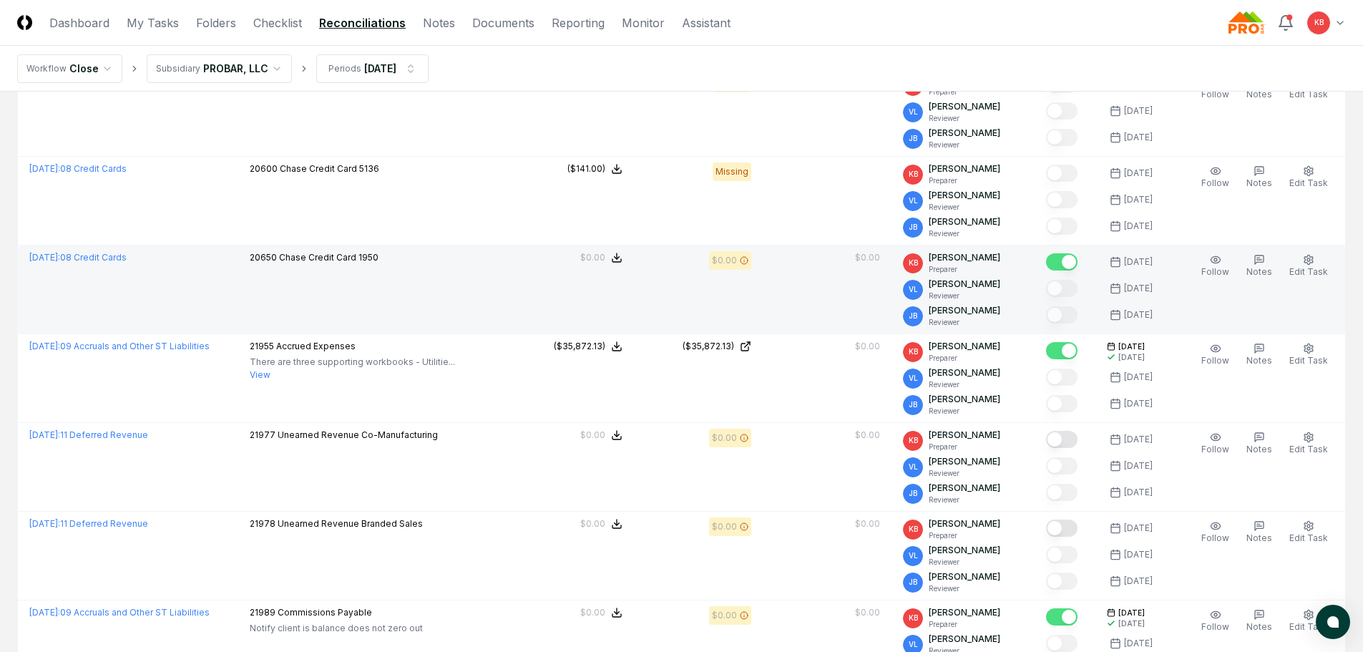
scroll to position [2670, 0]
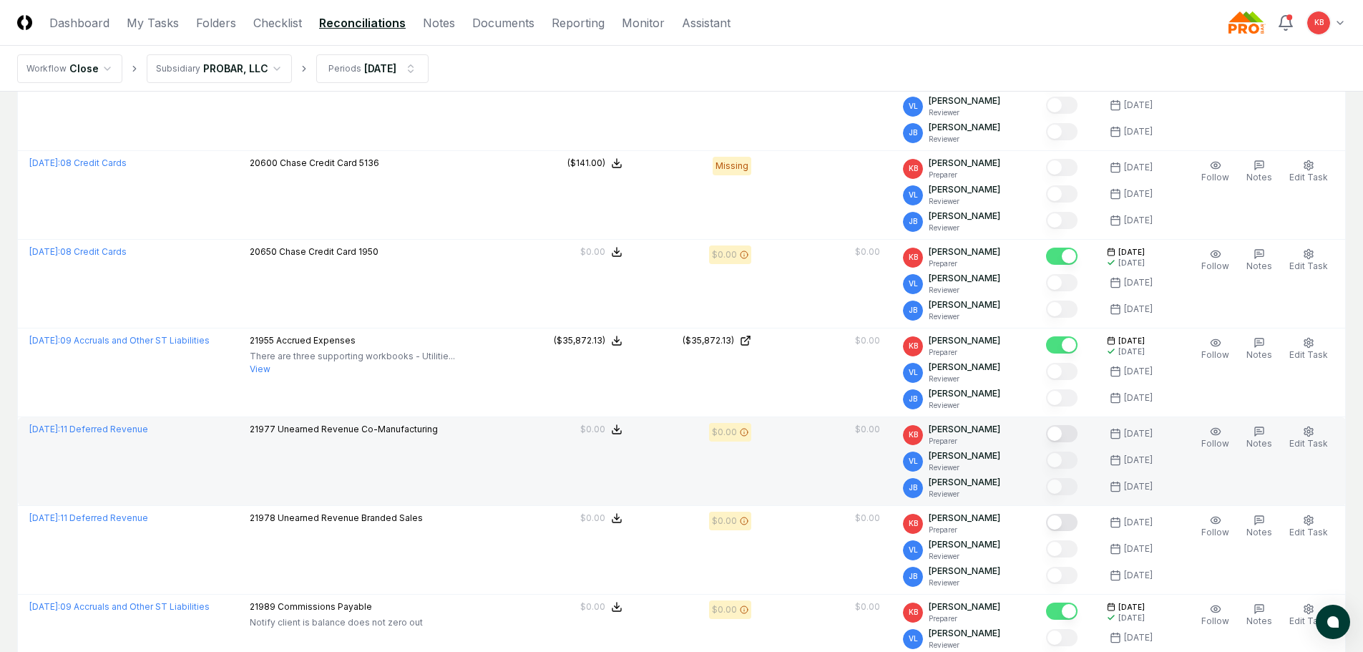
click at [1061, 427] on button "Mark complete" at bounding box center [1061, 433] width 31 height 17
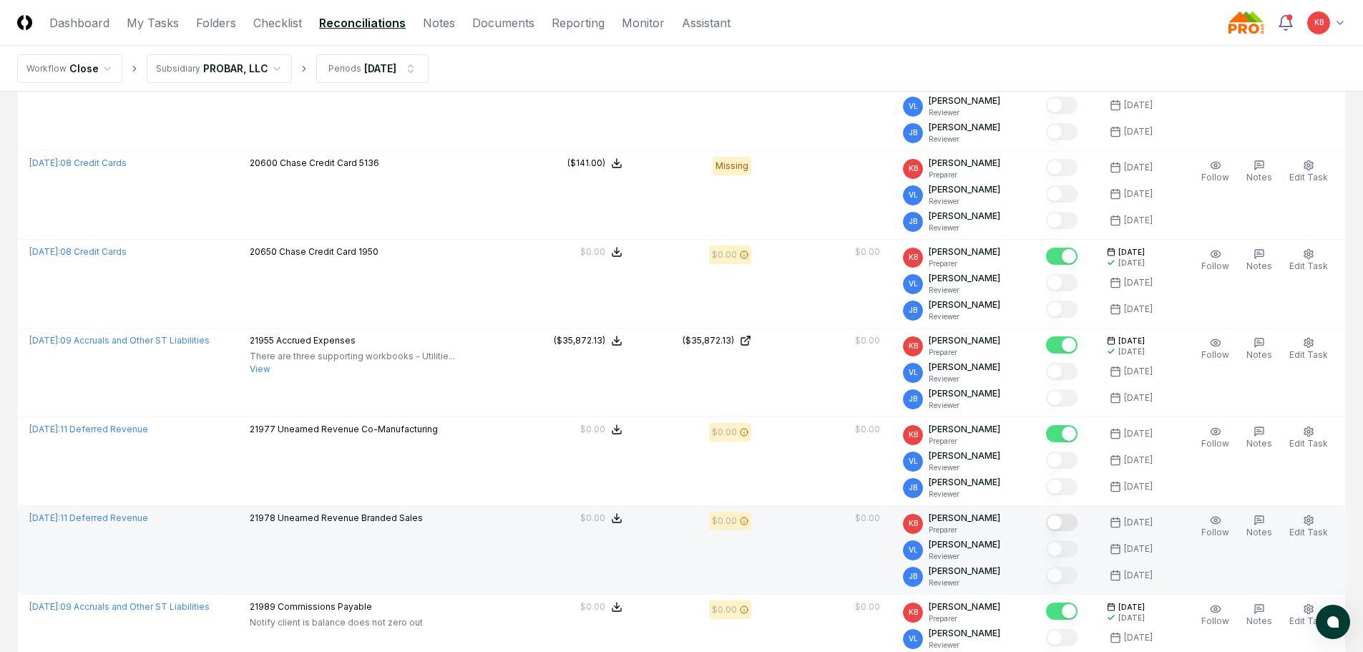
click at [1058, 521] on button "Mark complete" at bounding box center [1061, 522] width 31 height 17
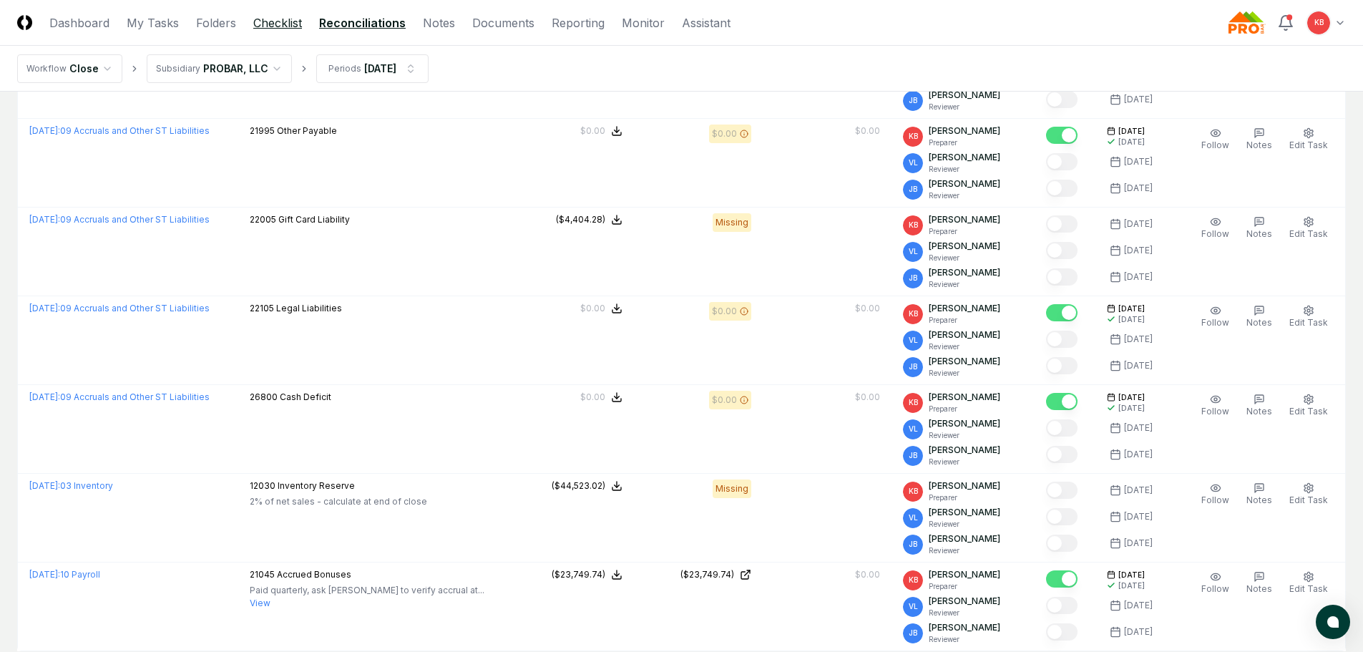
scroll to position [3314, 0]
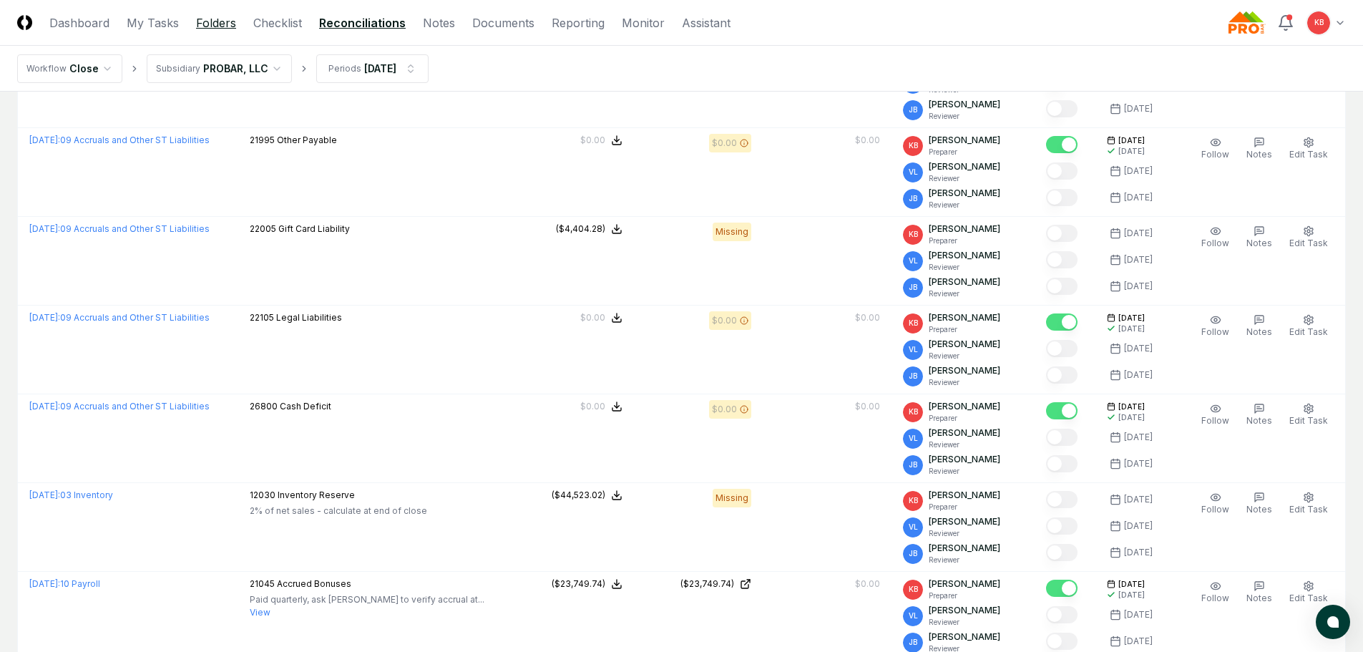
click at [217, 21] on link "Folders" at bounding box center [216, 22] width 40 height 17
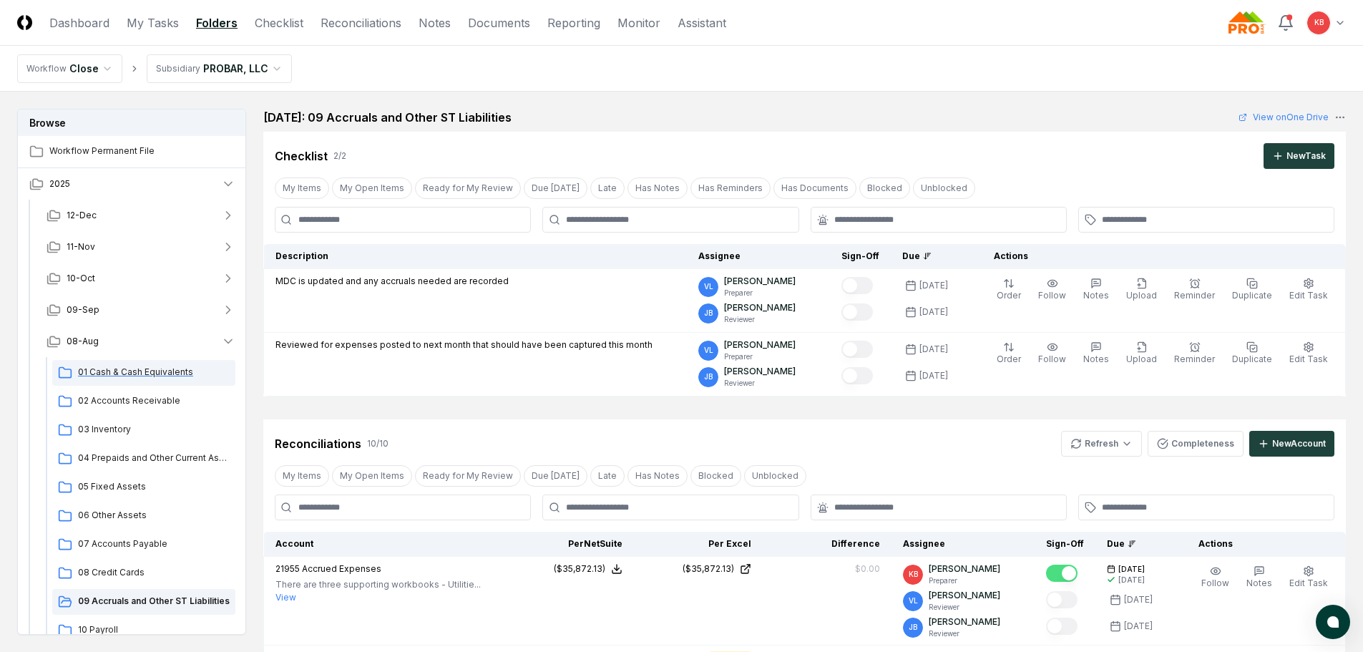
click at [155, 371] on span "01 Cash & Cash Equivalents" at bounding box center [154, 372] width 152 height 13
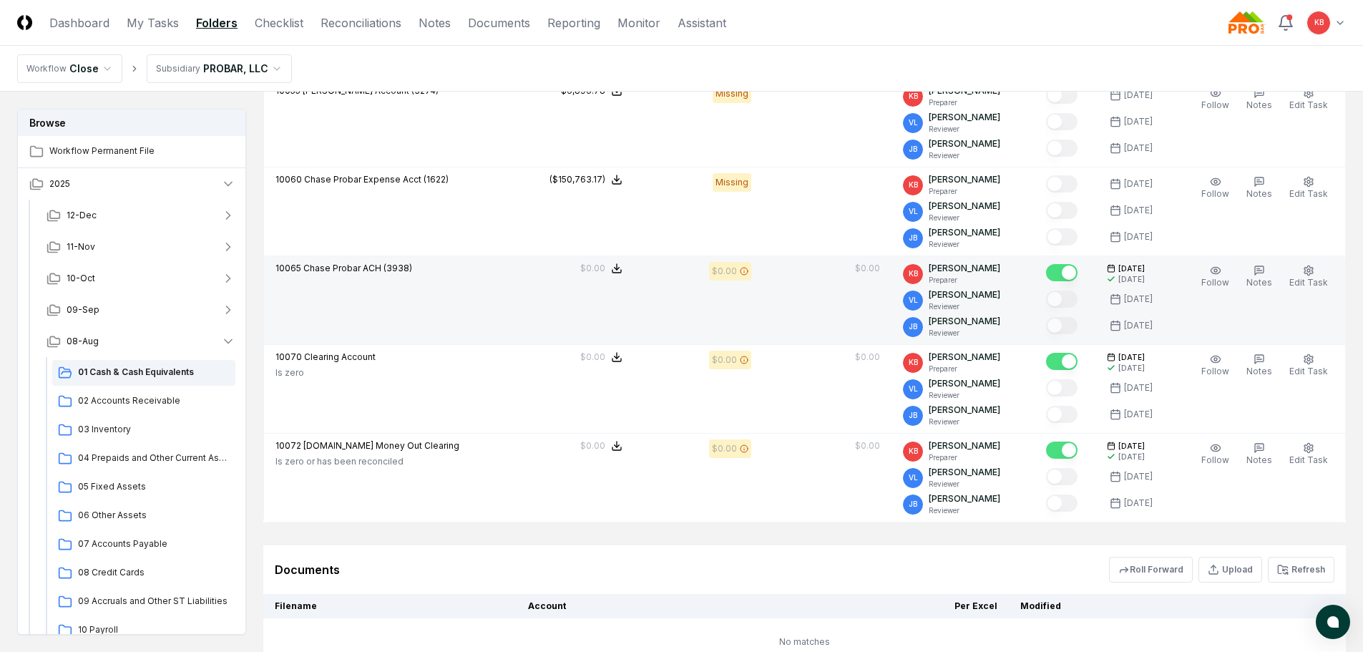
scroll to position [715, 0]
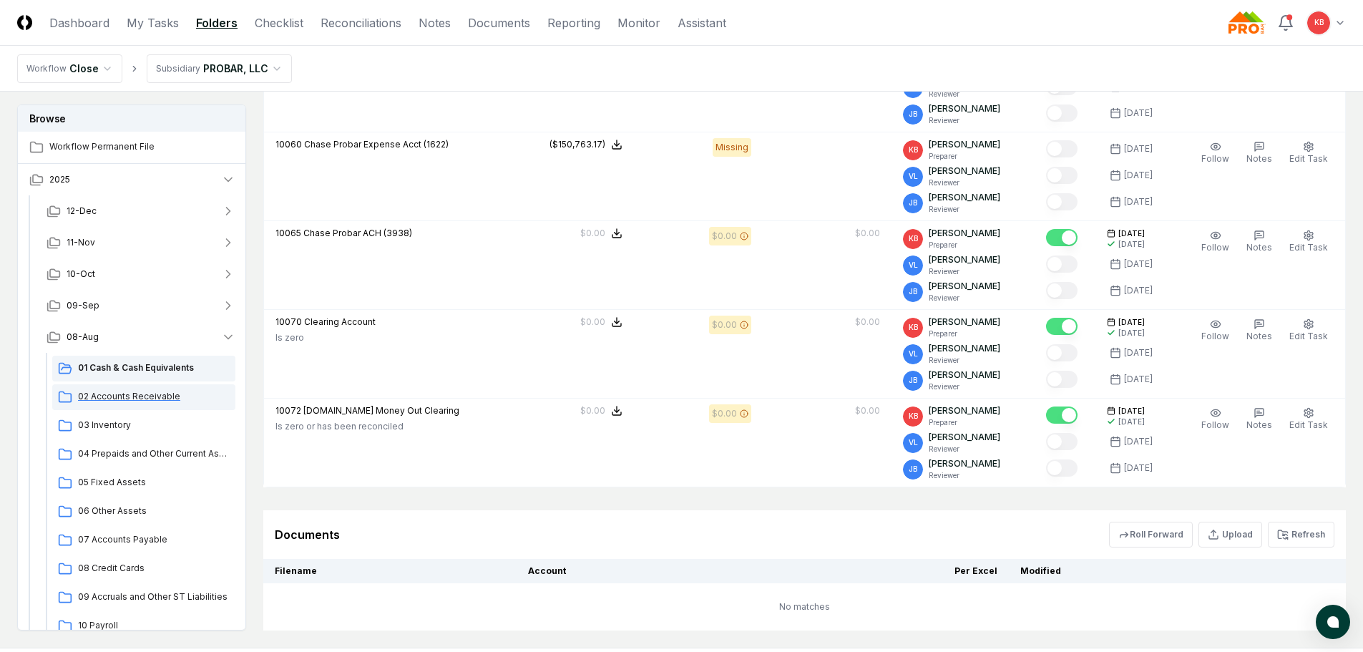
click at [119, 401] on span "02 Accounts Receivable" at bounding box center [154, 396] width 152 height 13
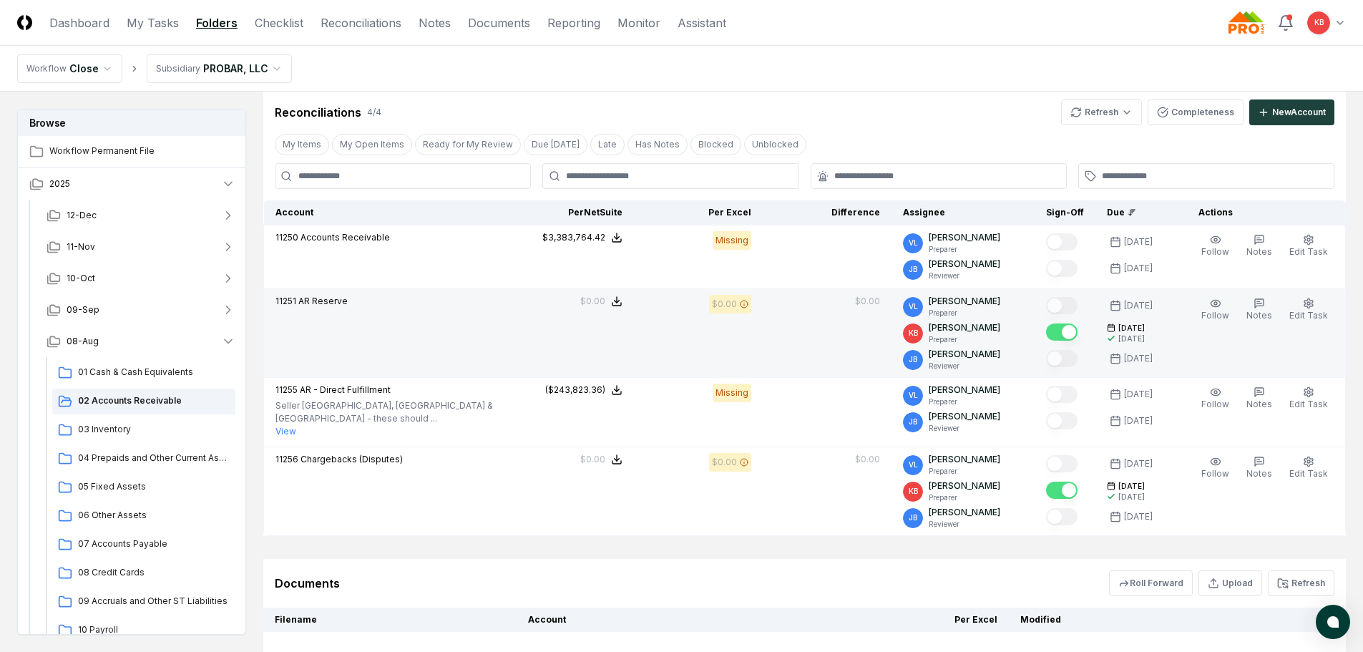
scroll to position [286, 0]
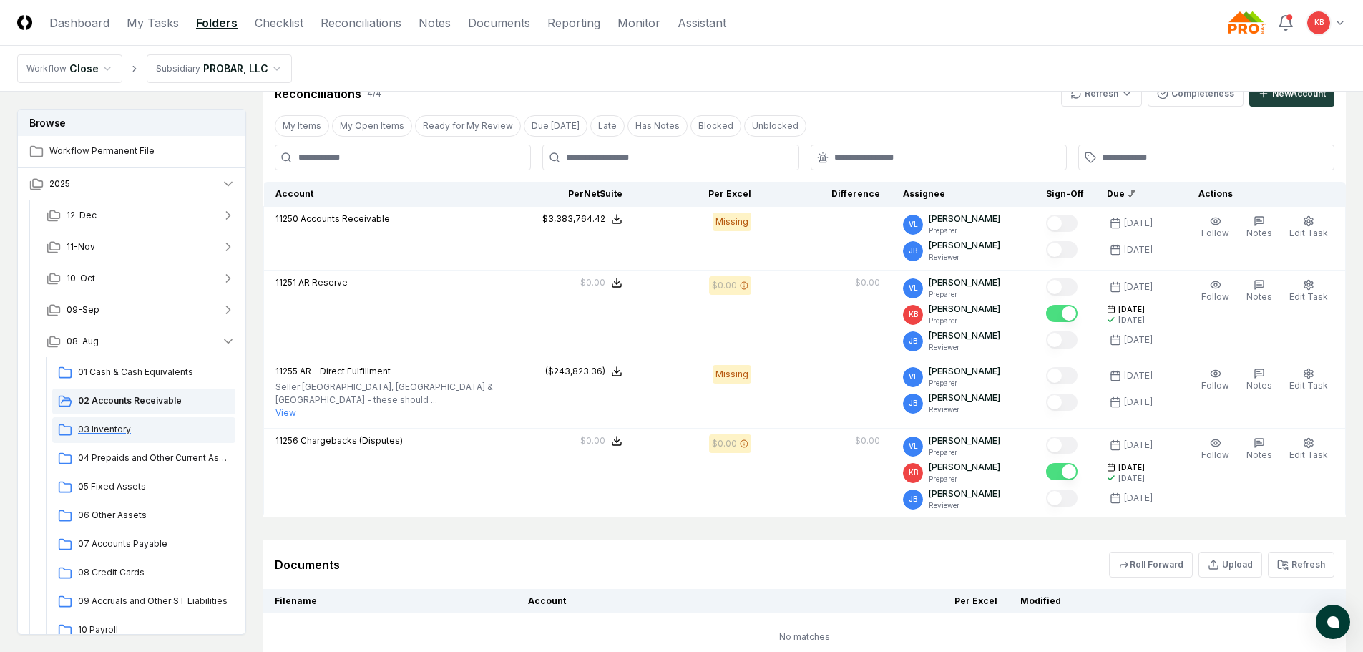
click at [112, 430] on span "03 Inventory" at bounding box center [154, 429] width 152 height 13
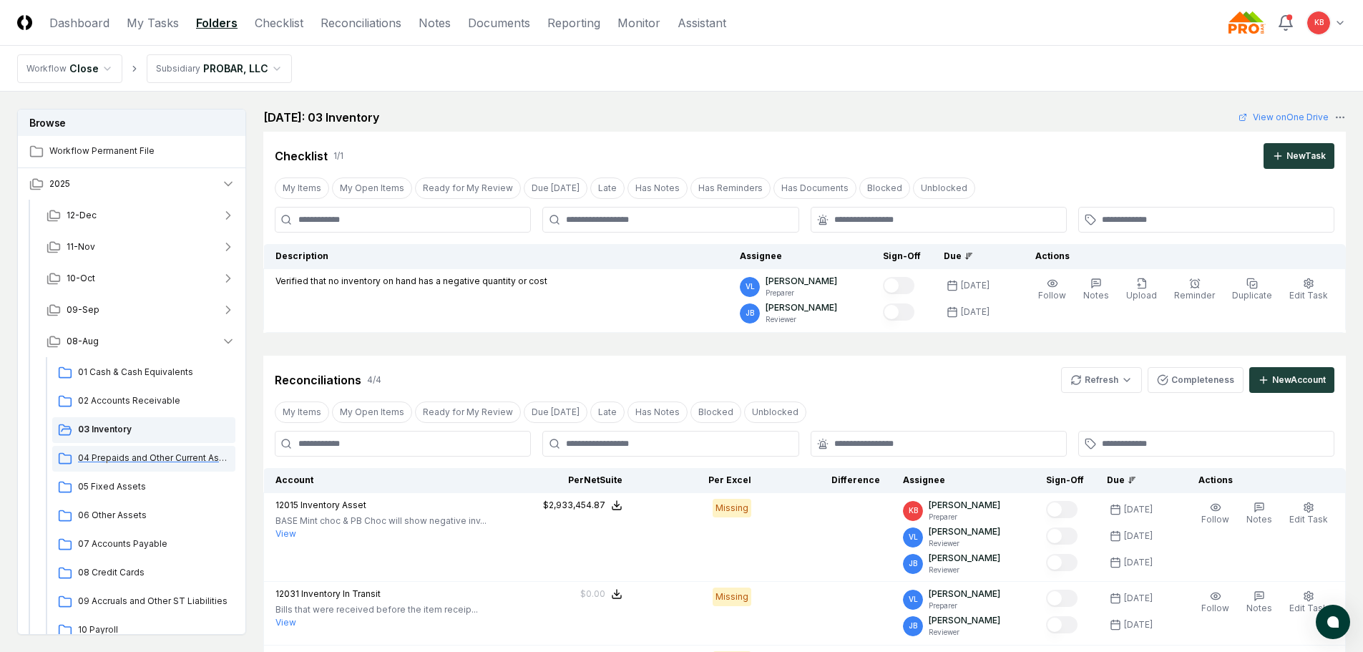
click at [142, 469] on div "04 Prepaids and Other Current Assets" at bounding box center [143, 459] width 183 height 26
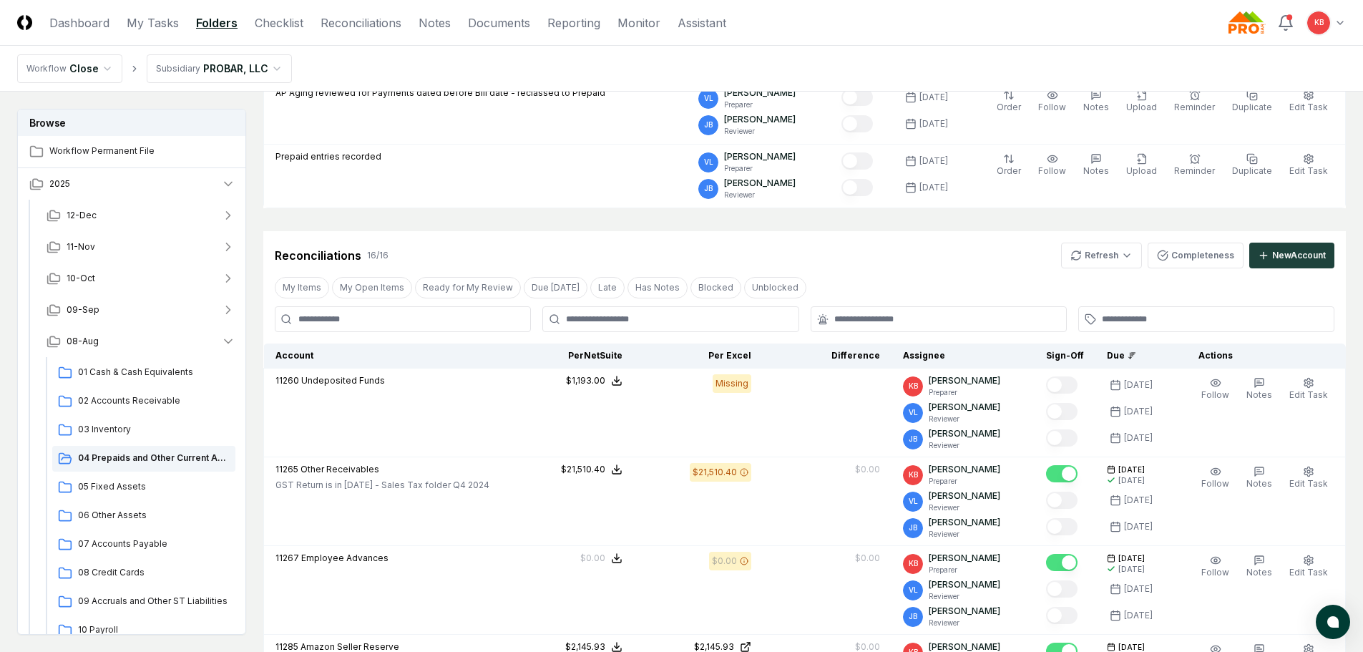
scroll to position [96, 0]
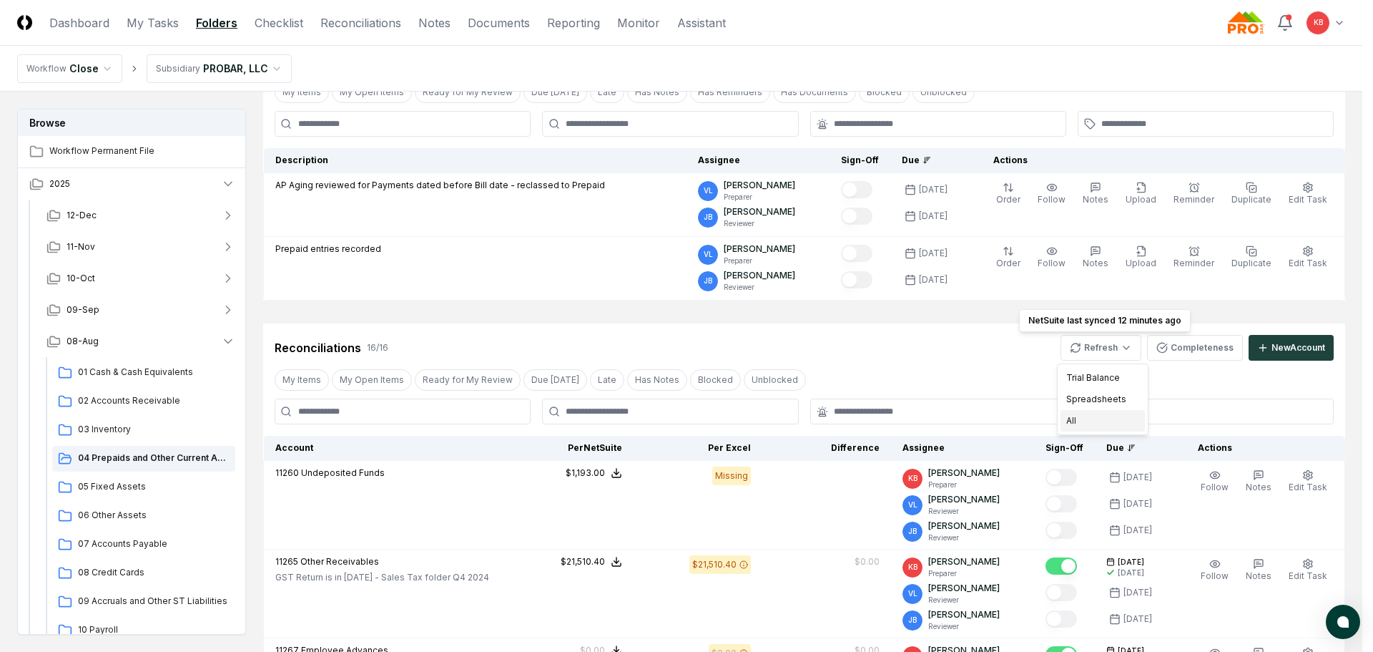
click at [1095, 421] on div "All" at bounding box center [1103, 420] width 84 height 21
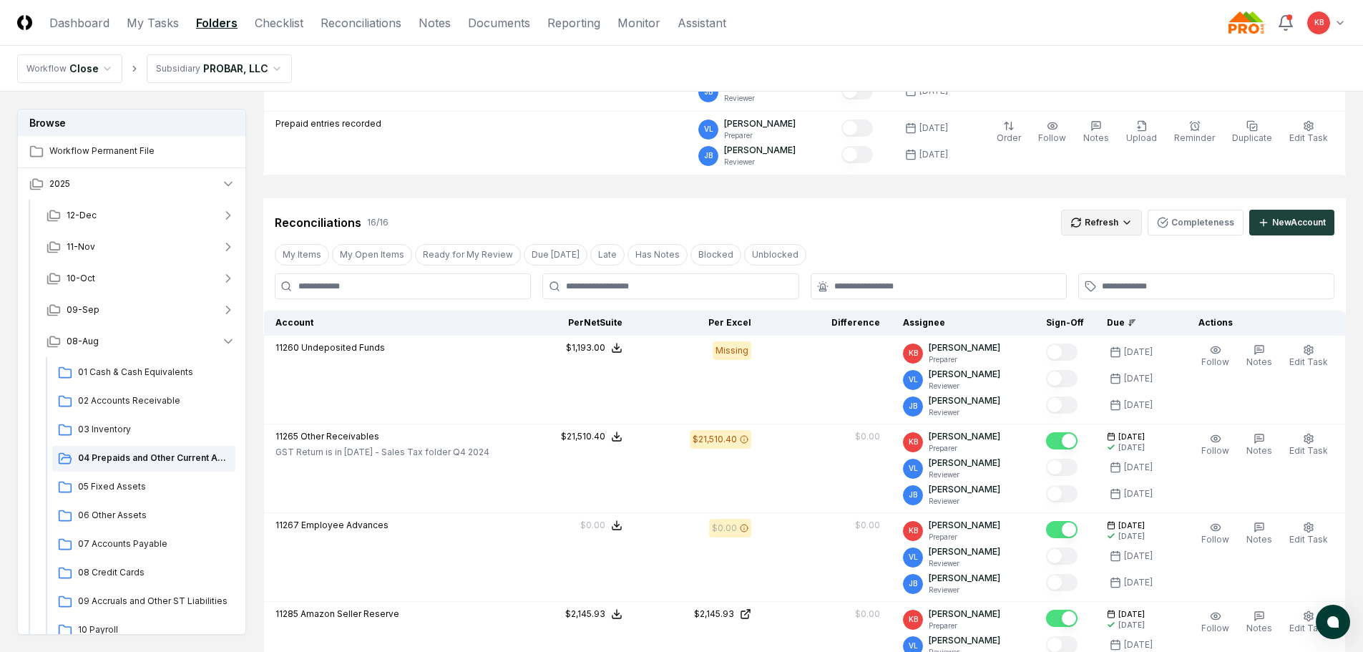
scroll to position [215, 0]
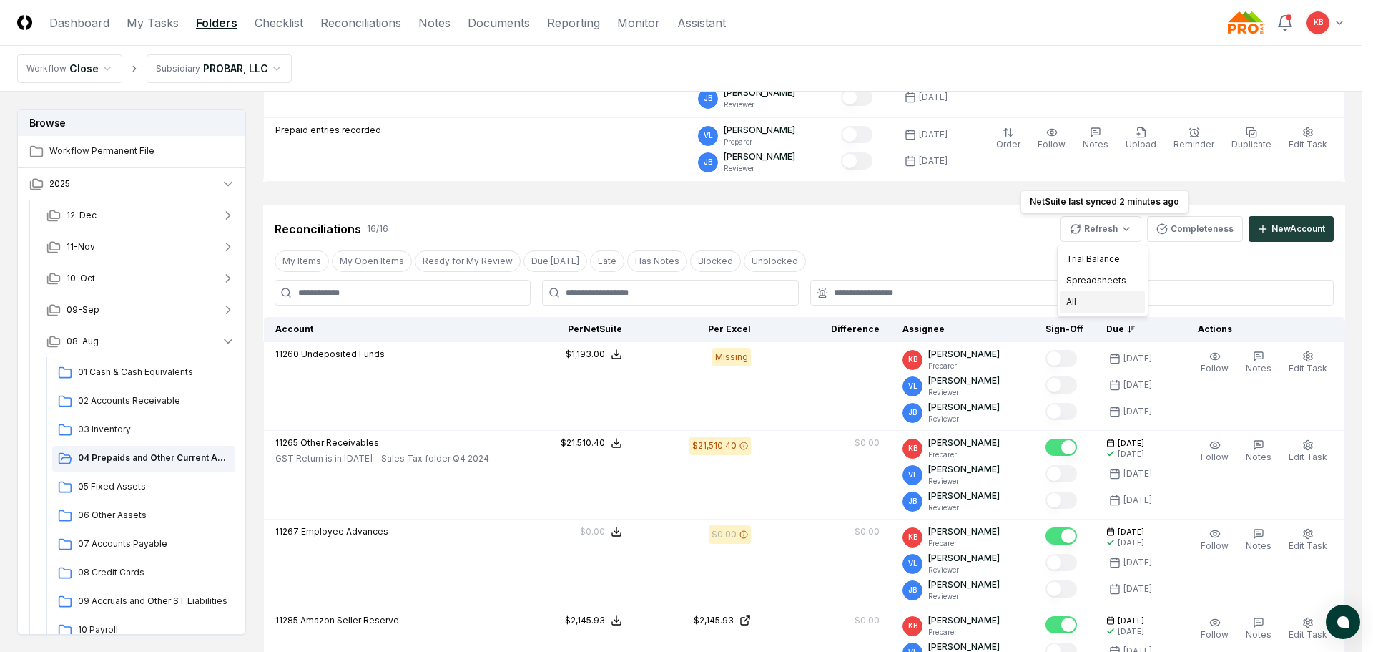
click at [1107, 301] on div "All" at bounding box center [1103, 301] width 84 height 21
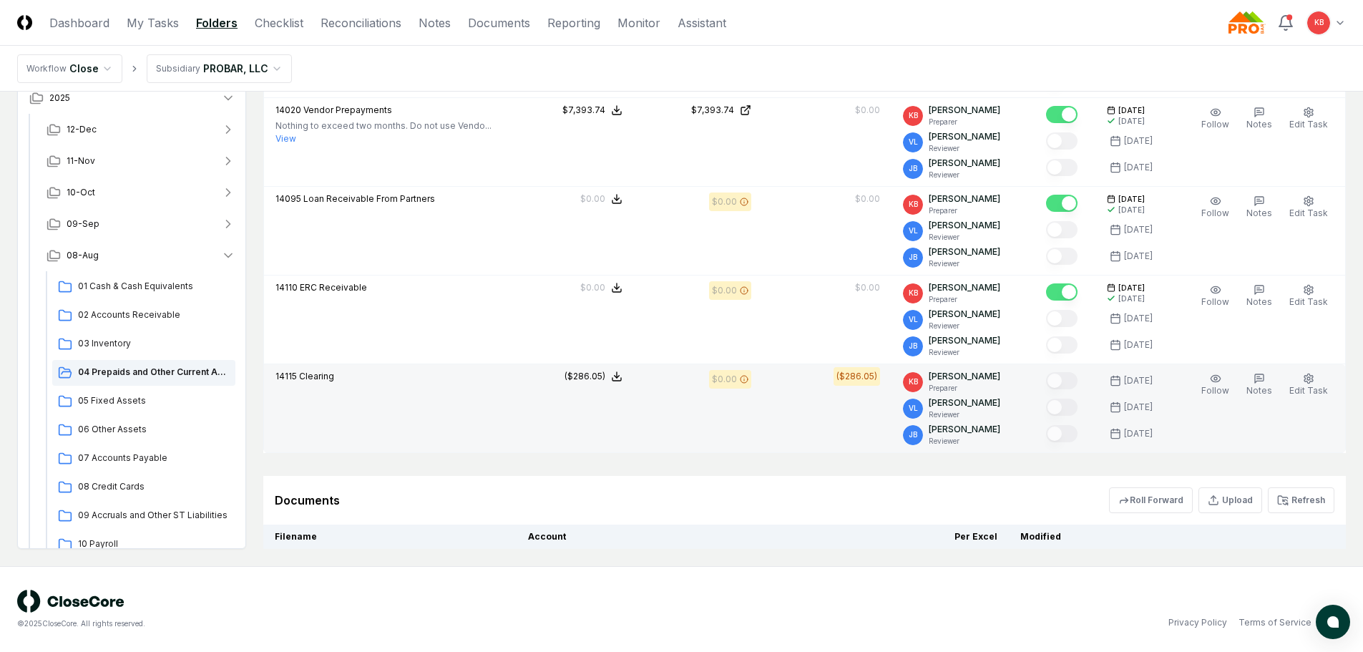
scroll to position [1625, 0]
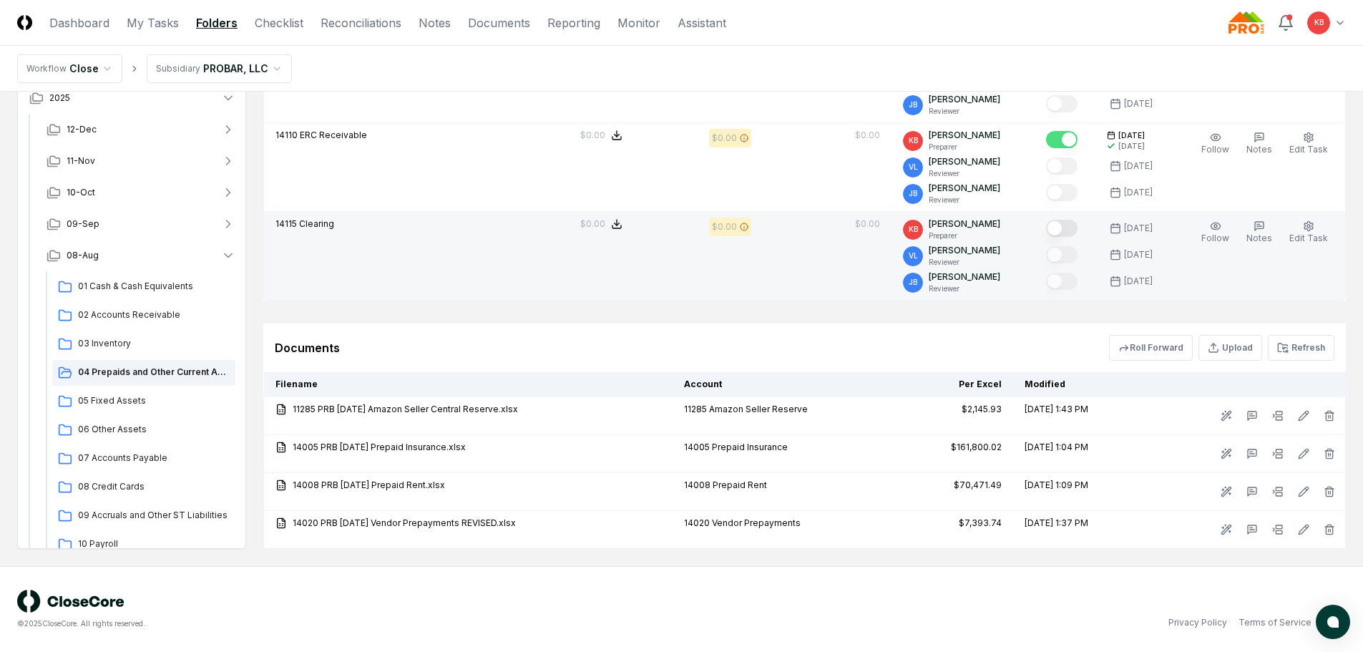
click at [1069, 222] on button "Mark complete" at bounding box center [1061, 228] width 31 height 17
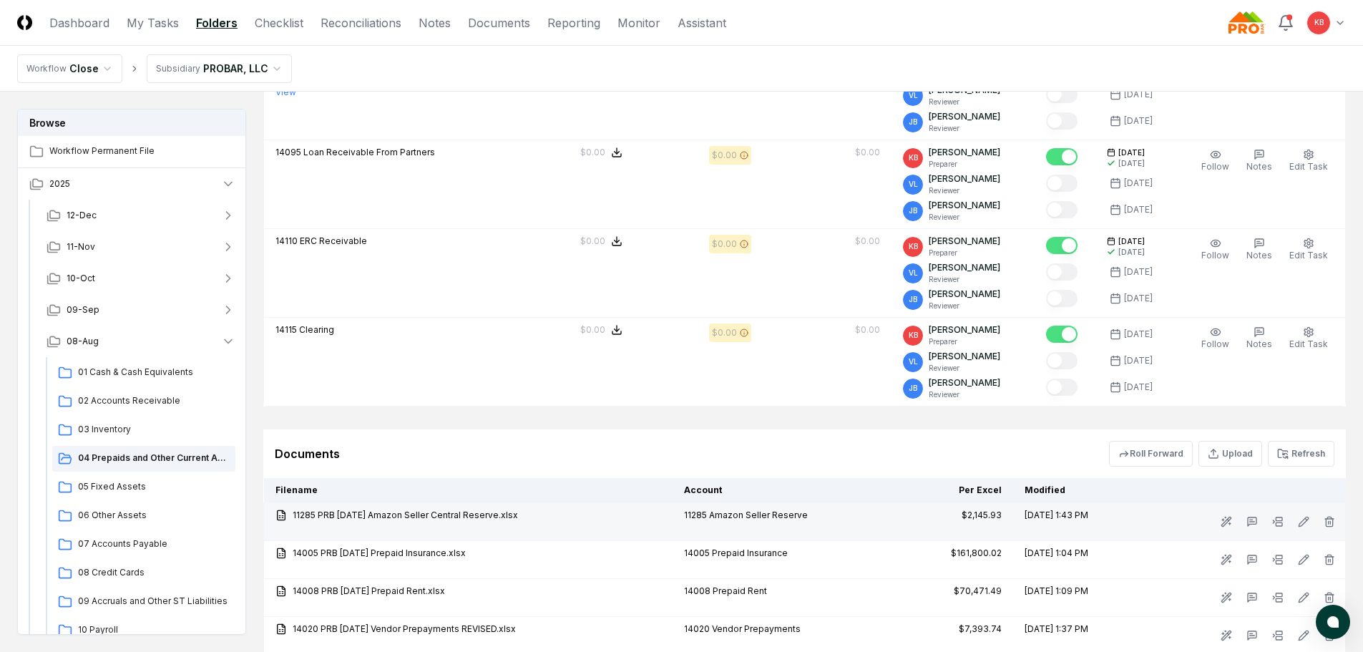
scroll to position [1482, 0]
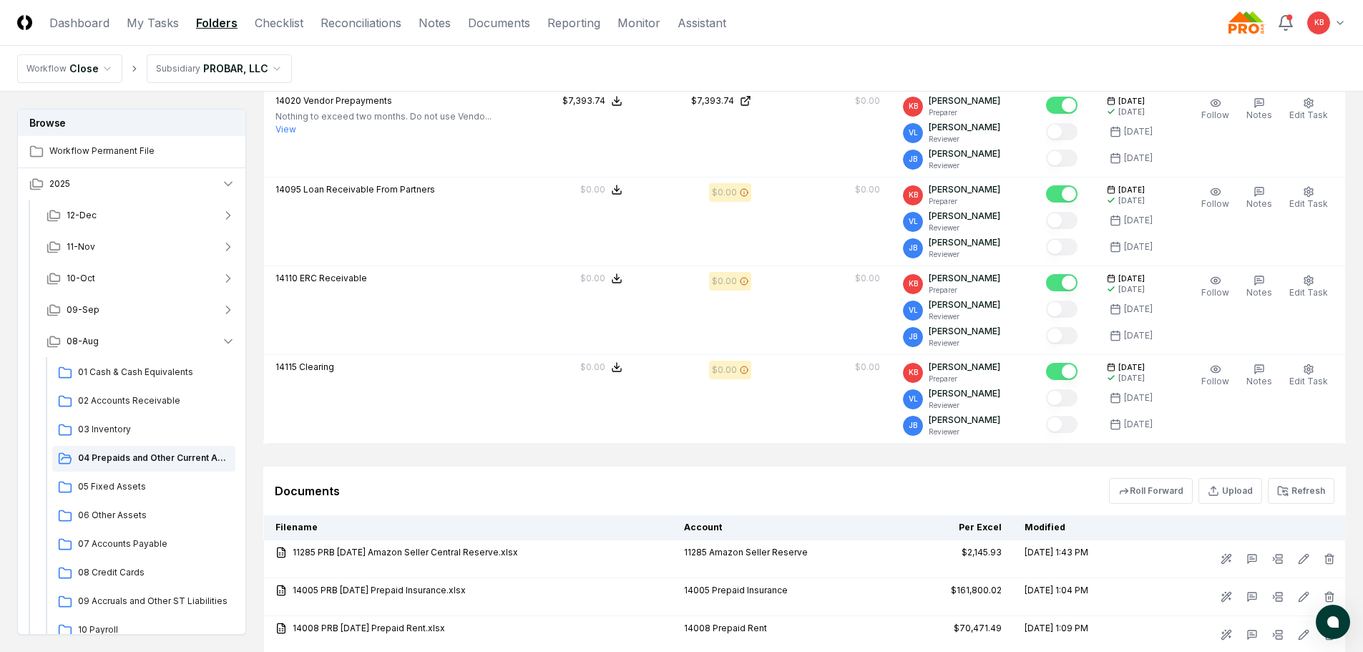
click at [93, 31] on header "CloseCore Dashboard My Tasks Folders Checklist Reconciliations Notes Documents …" at bounding box center [681, 23] width 1363 height 46
click at [85, 22] on link "Dashboard" at bounding box center [79, 22] width 60 height 17
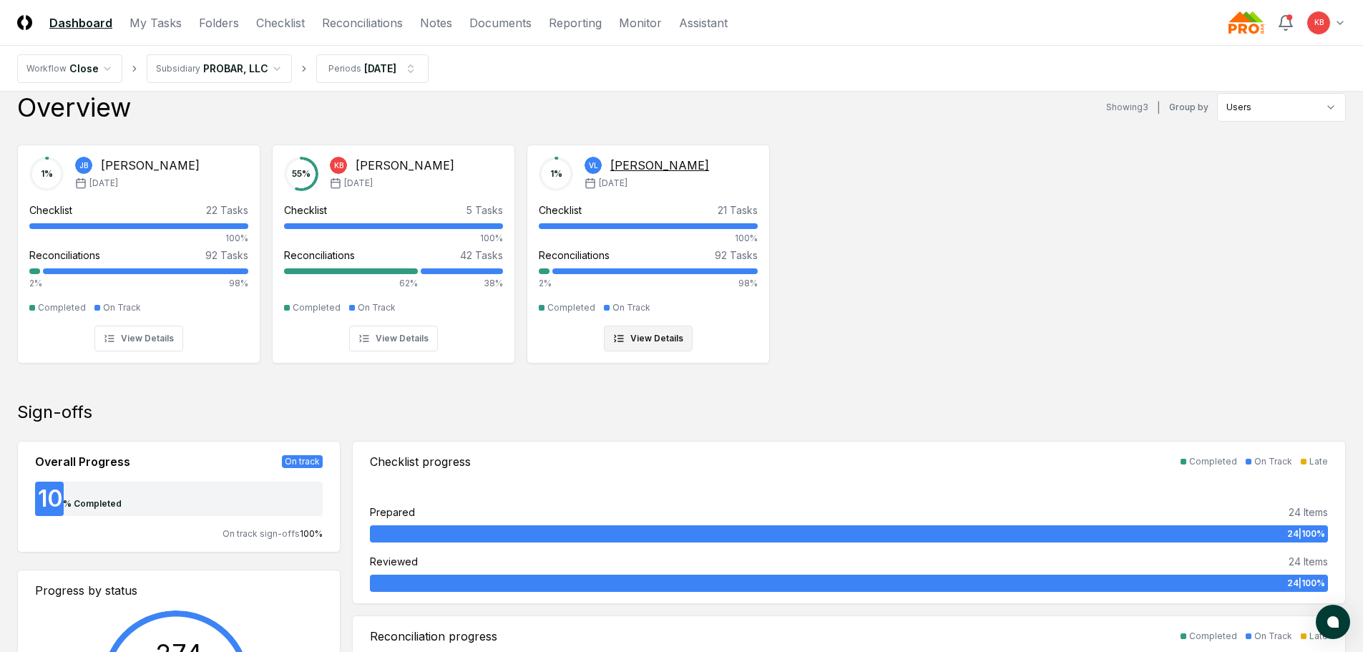
scroll to position [24, 0]
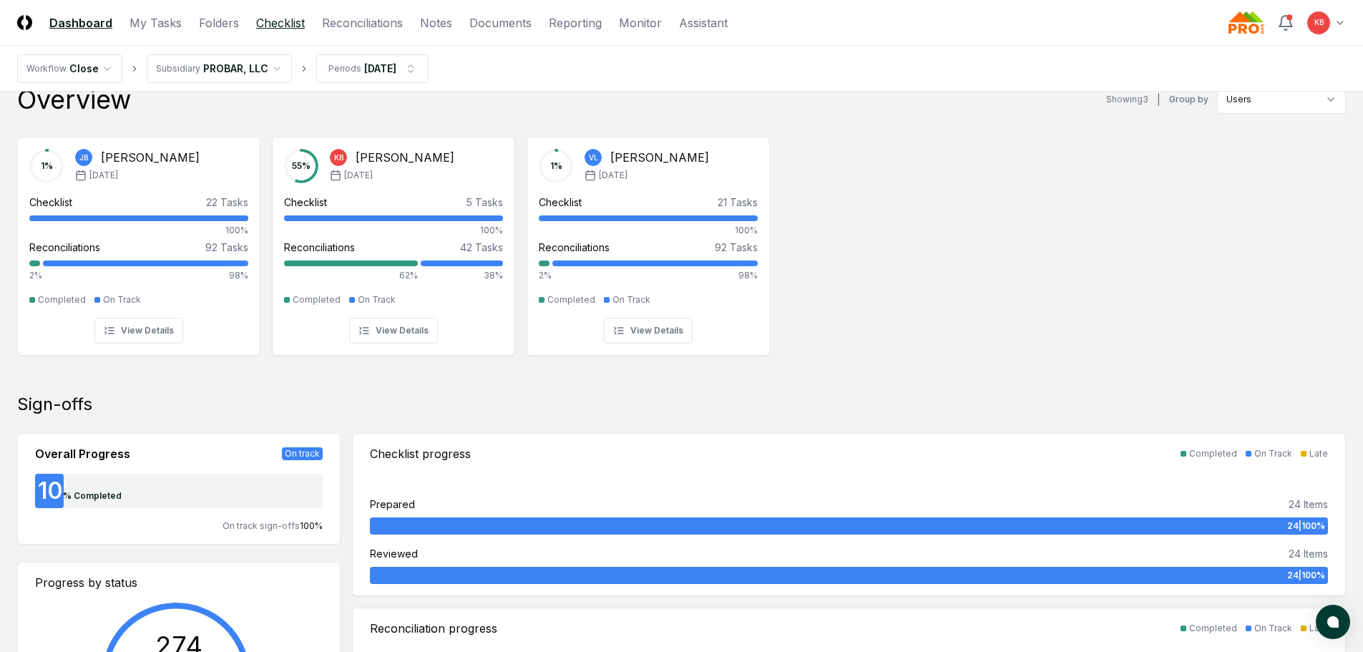
click at [286, 26] on link "Checklist" at bounding box center [280, 22] width 49 height 17
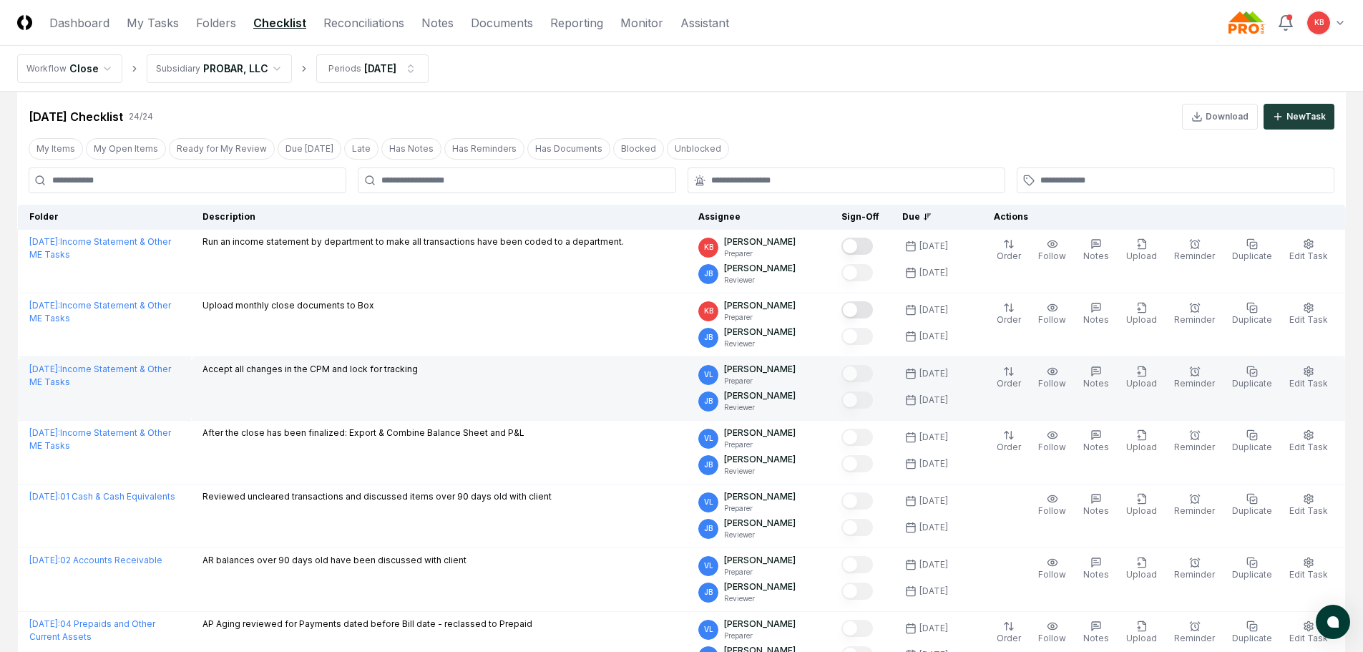
scroll to position [24, 0]
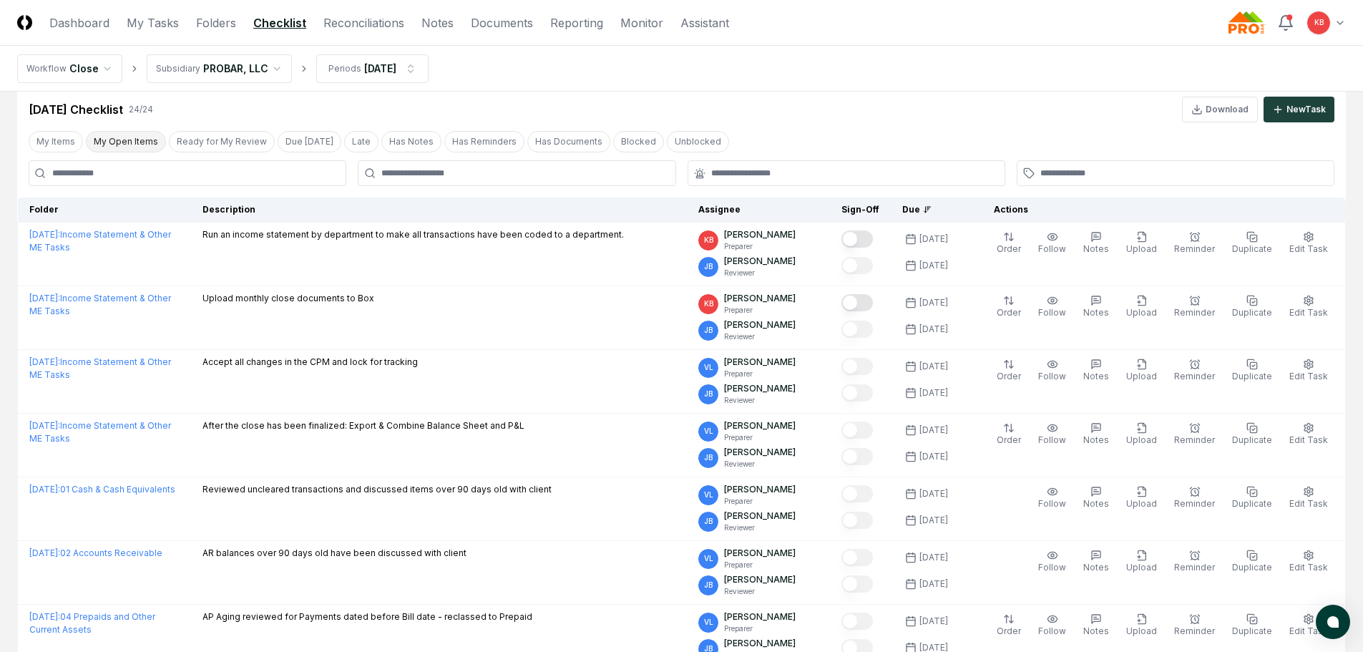
click at [117, 139] on button "My Open Items" at bounding box center [126, 141] width 80 height 21
